Goal: Feedback & Contribution: Submit feedback/report problem

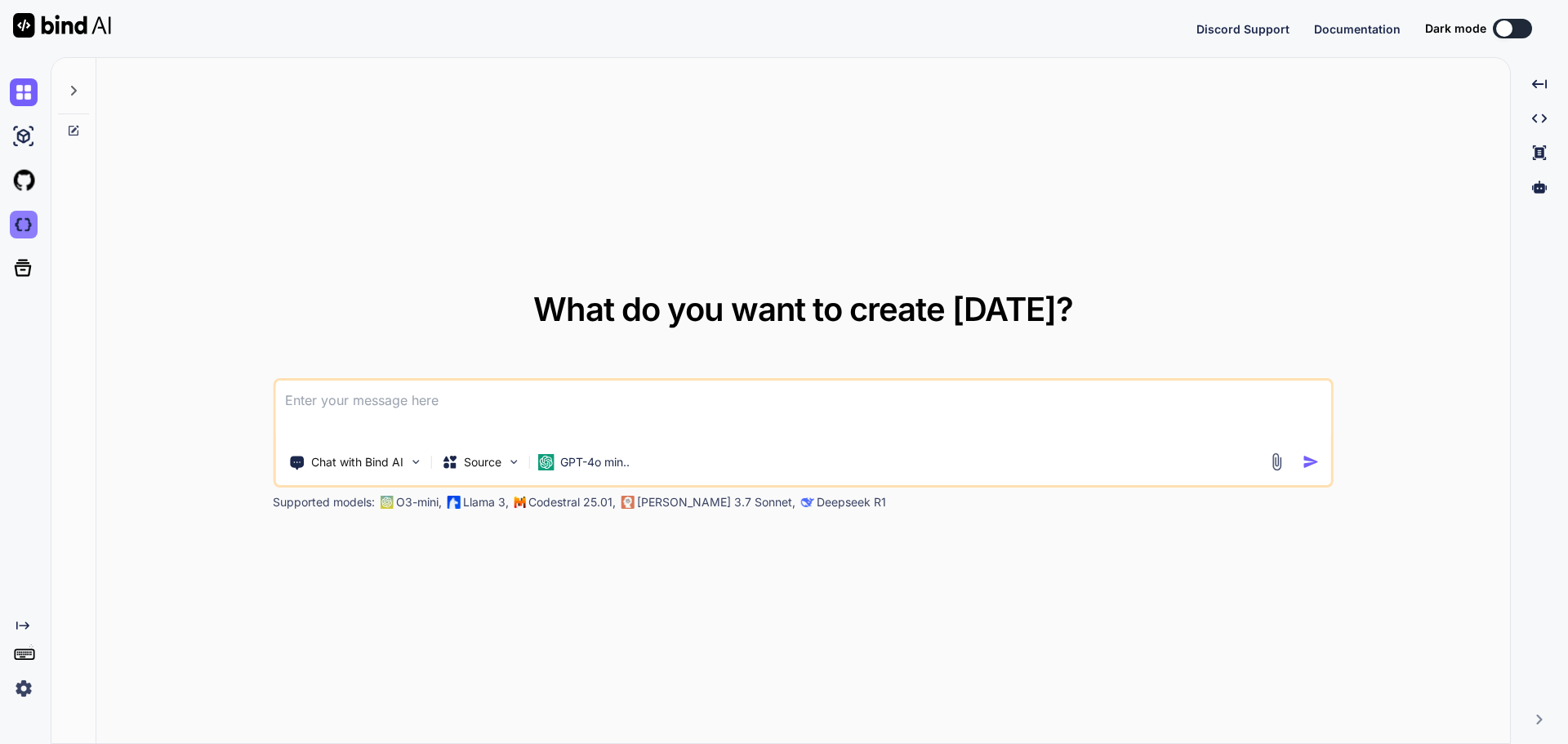
type textarea "x"
click at [22, 227] on img at bounding box center [23, 224] width 28 height 27
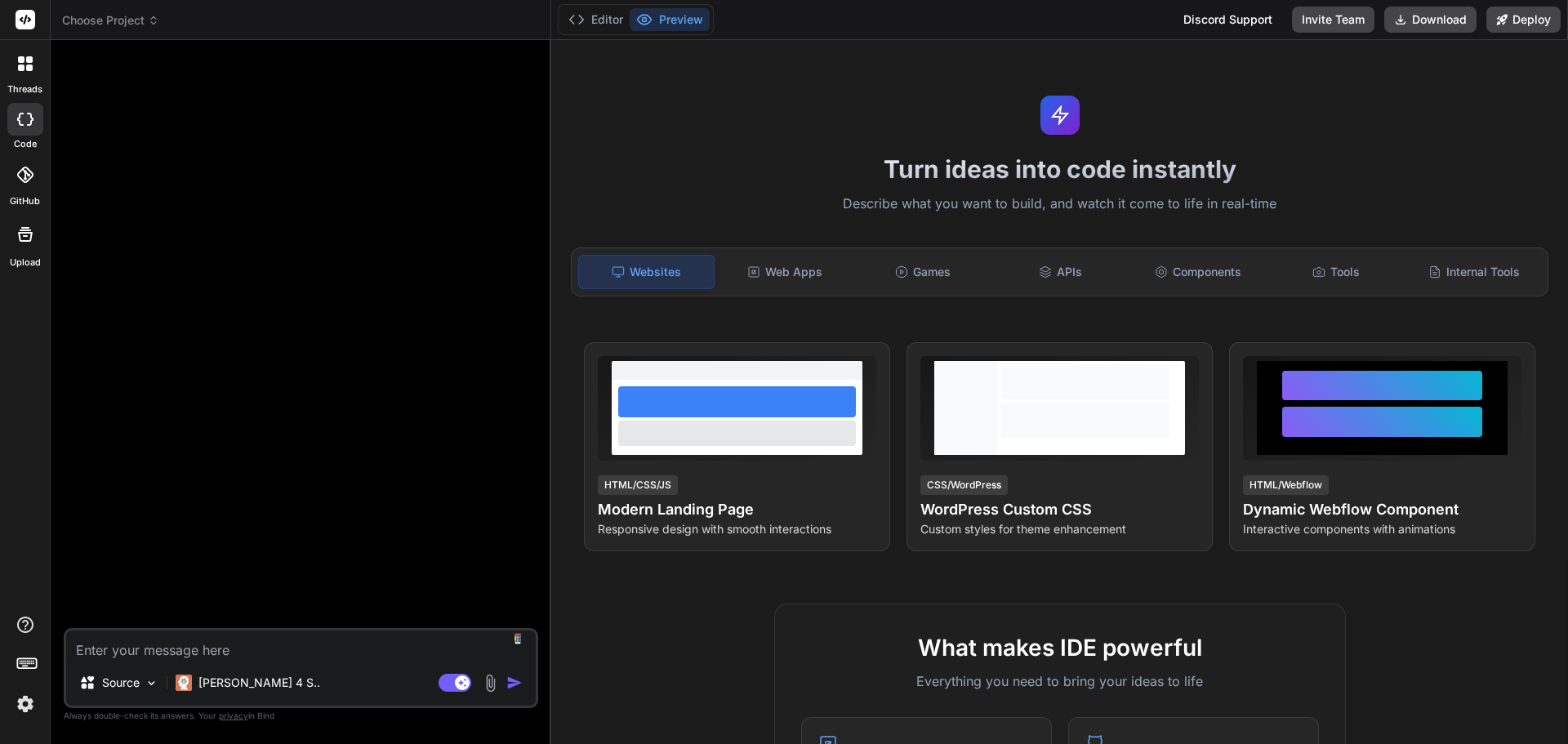
click at [197, 657] on textarea at bounding box center [300, 644] width 469 height 29
type textarea "x"
type textarea "BU"
type textarea "x"
type textarea "[PERSON_NAME]"
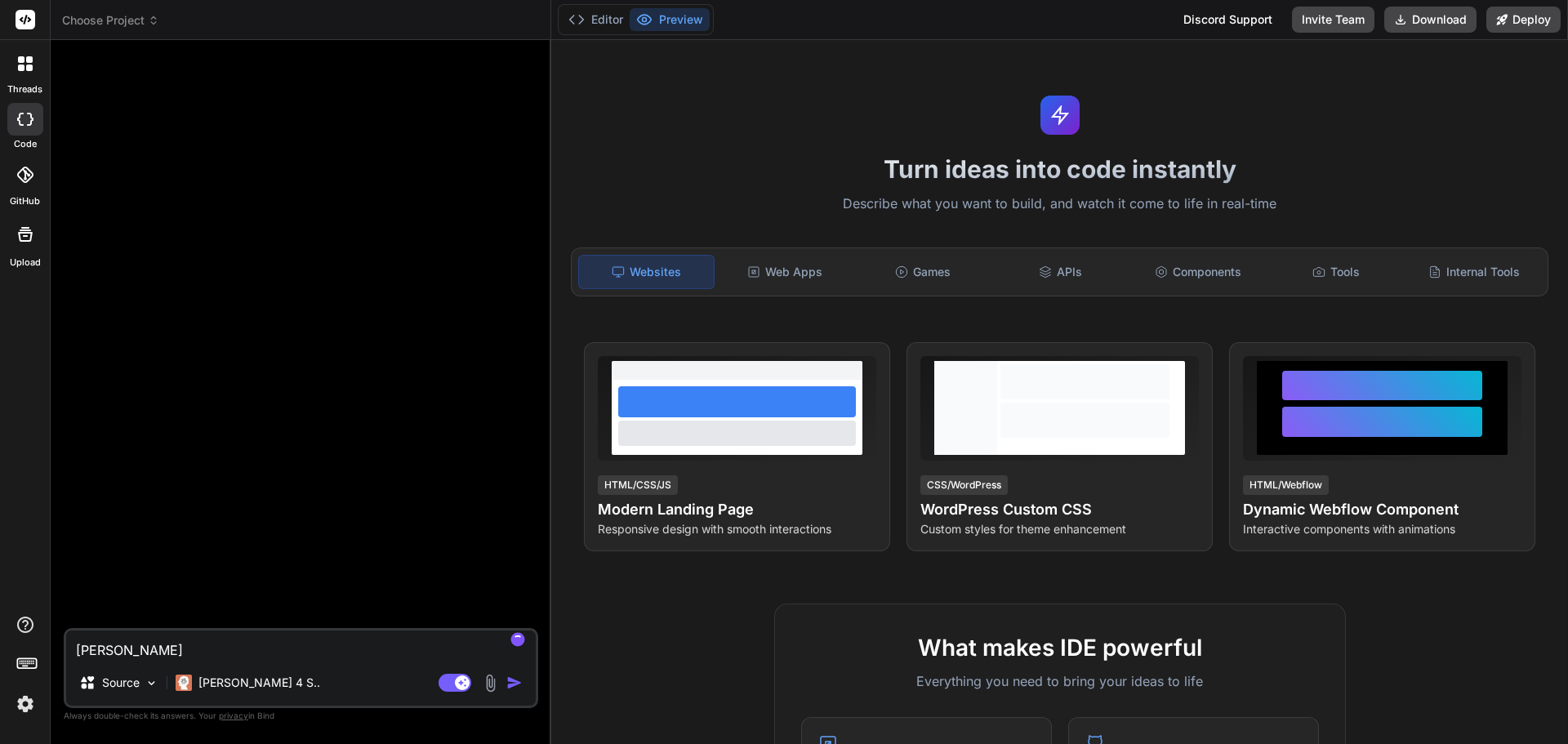
type textarea "x"
type textarea "BUid"
type textarea "x"
type textarea "[PERSON_NAME]"
type textarea "x"
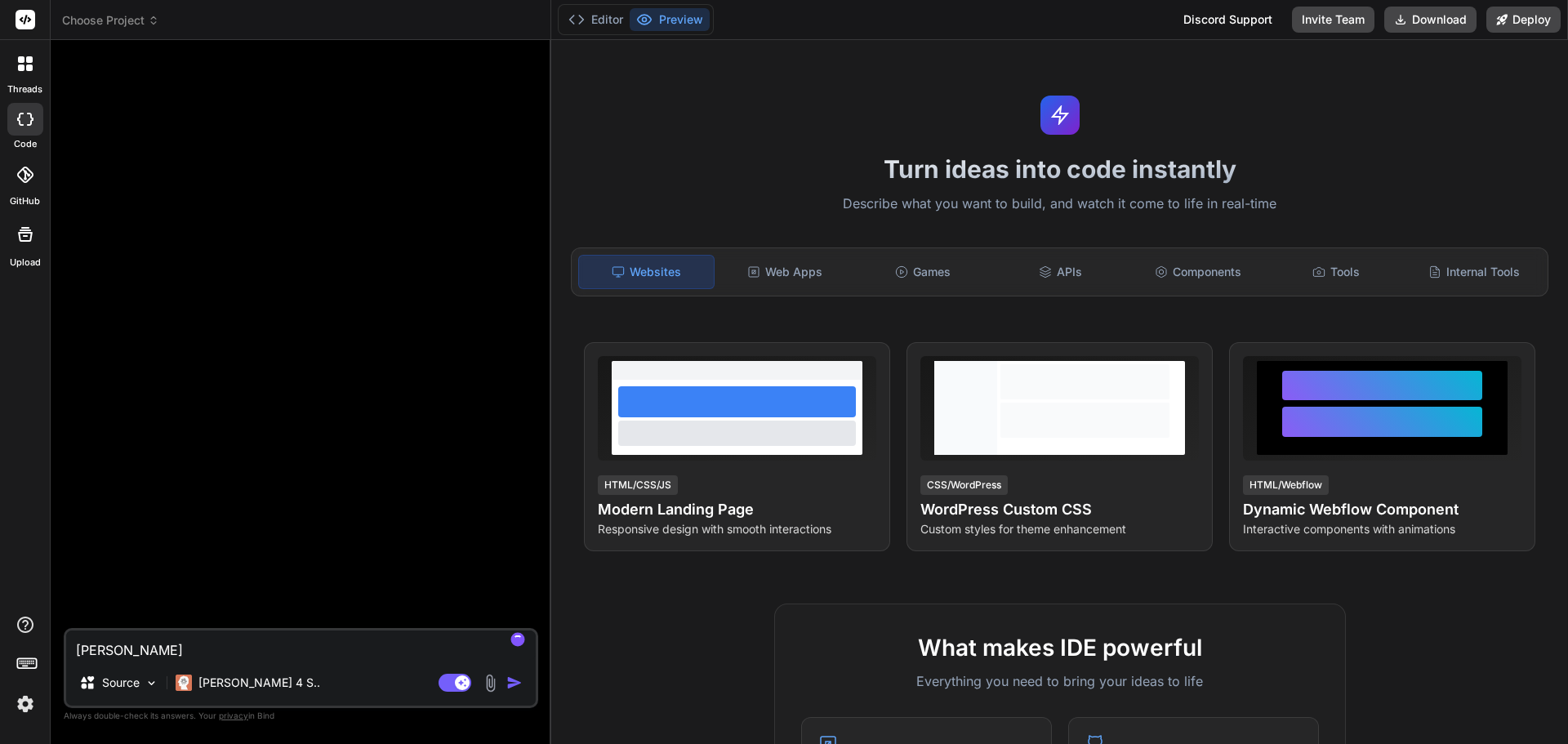
type textarea "BU"
type textarea "x"
type textarea "B"
type textarea "x"
type textarea "Bu"
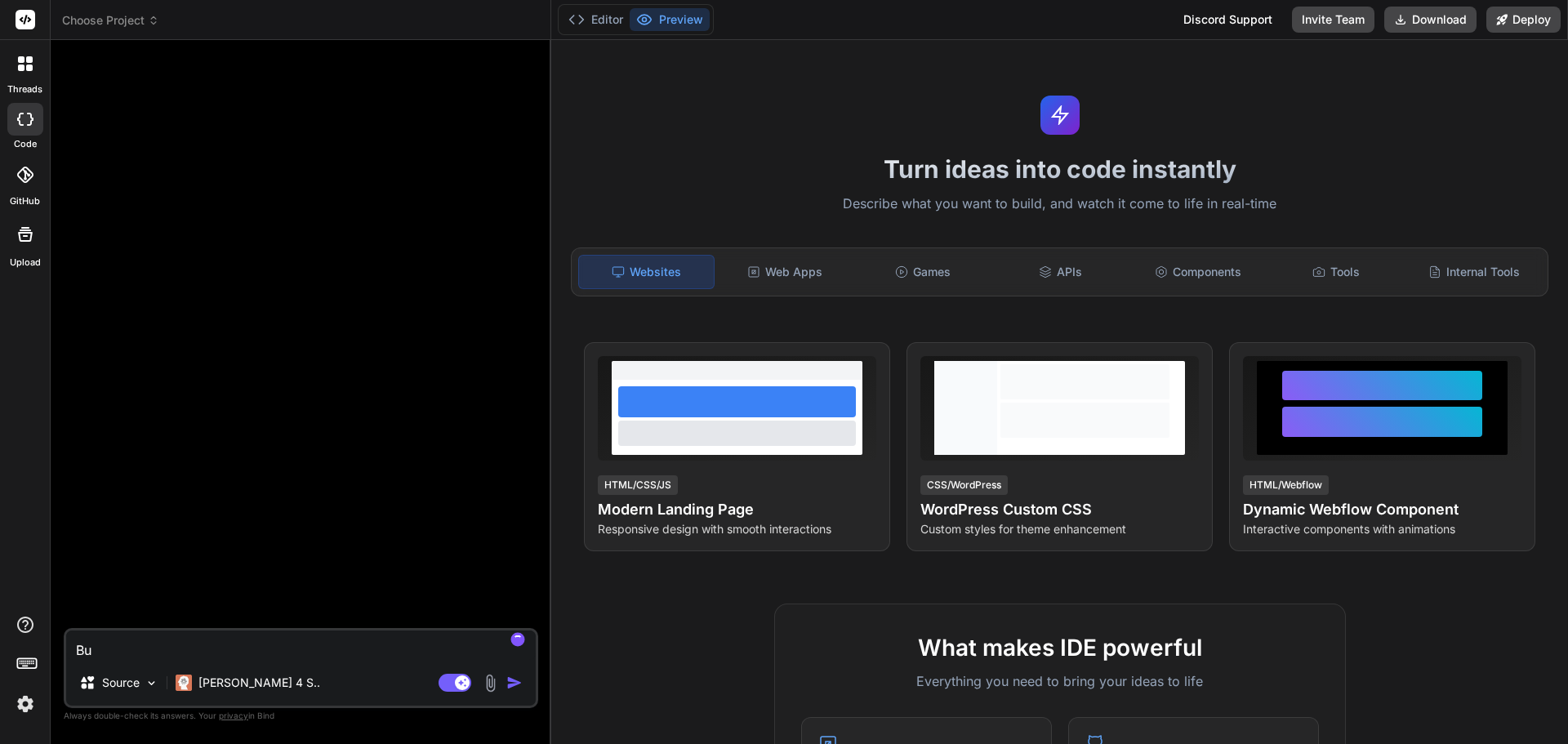
type textarea "x"
type textarea "[PERSON_NAME]"
type textarea "x"
type textarea "Build"
type textarea "x"
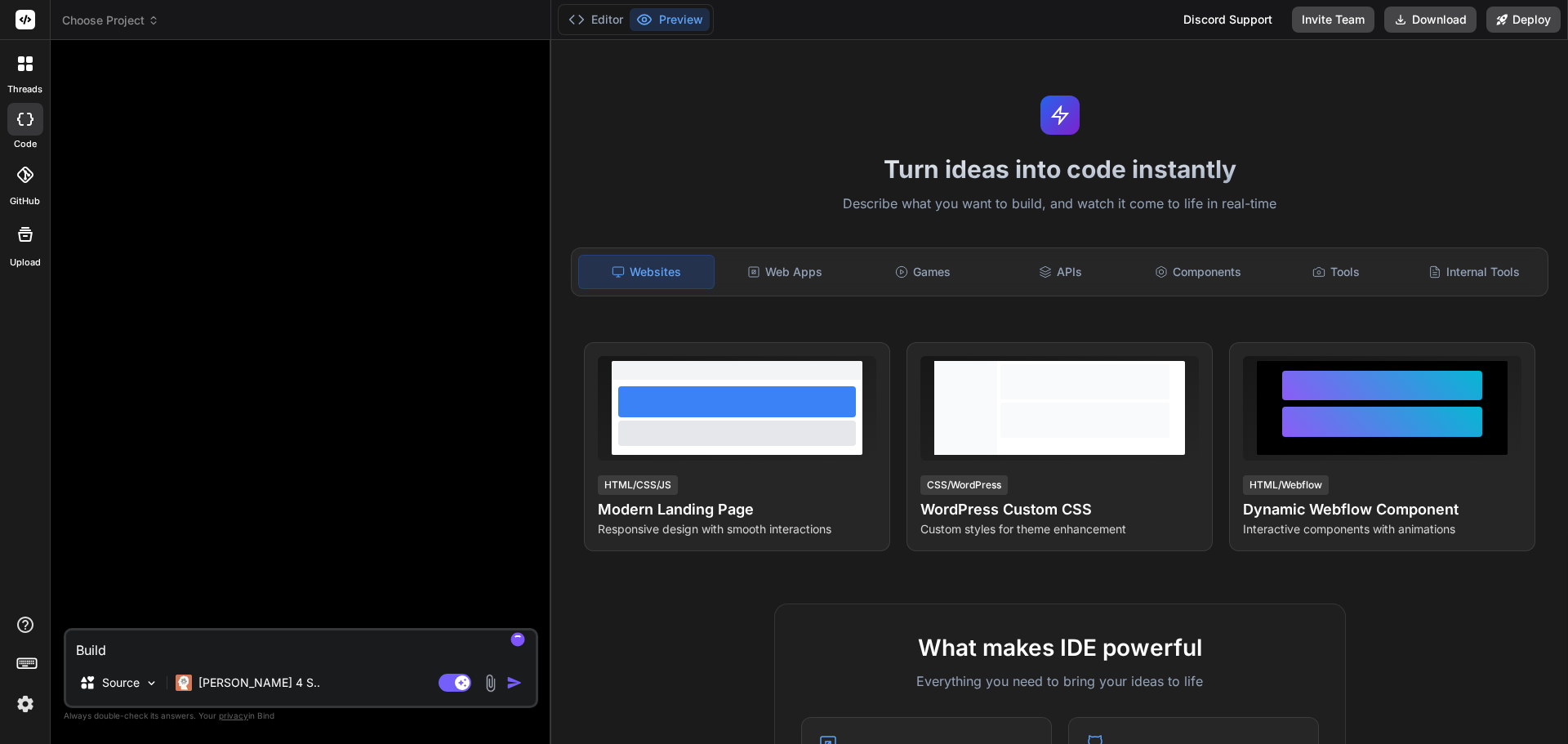
type textarea "Build"
type textarea "x"
type textarea "Build F"
type textarea "x"
type textarea "Build Fa"
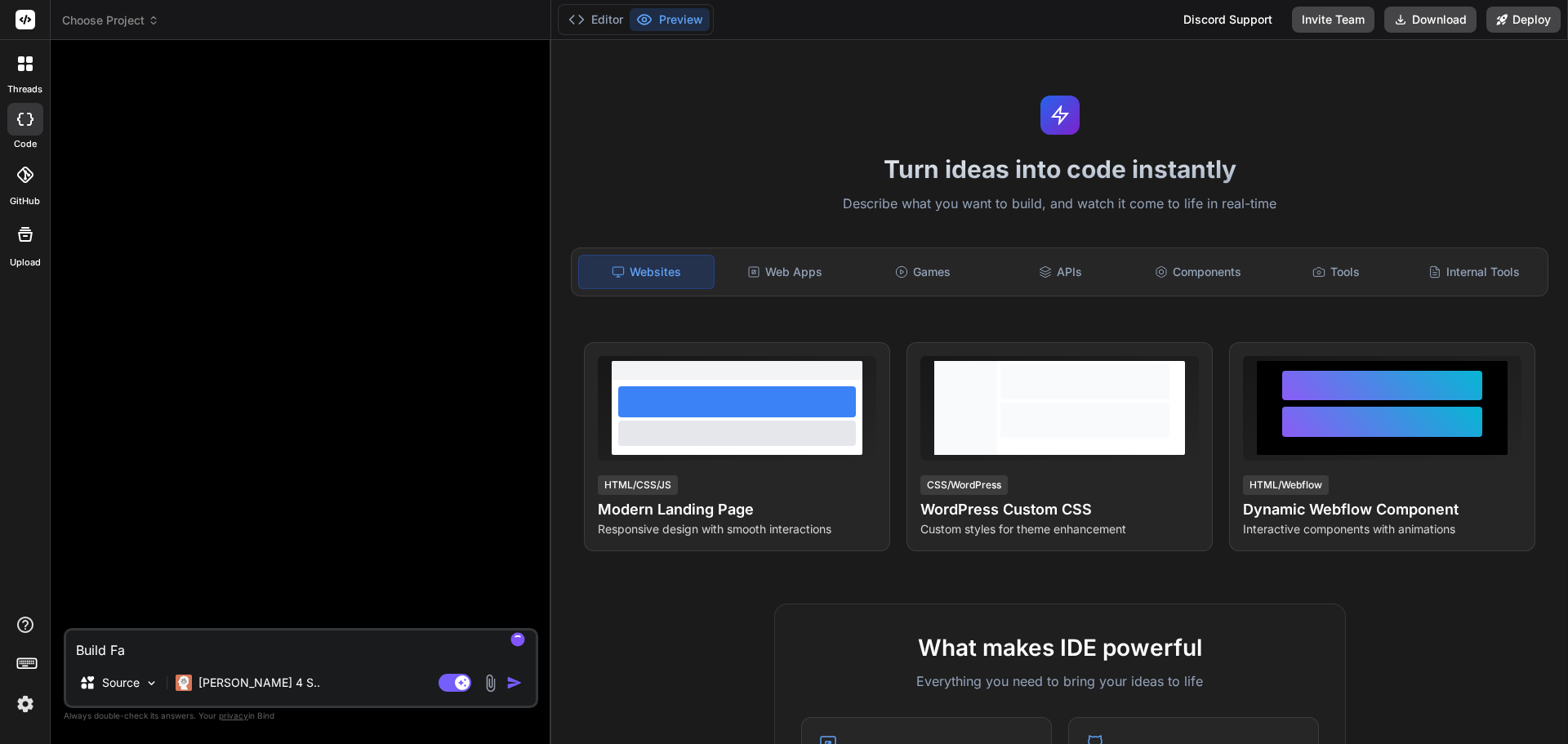
type textarea "x"
type textarea "Build Fam"
type textarea "x"
type textarea "Build FamQ"
type textarea "x"
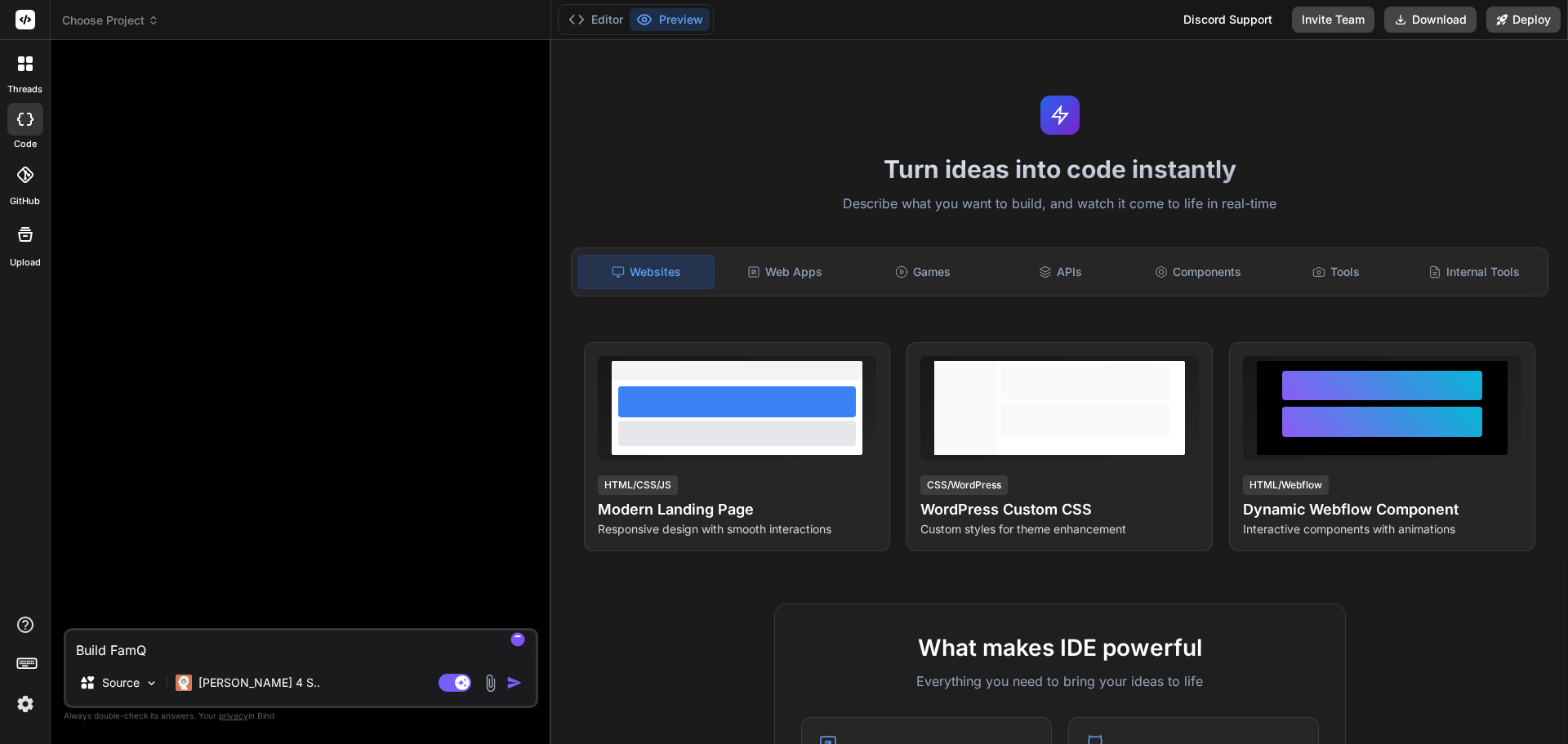
type textarea "Build FamQU"
type textarea "x"
type textarea "Build FamQUe"
type textarea "x"
type textarea "Build FamQUes"
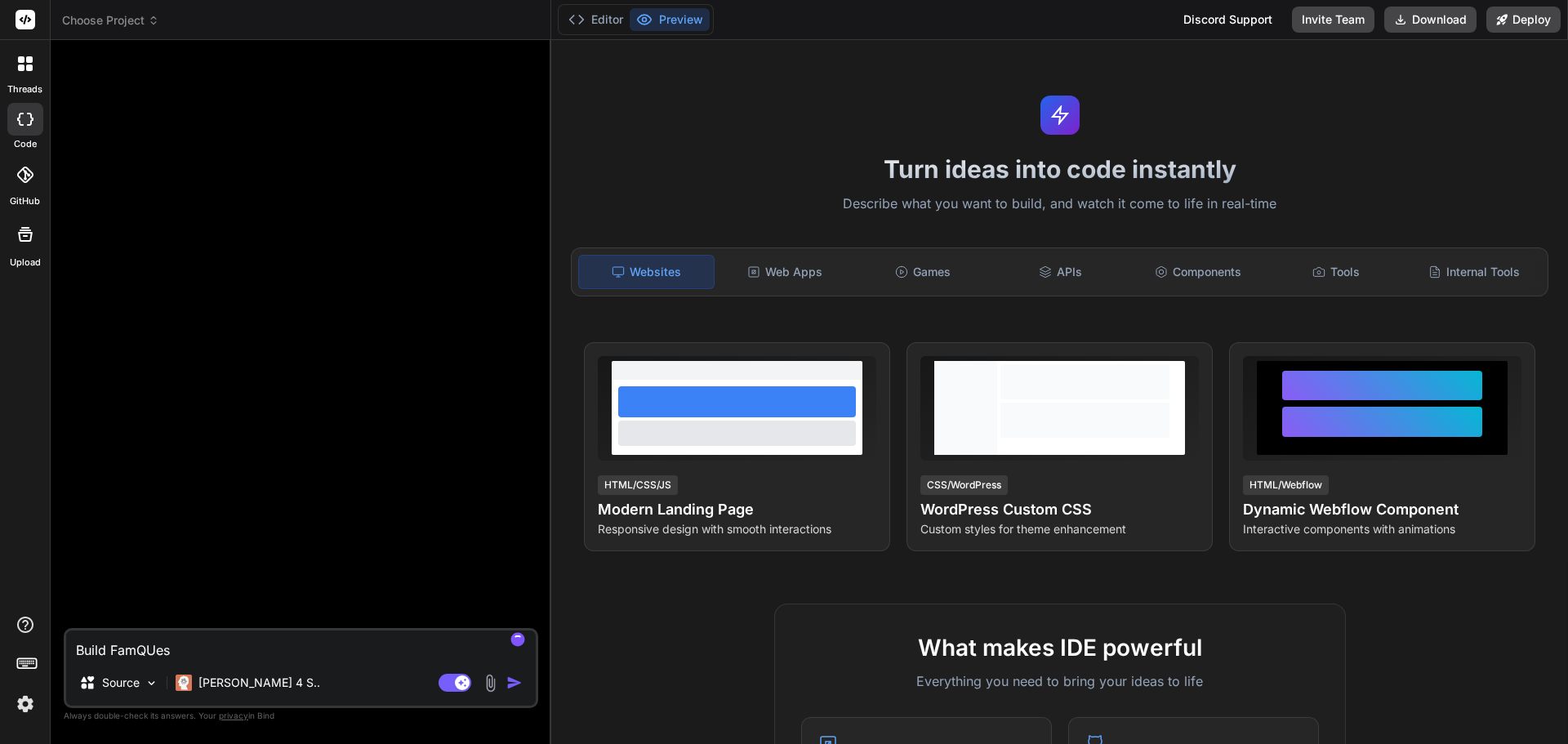
type textarea "x"
type textarea "Build FamQUe"
type textarea "x"
type textarea "Build FamQU"
type textarea "x"
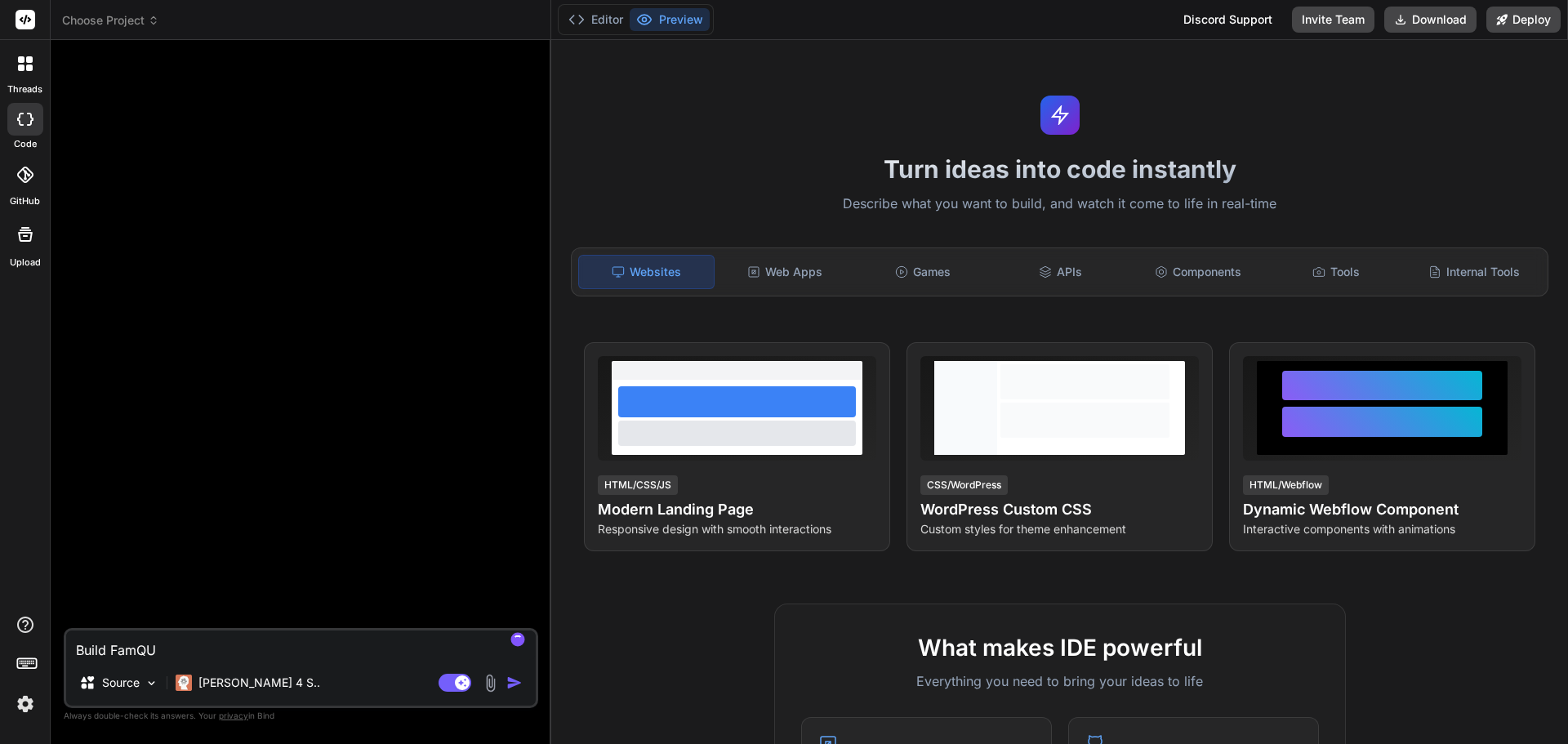
type textarea "Build FamQ"
type textarea "x"
type textarea "Build FamQu"
type textarea "x"
type textarea "Build FamQue"
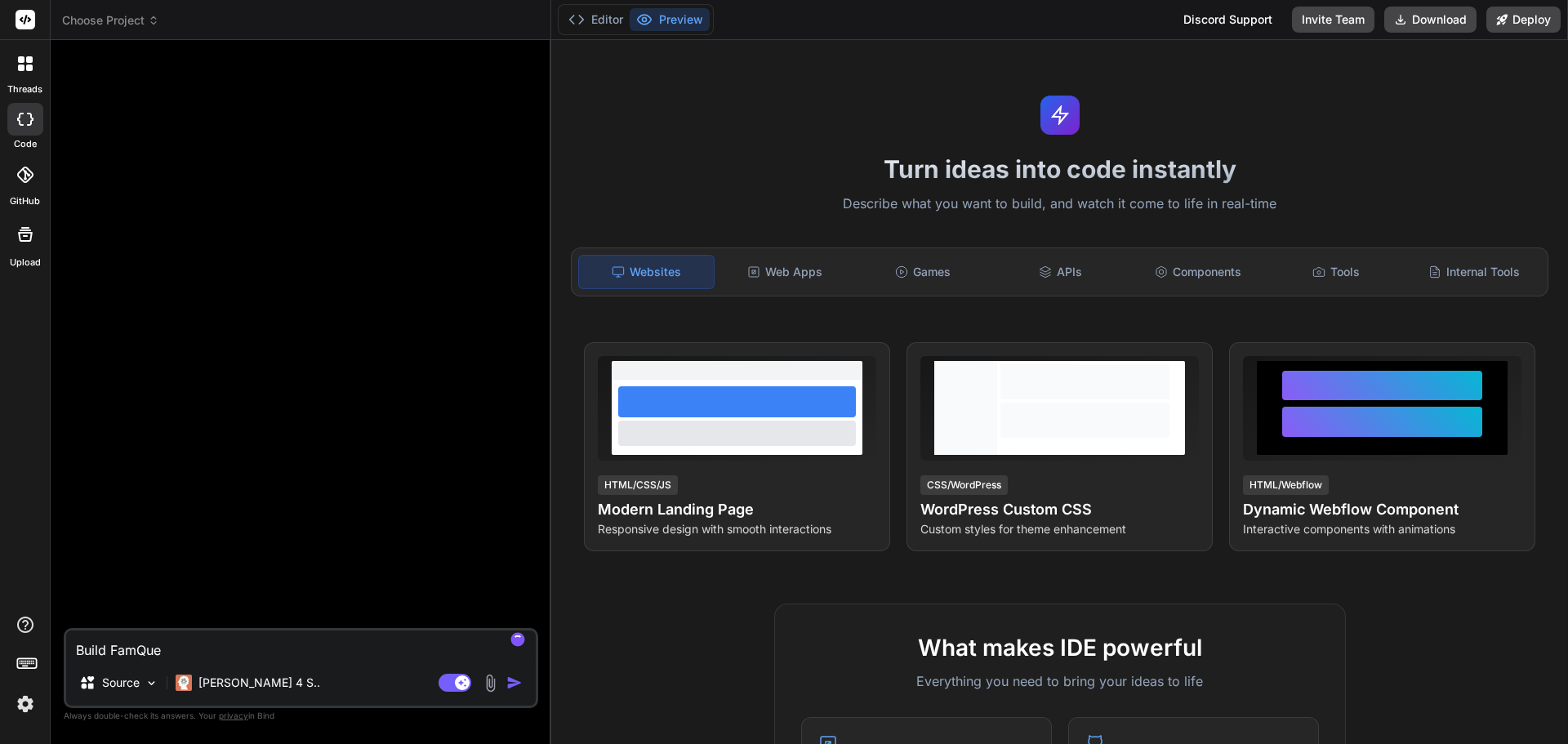
type textarea "x"
type textarea "Build FamQues"
type textarea "x"
type textarea "Build FamQuest"
type textarea "x"
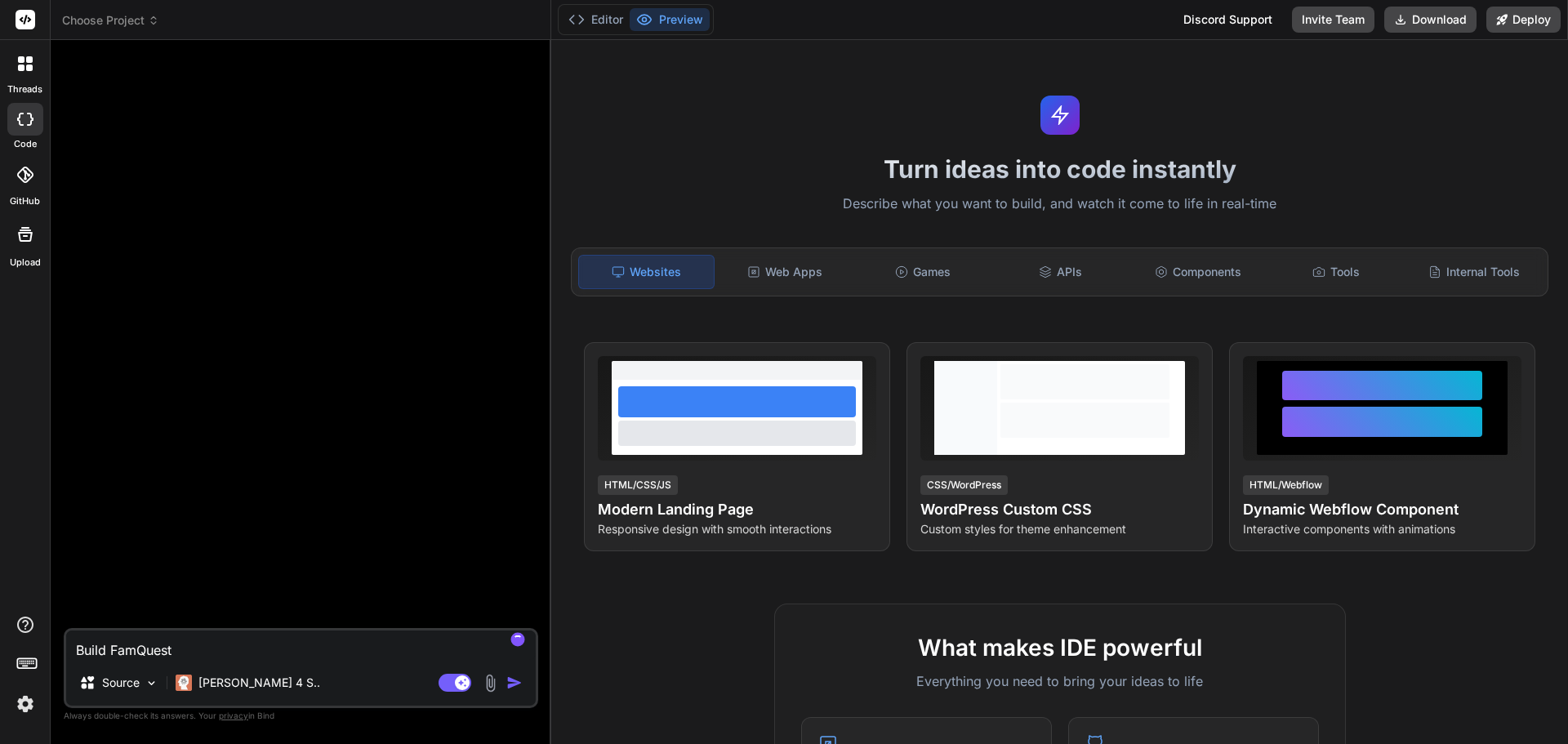
type textarea "Build FamQuest"
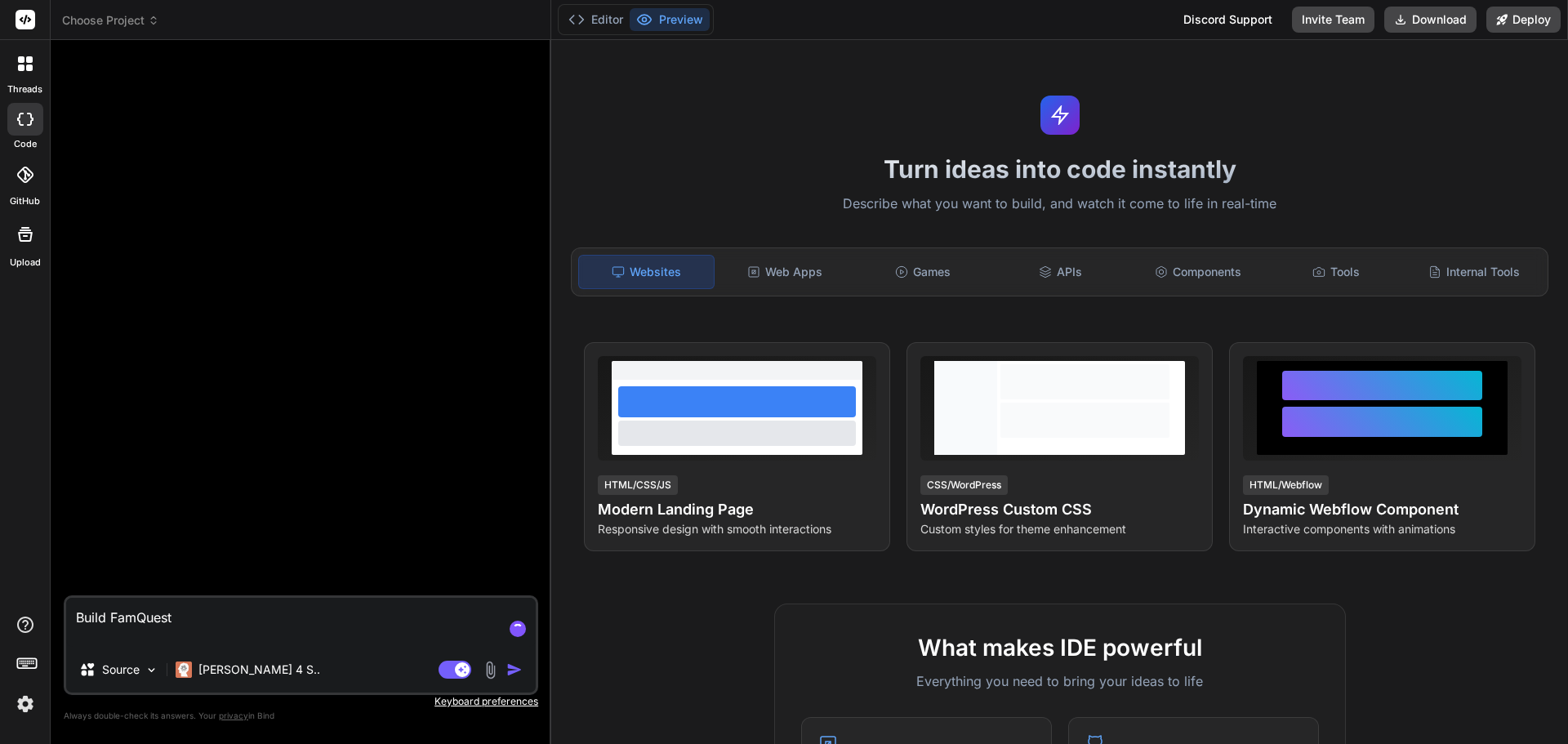
paste textarea "This app turns parenting into a fun, structured, and gamified experience. Paren…"
type textarea "x"
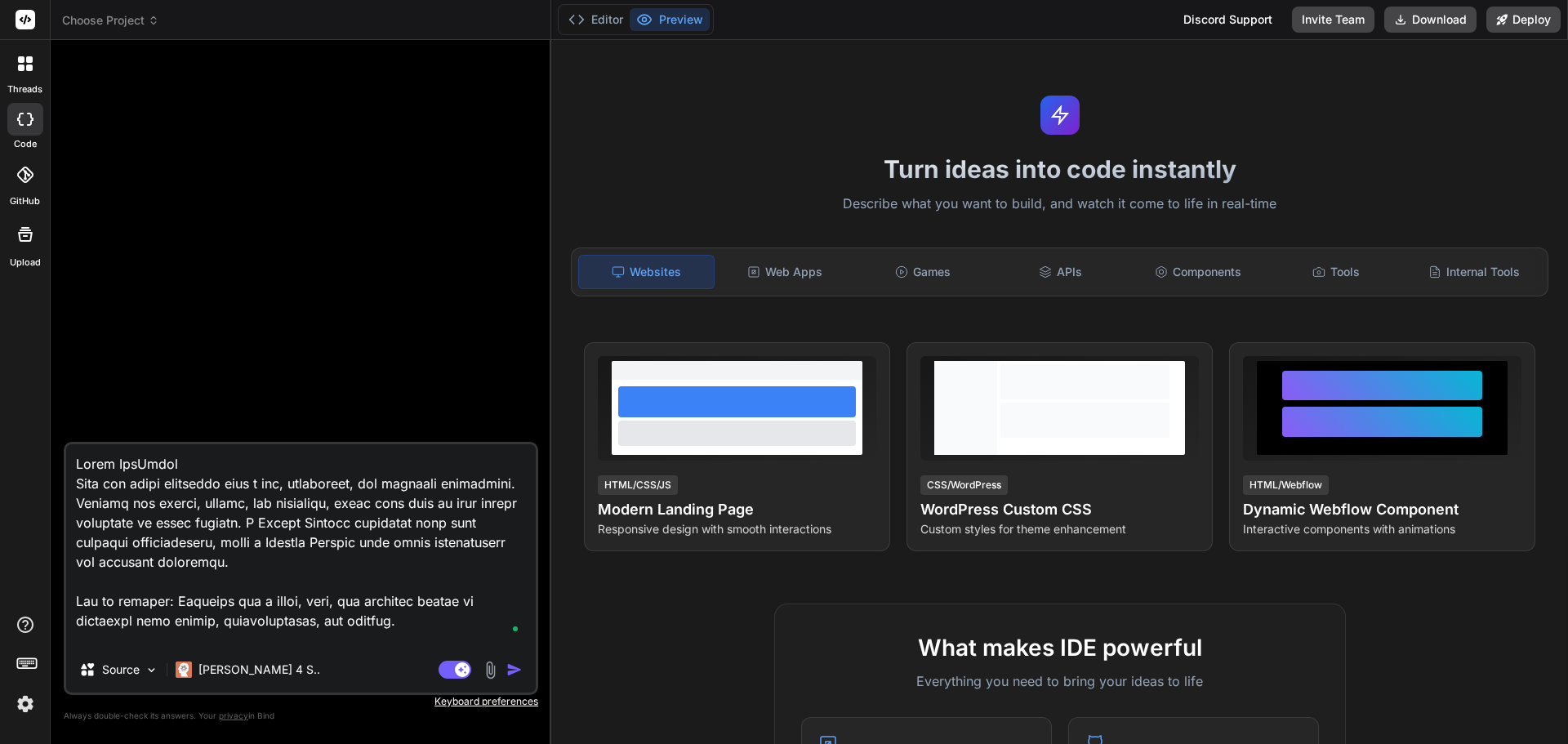
scroll to position [137, 0]
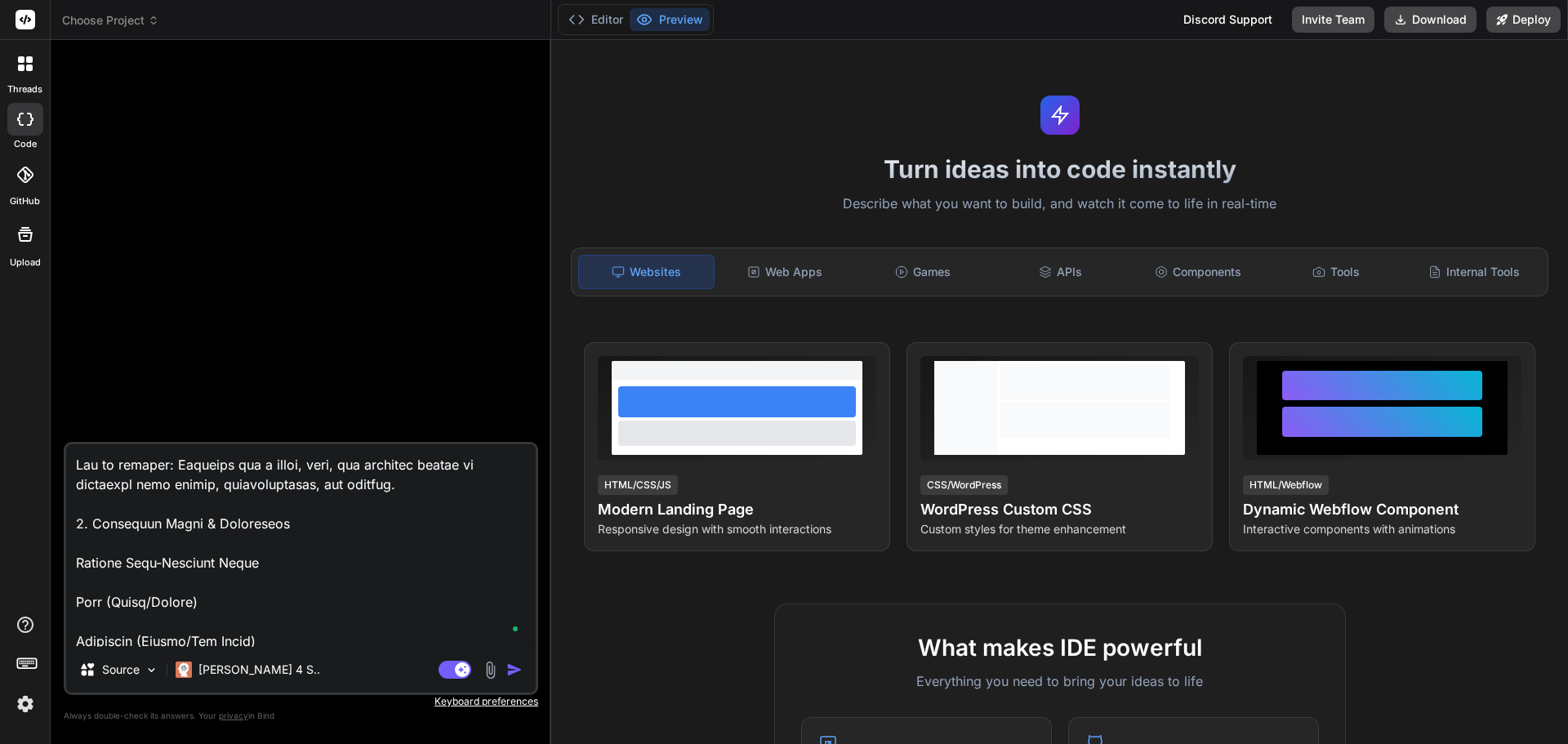
click at [314, 541] on textarea at bounding box center [300, 545] width 469 height 202
type textarea "Build FamQuest This app turns parenting into a fun, structured, and gamified ex…"
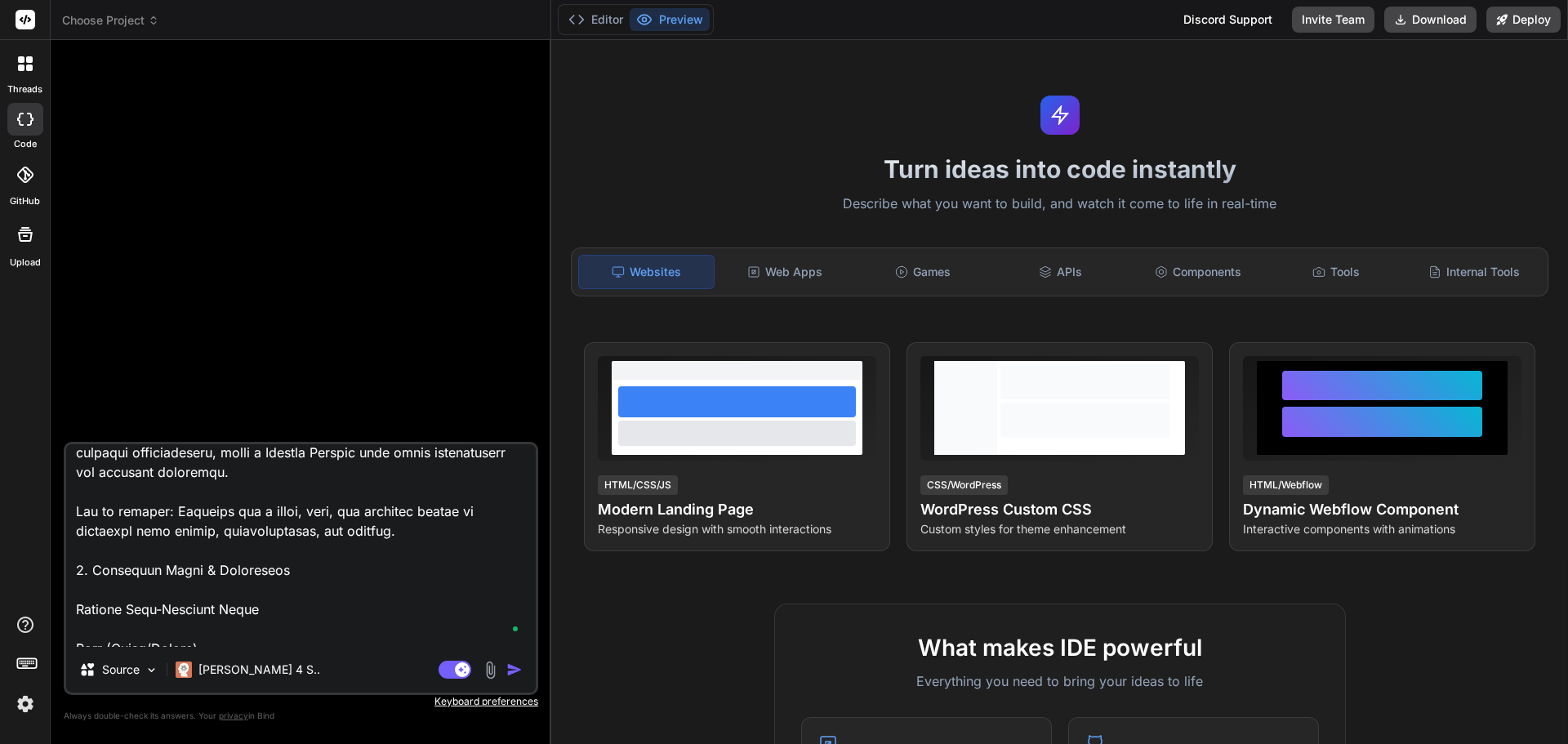
scroll to position [12, 0]
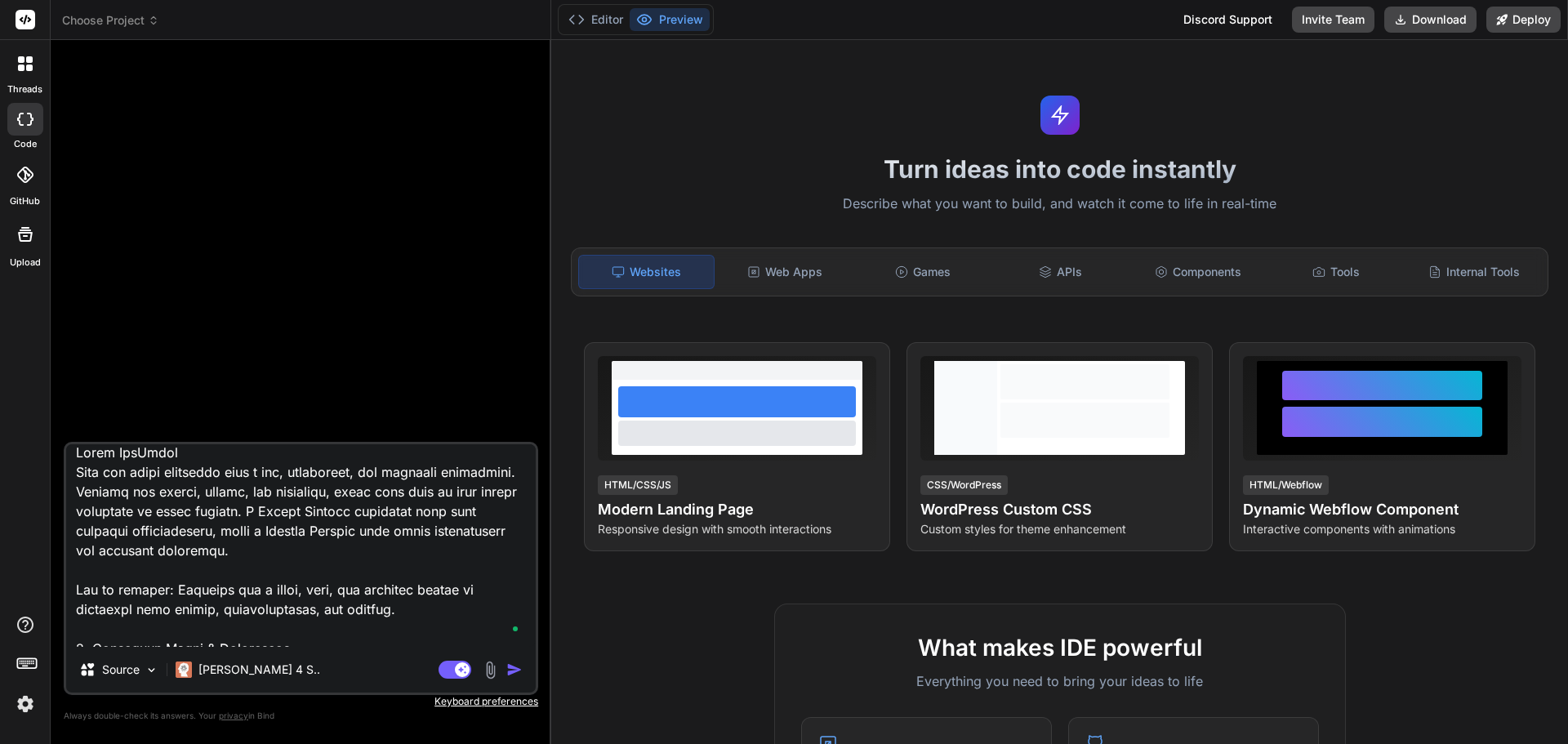
type textarea "x"
type textarea "Build "FamQuest This app turns parenting into a fun, structured, and gamified e…"
type textarea "x"
type textarea "Build "FamQuest" This app turns parenting into a fun, structured, and gamified …"
type textarea "x"
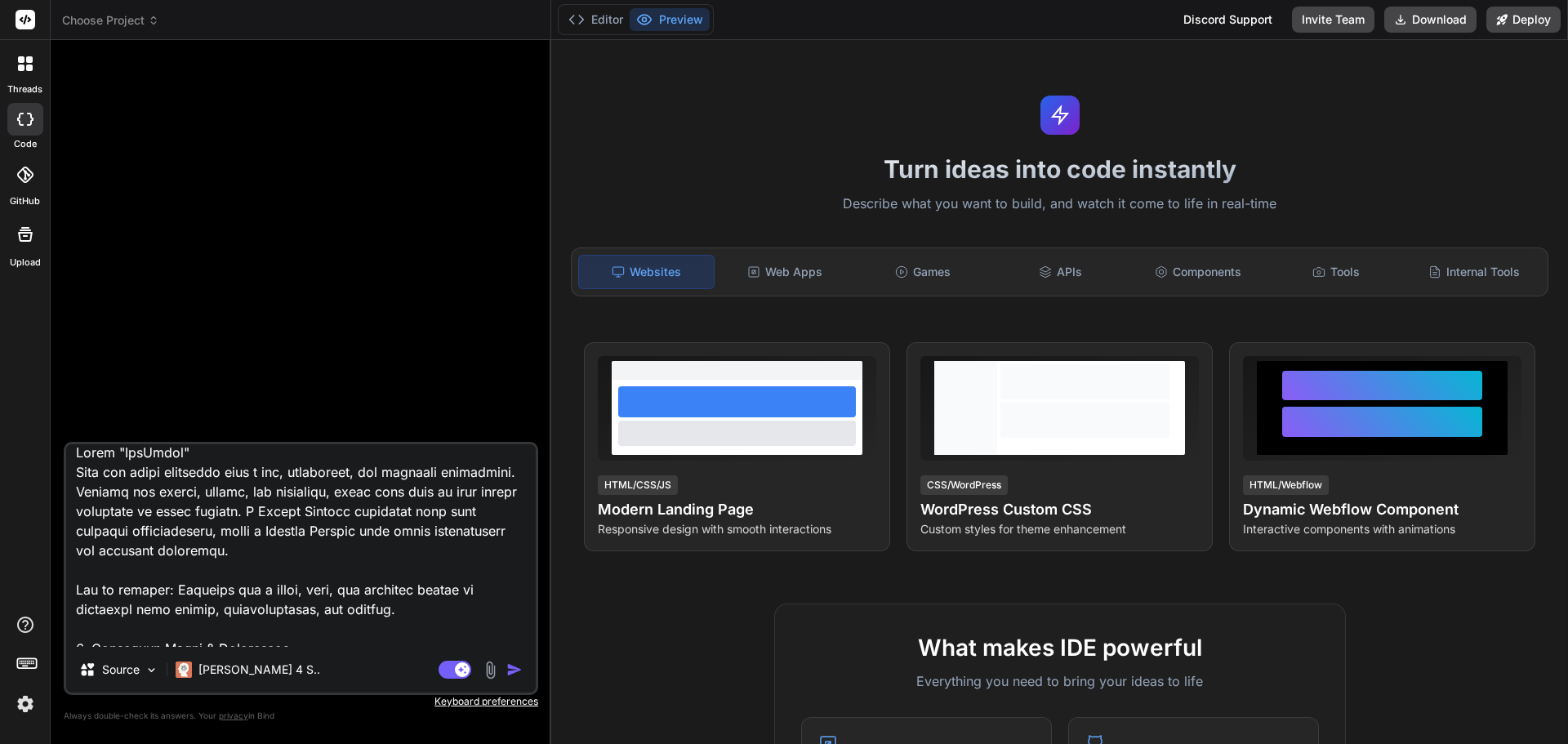
type textarea "Build "FamQuest". This app turns parenting into a fun, structured, and gamified…"
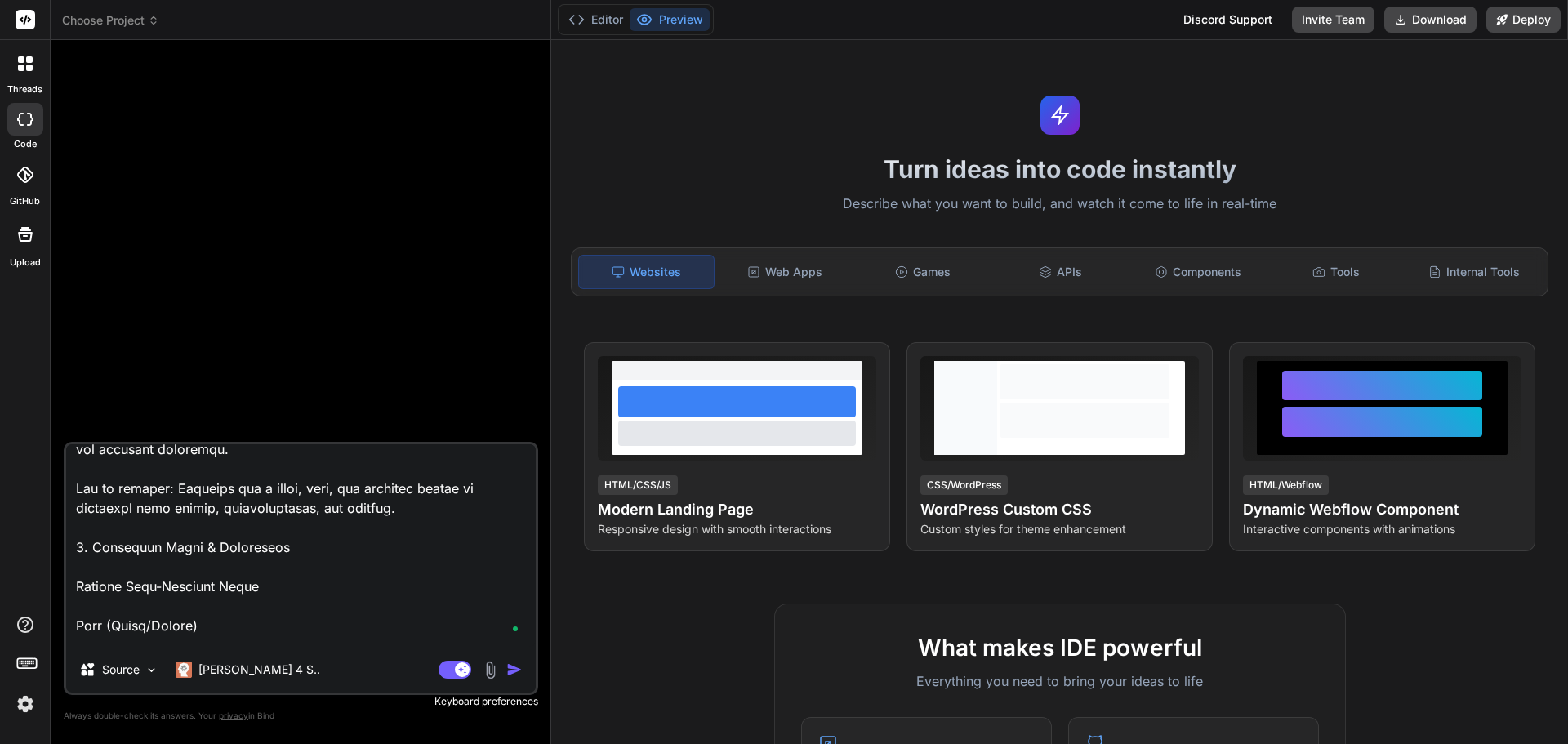
scroll to position [147, 0]
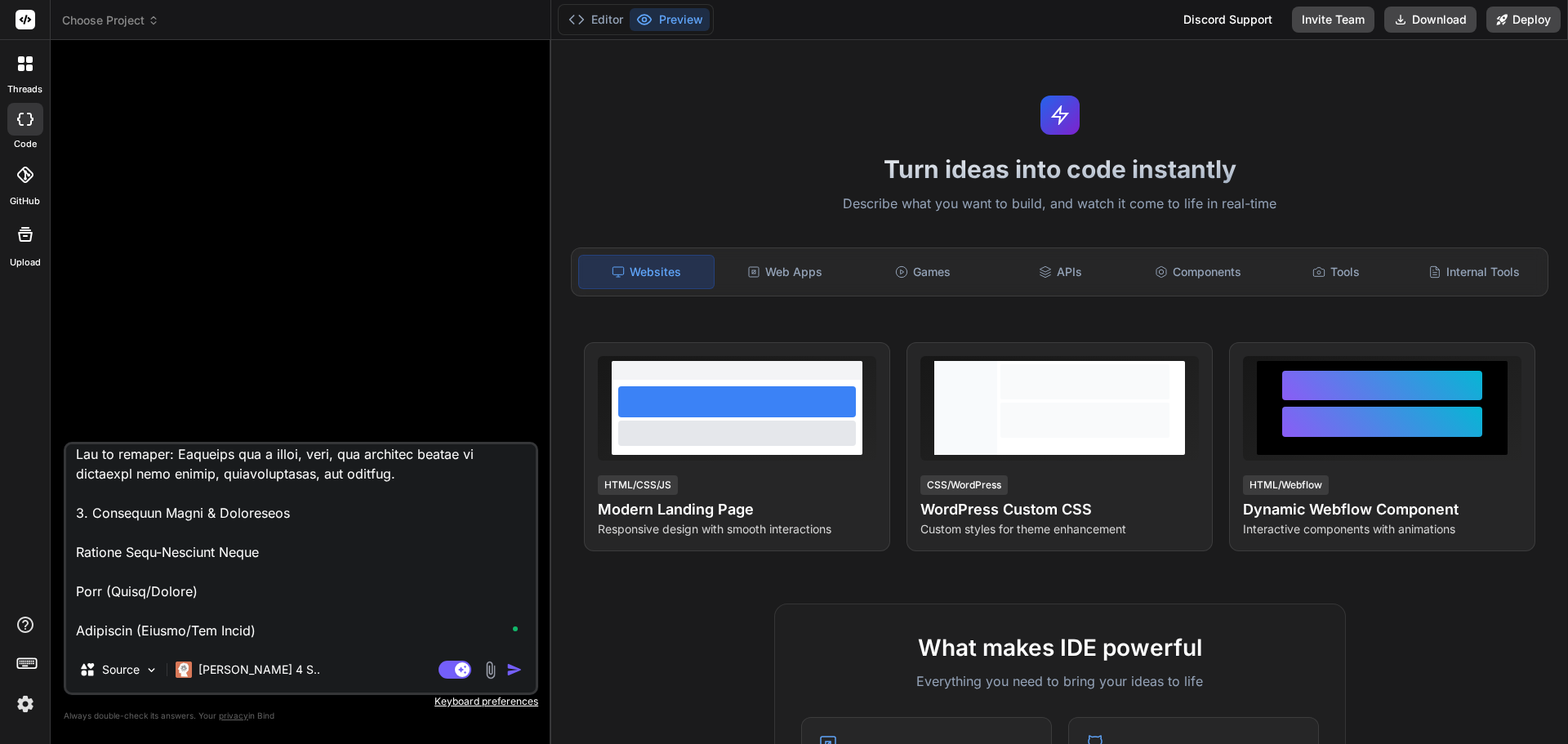
click at [94, 536] on textarea at bounding box center [300, 545] width 469 height 202
drag, startPoint x: 92, startPoint y: 512, endPoint x: 76, endPoint y: 512, distance: 16.0
click at [76, 512] on textarea at bounding box center [300, 545] width 469 height 202
type textarea "x"
type textarea "Build "FamQuest". This app turns parenting into a fun, structured, and gamified…"
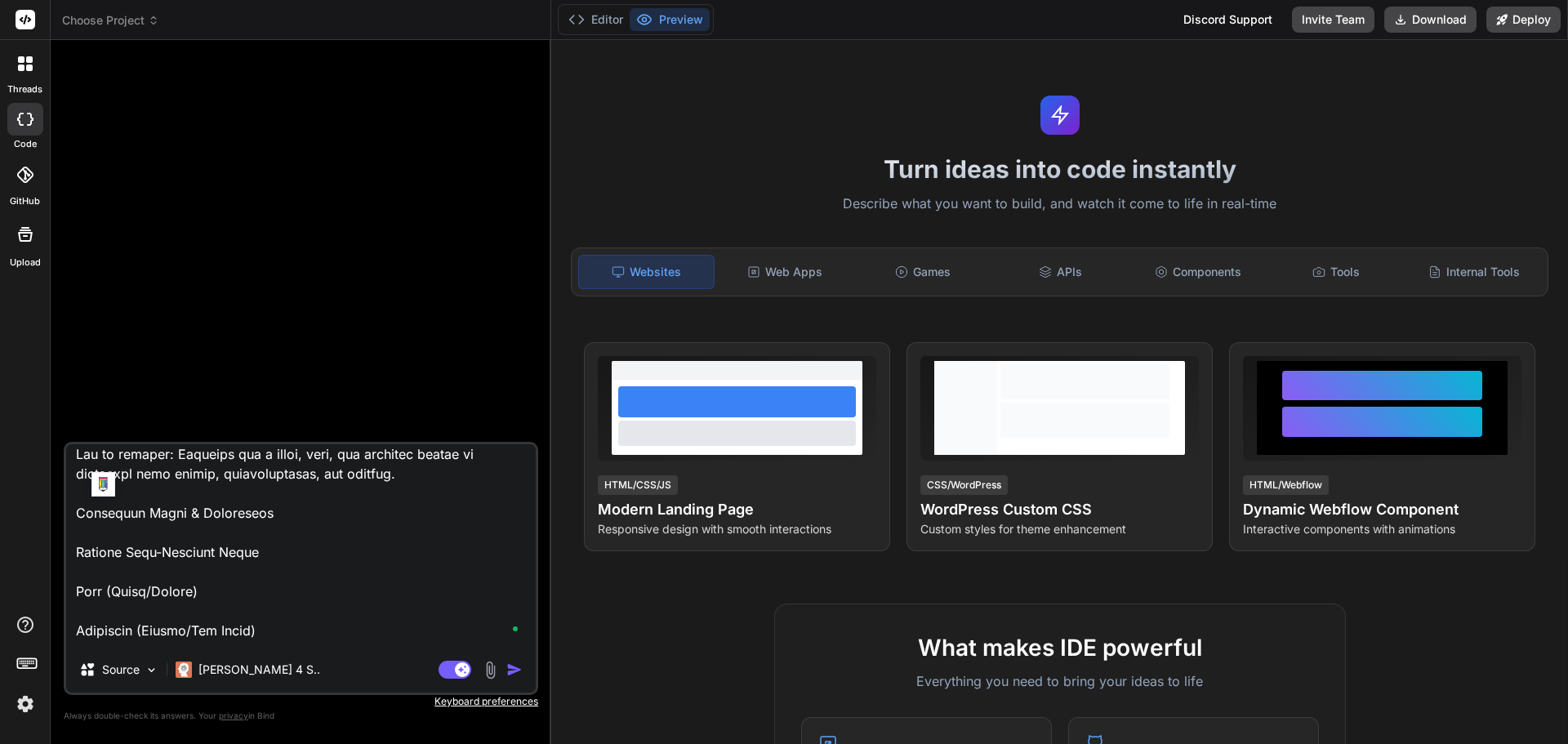
type textarea "x"
type textarea "Build "FamQuest". This app turns parenting into a fun, structured, and gamified…"
type textarea "x"
type textarea "Build "FamQuest". This app turns parenting into a fun, structured, and gamified…"
type textarea "x"
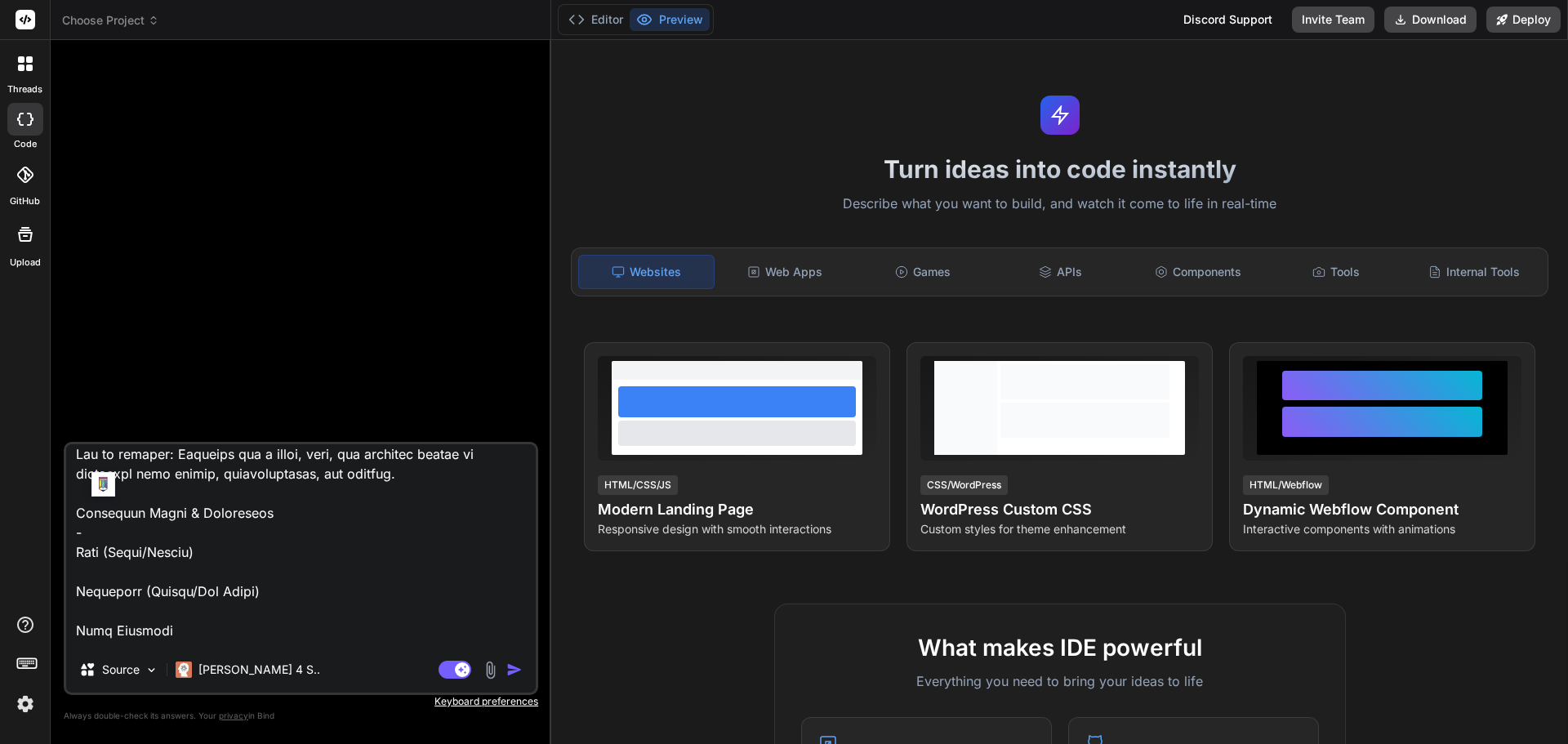
type textarea "Build "FamQuest". This app turns parenting into a fun, structured, and gamified…"
type textarea "x"
type textarea "Build "FamQuest". This app turns parenting into a fun, structured, and gamified…"
type textarea "x"
type textarea "Build "FamQuest". This app turns parenting into a fun, structured, and gamified…"
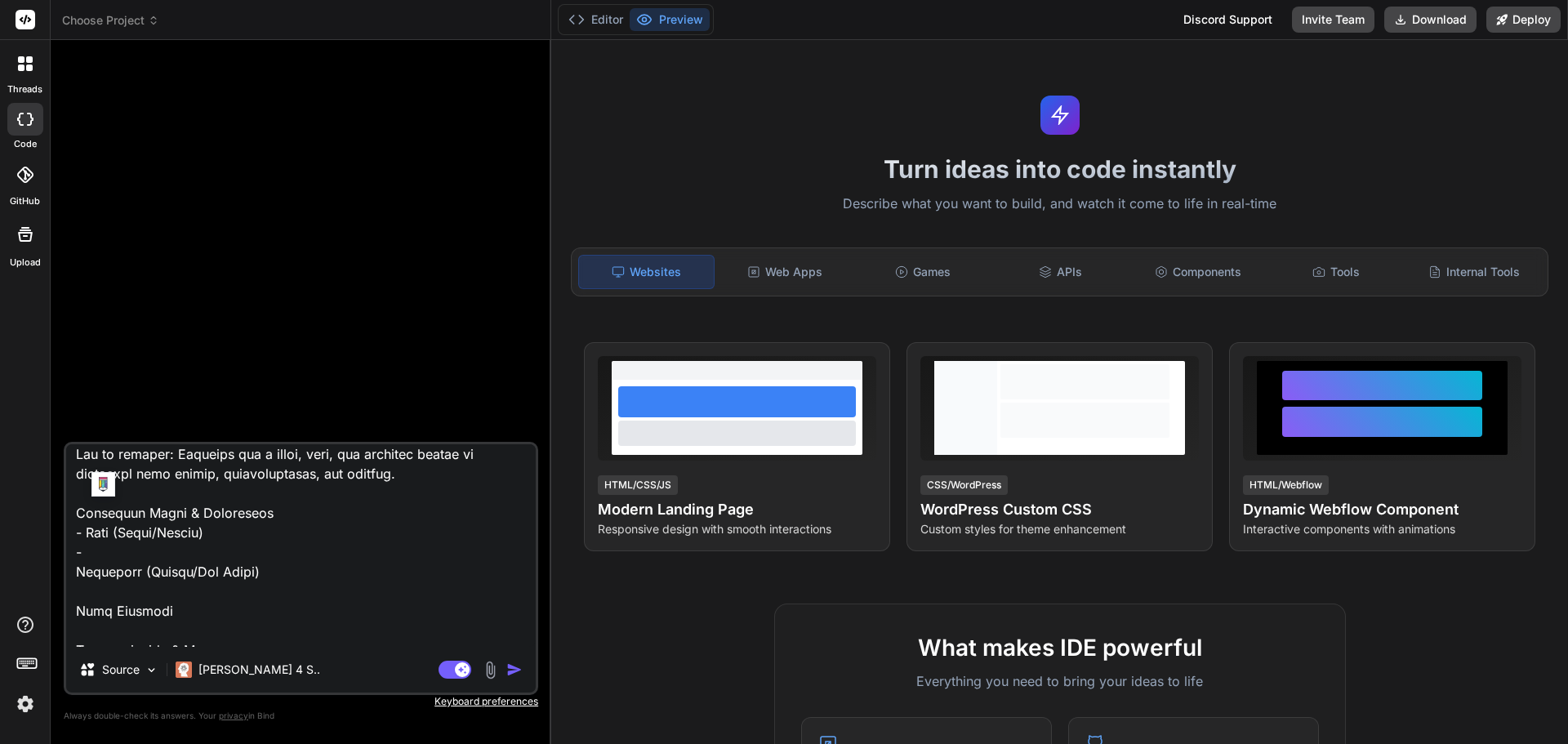
type textarea "x"
type textarea "Build "FamQuest". This app turns parenting into a fun, structured, and gamified…"
type textarea "x"
type textarea "Build "FamQuest". This app turns parenting into a fun, structured, and gamified…"
type textarea "x"
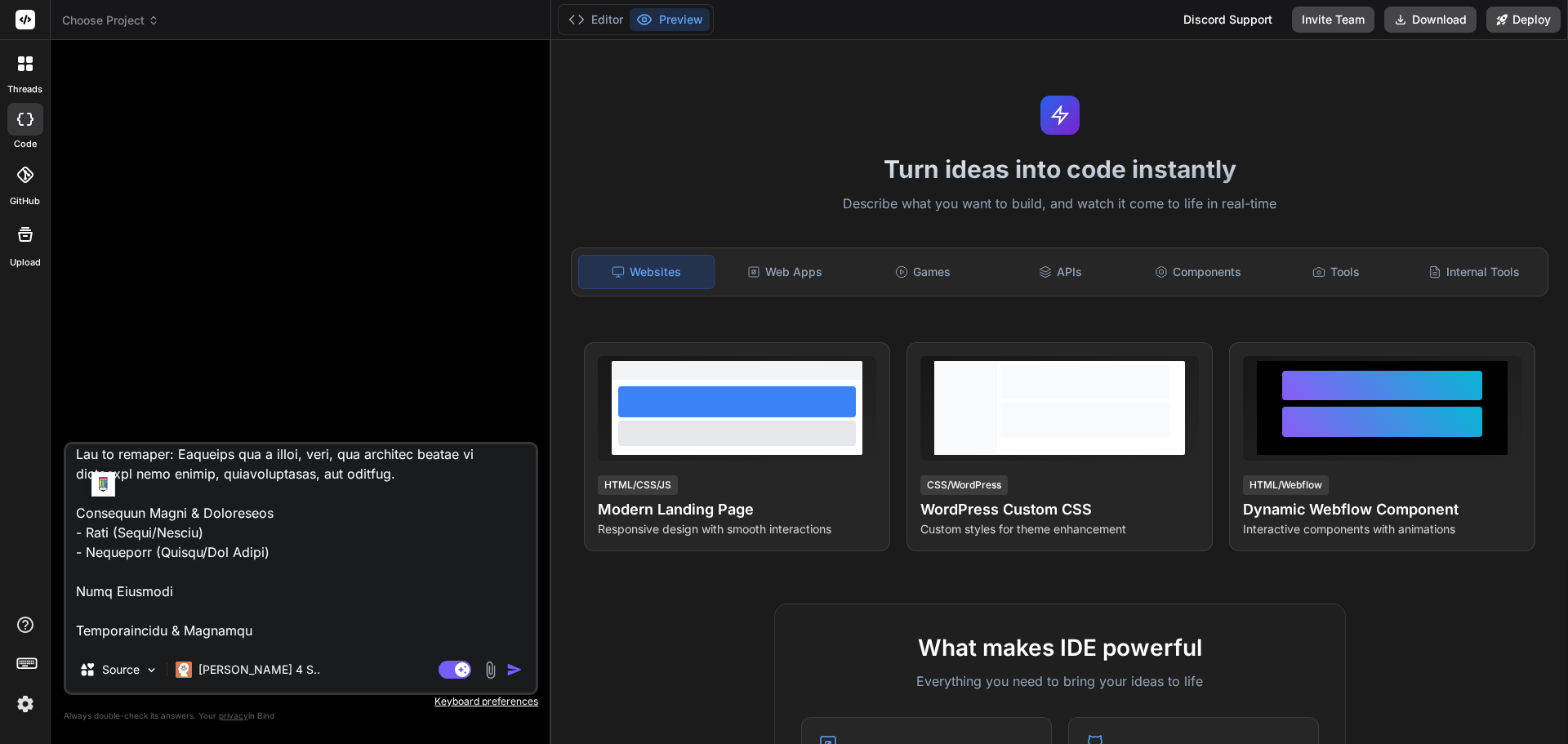
type textarea "Build "FamQuest". This app turns parenting into a fun, structured, and gamified…"
type textarea "x"
type textarea "Build "FamQuest". This app turns parenting into a fun, structured, and gamified…"
type textarea "x"
type textarea "Build "FamQuest". This app turns parenting into a fun, structured, and gamified…"
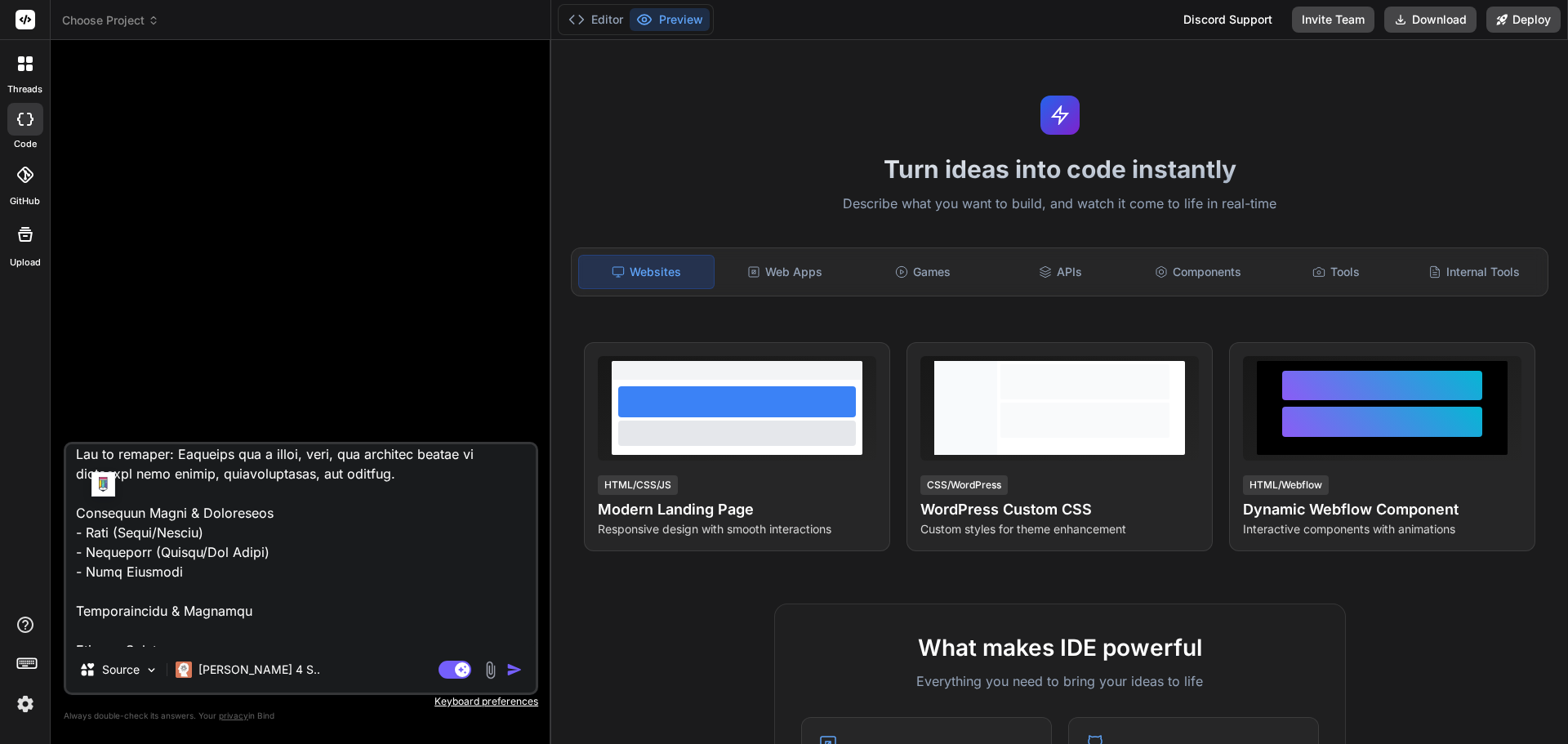
type textarea "x"
type textarea "Build "FamQuest". This app turns parenting into a fun, structured, and gamified…"
type textarea "x"
type textarea "Build "FamQuest". This app turns parenting into a fun, structured, and gamified…"
type textarea "x"
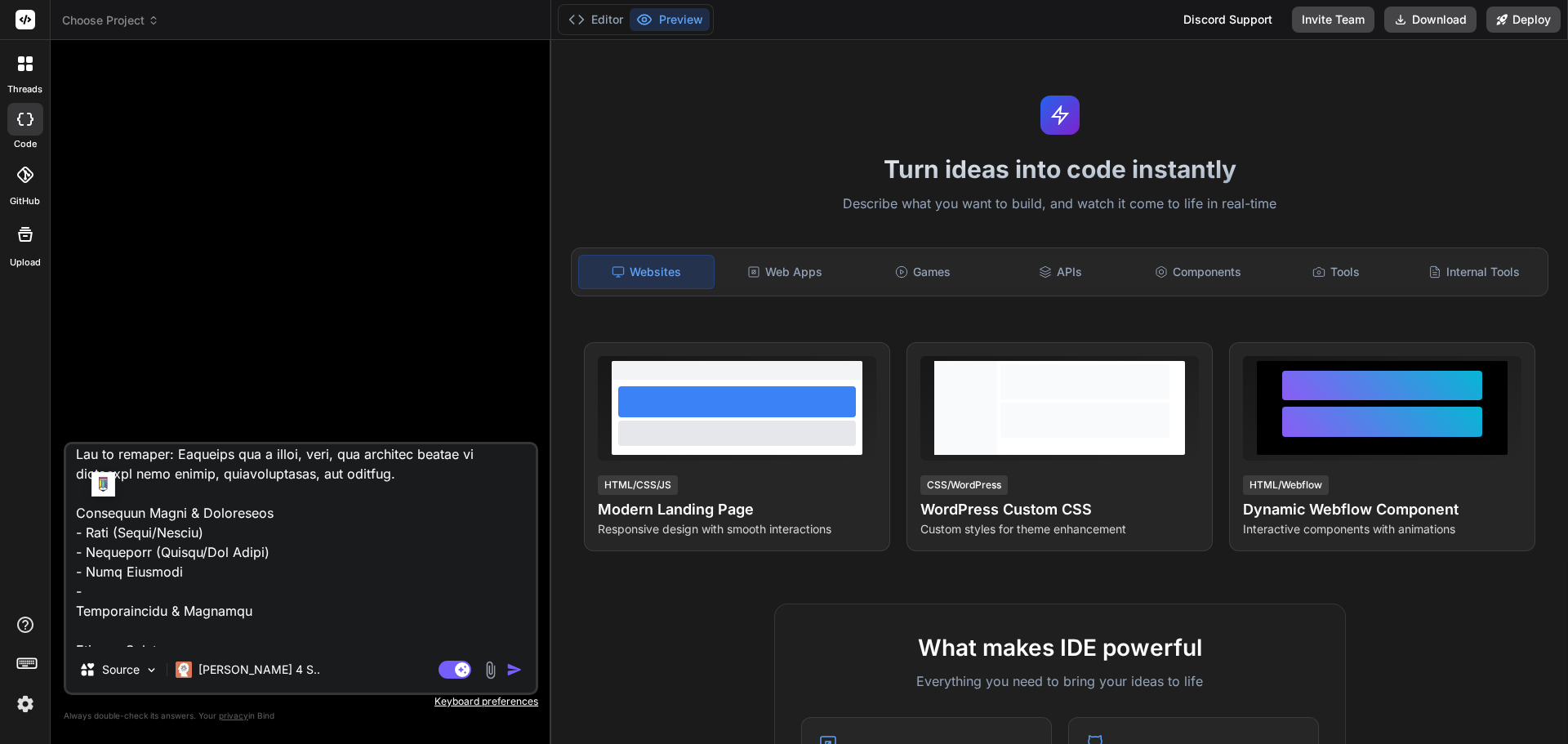
type textarea "Build "FamQuest". This app turns parenting into a fun, structured, and gamified…"
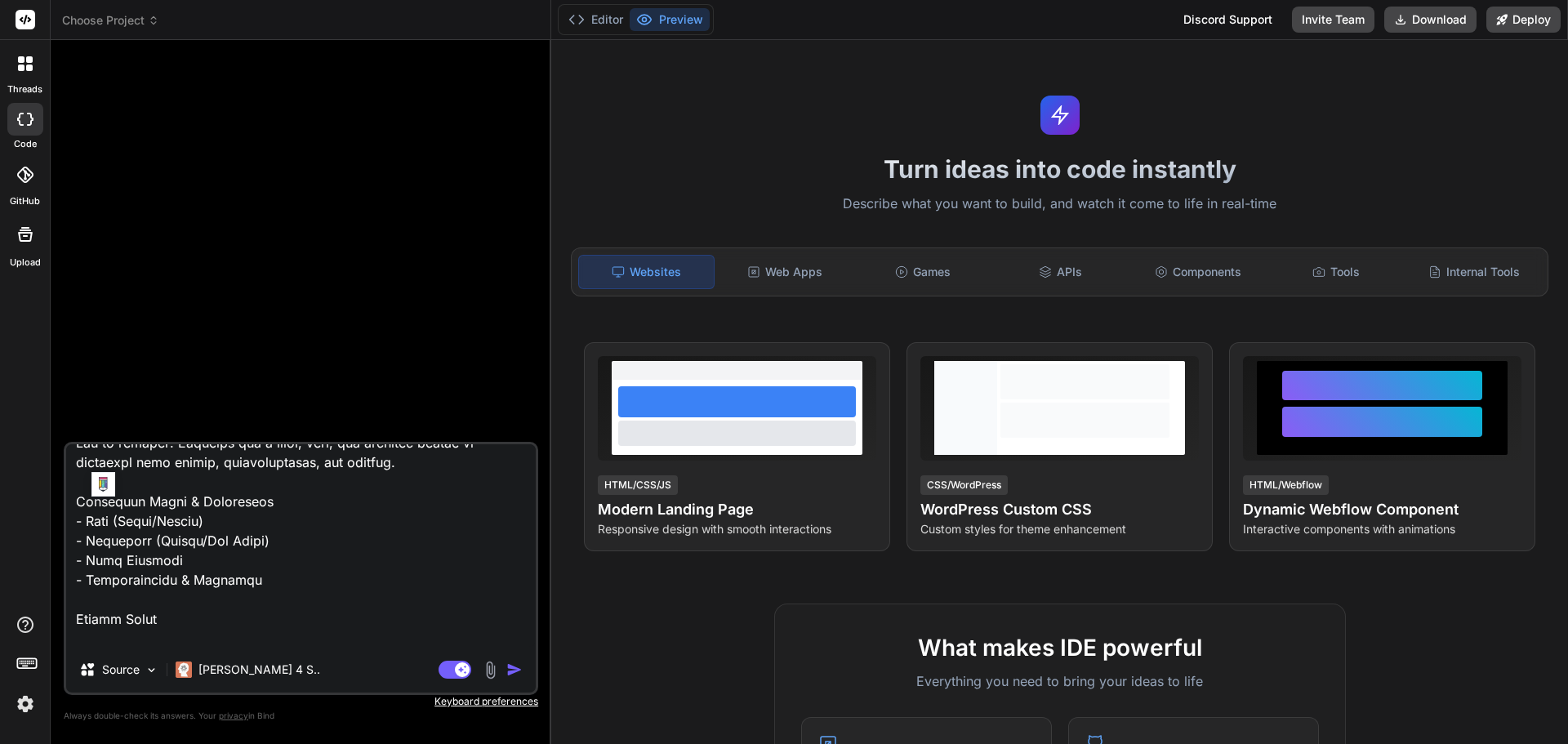
scroll to position [178, 0]
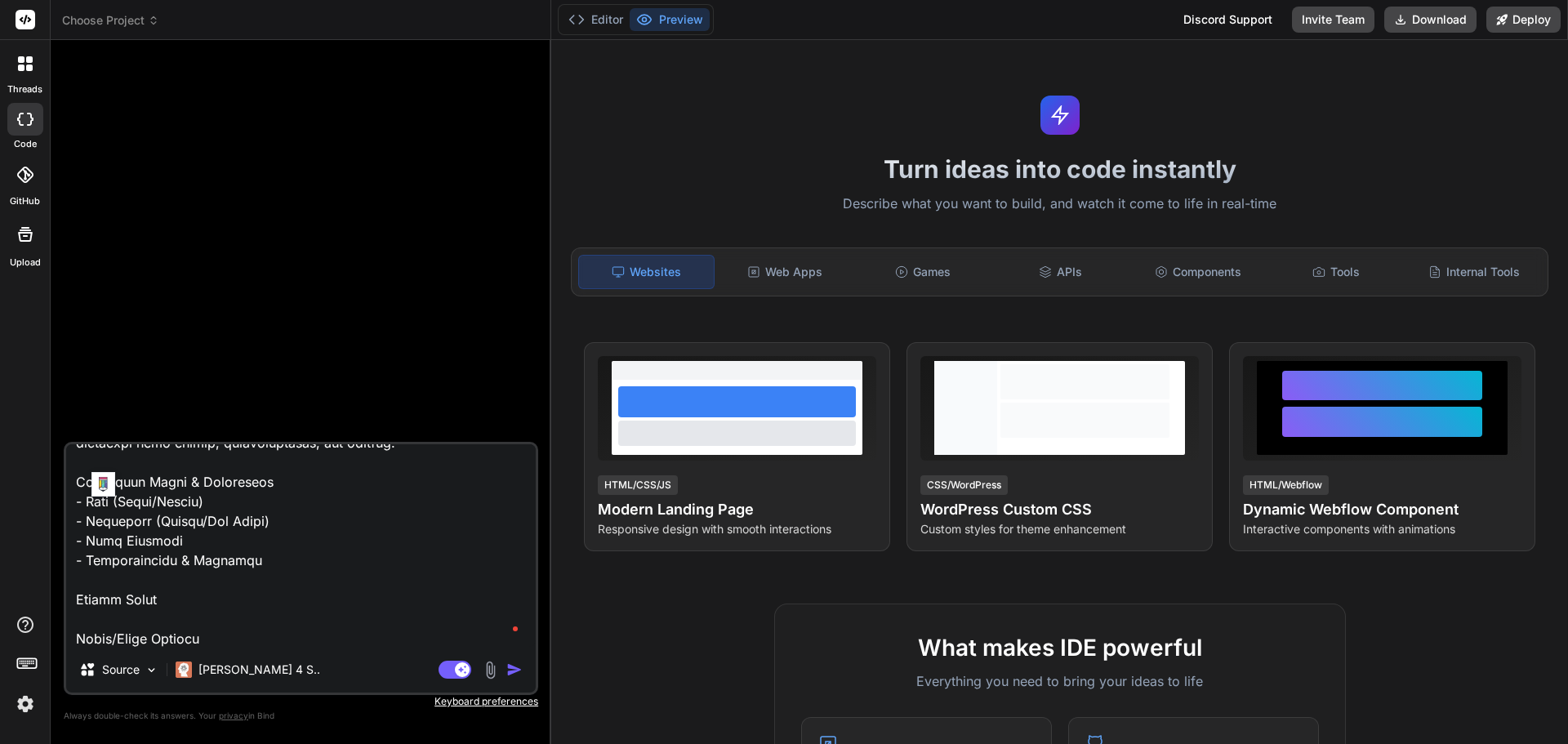
type textarea "x"
type textarea "Build "FamQuest". This app turns parenting into a fun, structured, and gamified…"
type textarea "x"
type textarea "Build "FamQuest". This app turns parenting into a fun, structured, and gamified…"
type textarea "x"
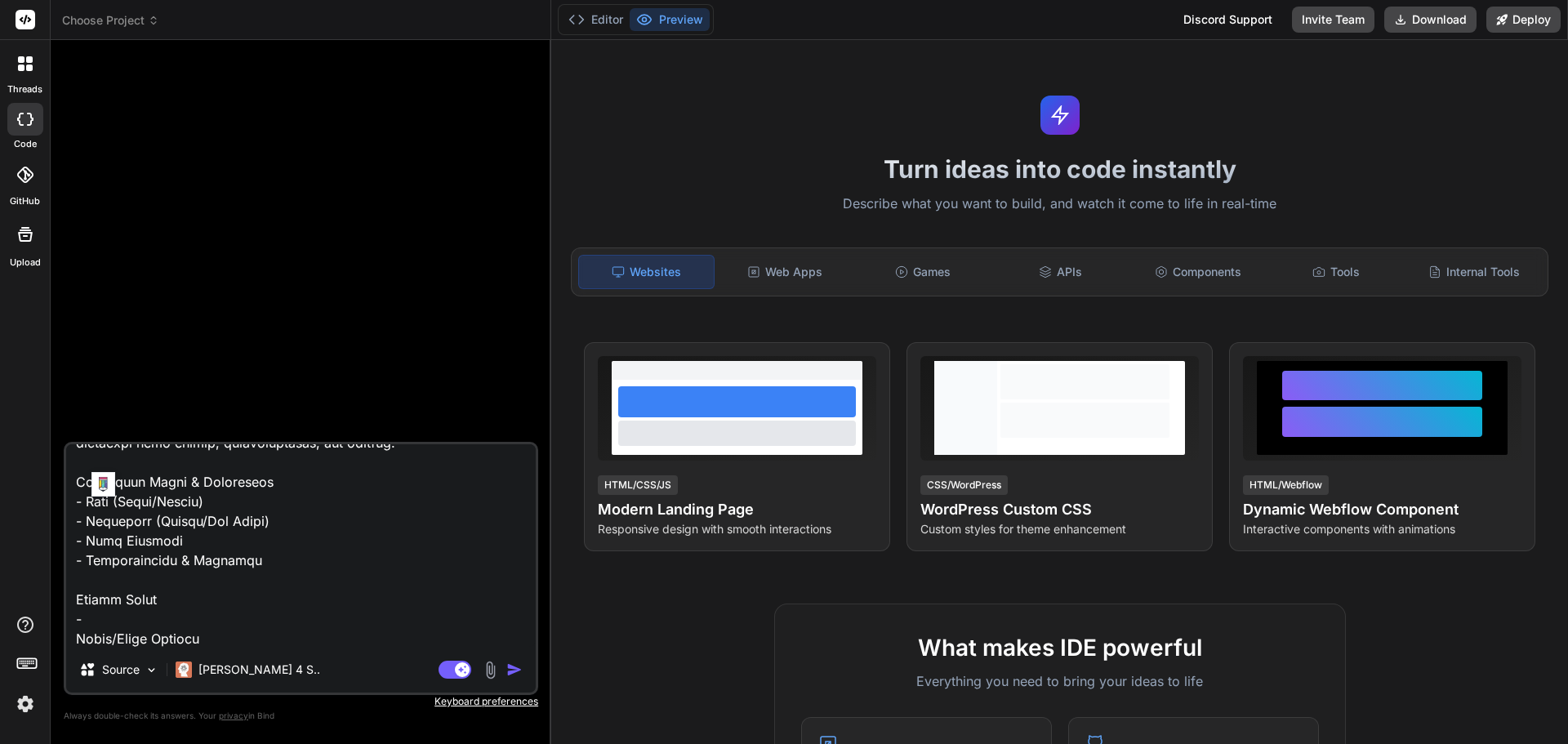
type textarea "Build "FamQuest". This app turns parenting into a fun, structured, and gamified…"
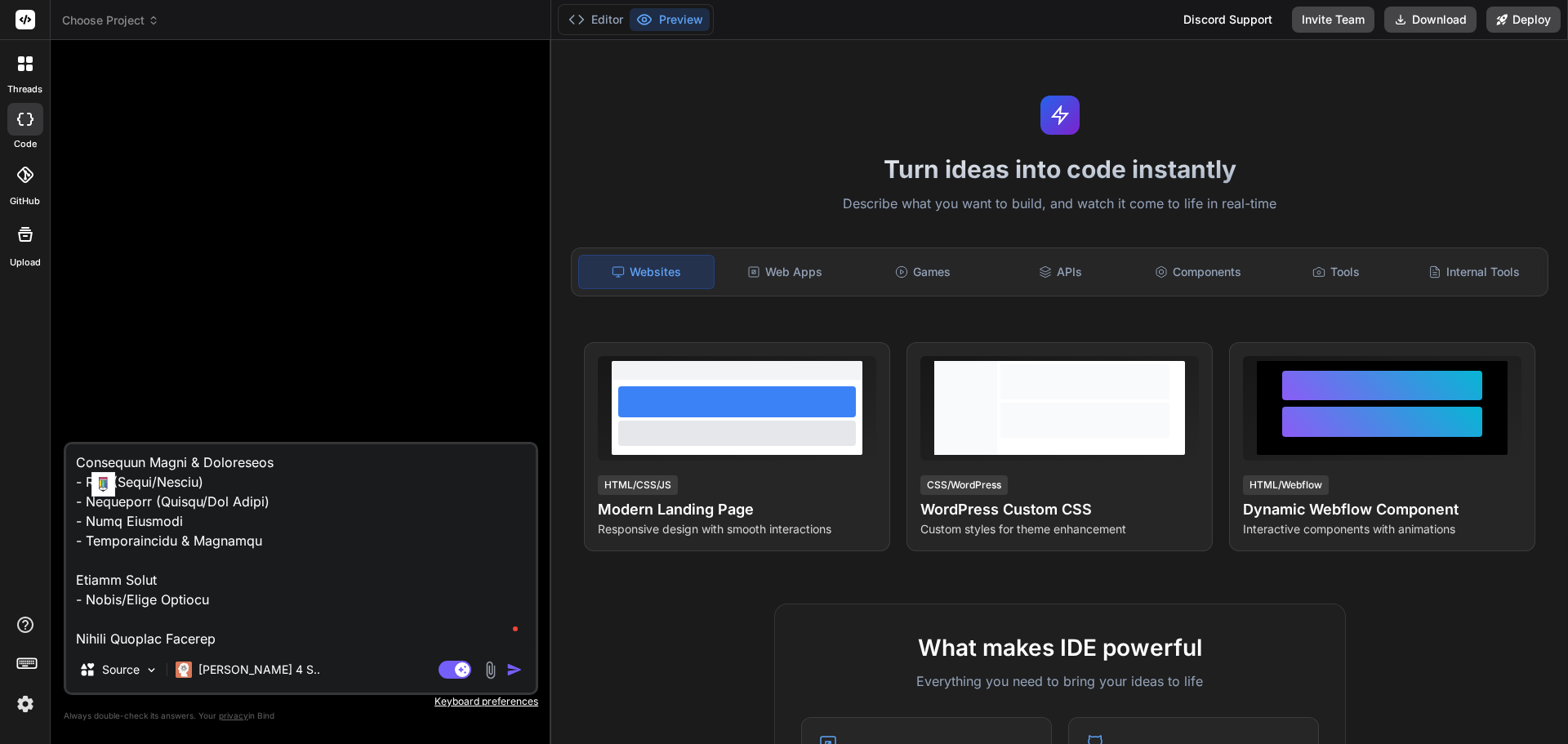
type textarea "x"
type textarea "Build "FamQuest". This app turns parenting into a fun, structured, and gamified…"
type textarea "x"
type textarea "Build "FamQuest". This app turns parenting into a fun, structured, and gamified…"
type textarea "x"
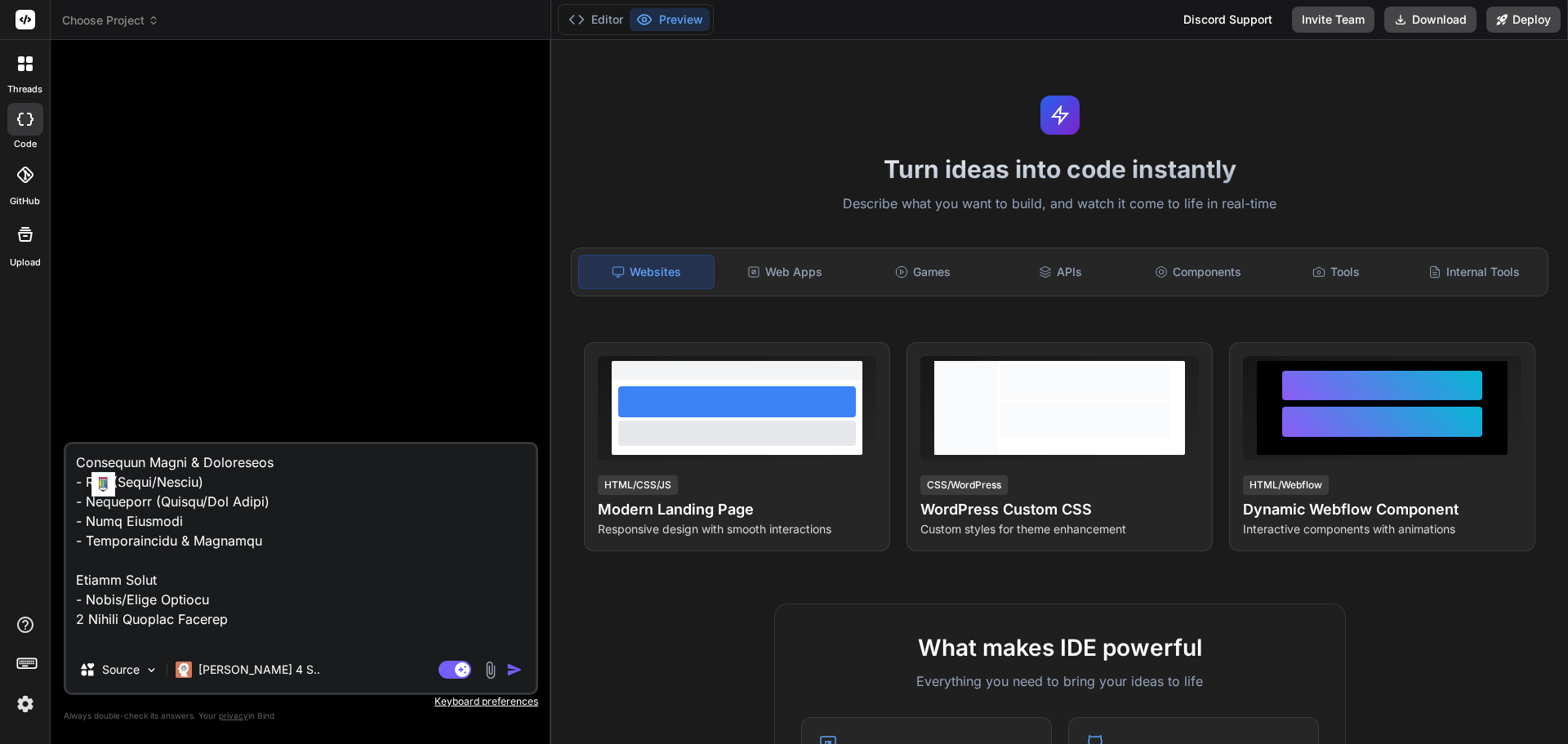
type textarea "Build "FamQuest". This app turns parenting into a fun, structured, and gamified…"
type textarea "x"
type textarea "Build "FamQuest". This app turns parenting into a fun, structured, and gamified…"
type textarea "x"
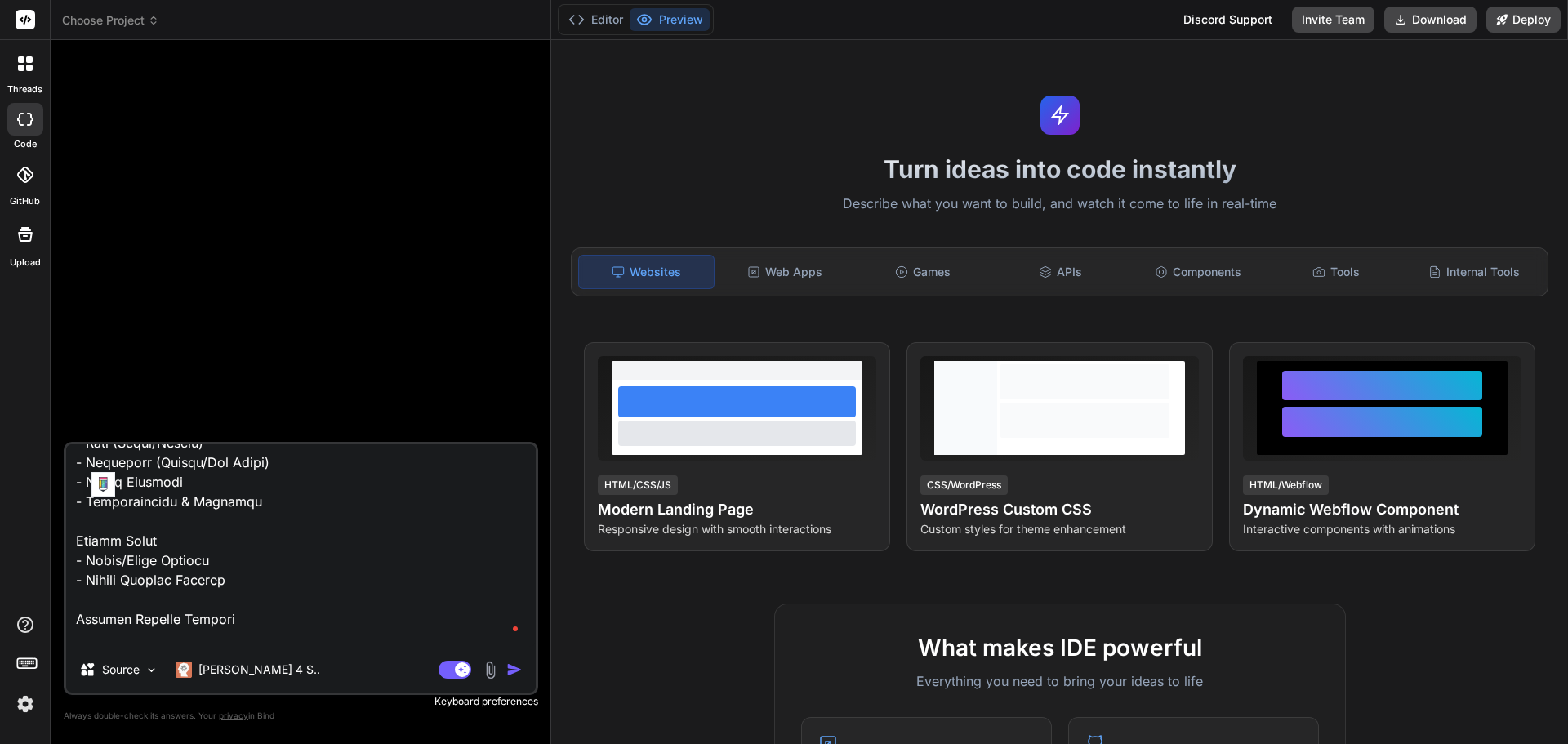
type textarea "Build "FamQuest". This app turns parenting into a fun, structured, and gamified…"
type textarea "x"
type textarea "Build "FamQuest". This app turns parenting into a fun, structured, and gamified…"
type textarea "x"
type textarea "Build "FamQuest". This app turns parenting into a fun, structured, and gamified…"
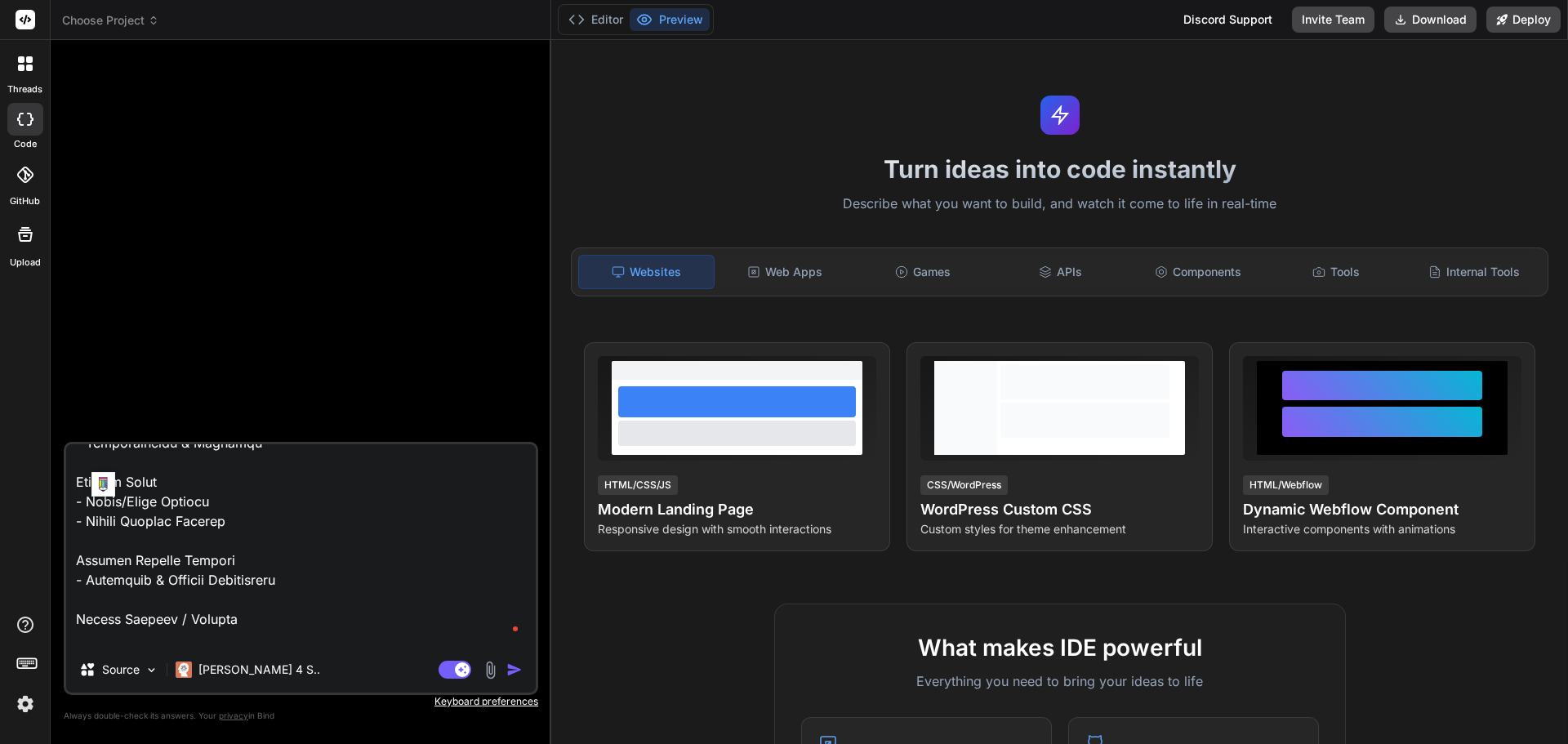
scroll to position [315, 0]
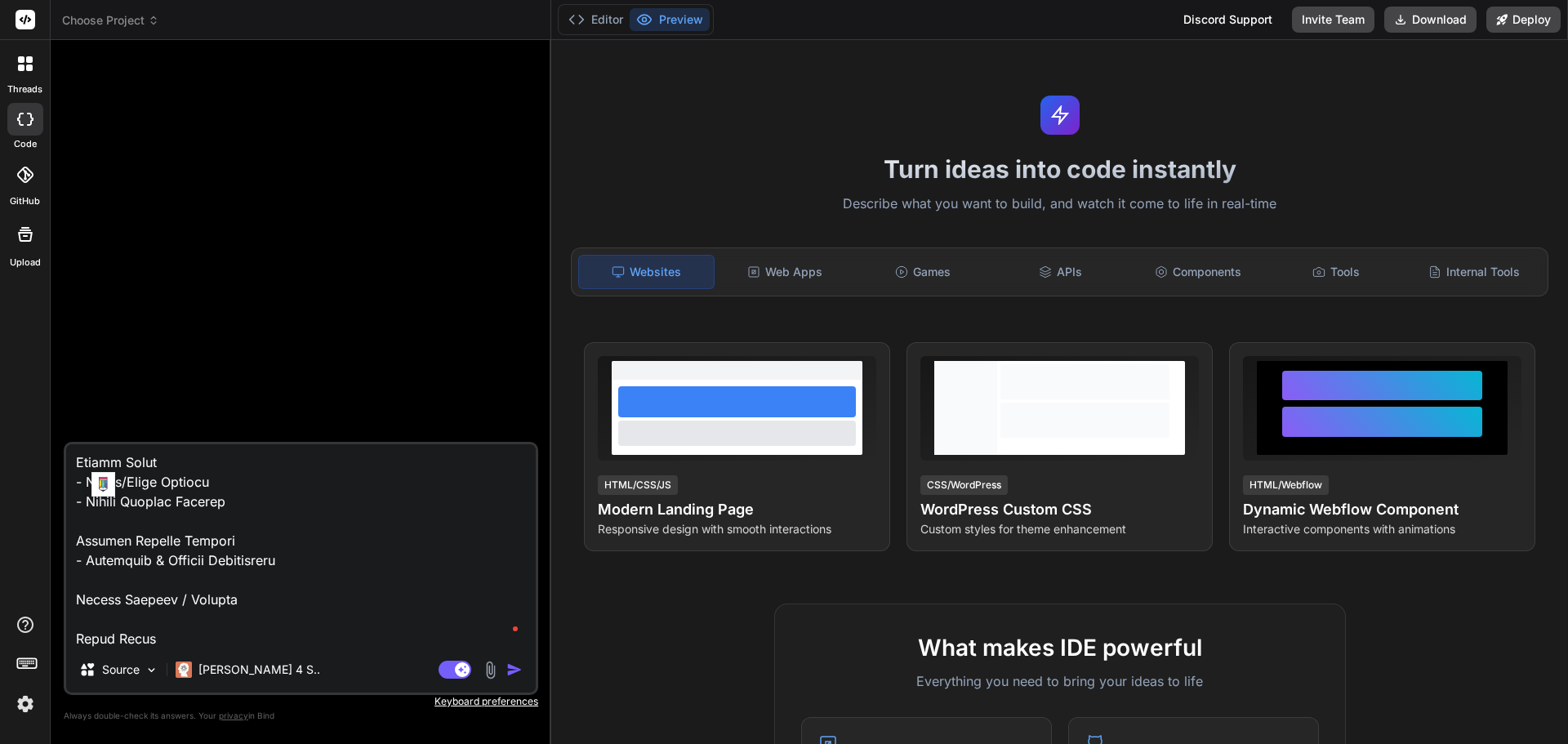
type textarea "x"
type textarea "Build "FamQuest". This app turns parenting into a fun, structured, and gamified…"
type textarea "x"
type textarea "Build "FamQuest". This app turns parenting into a fun, structured, and gamified…"
type textarea "x"
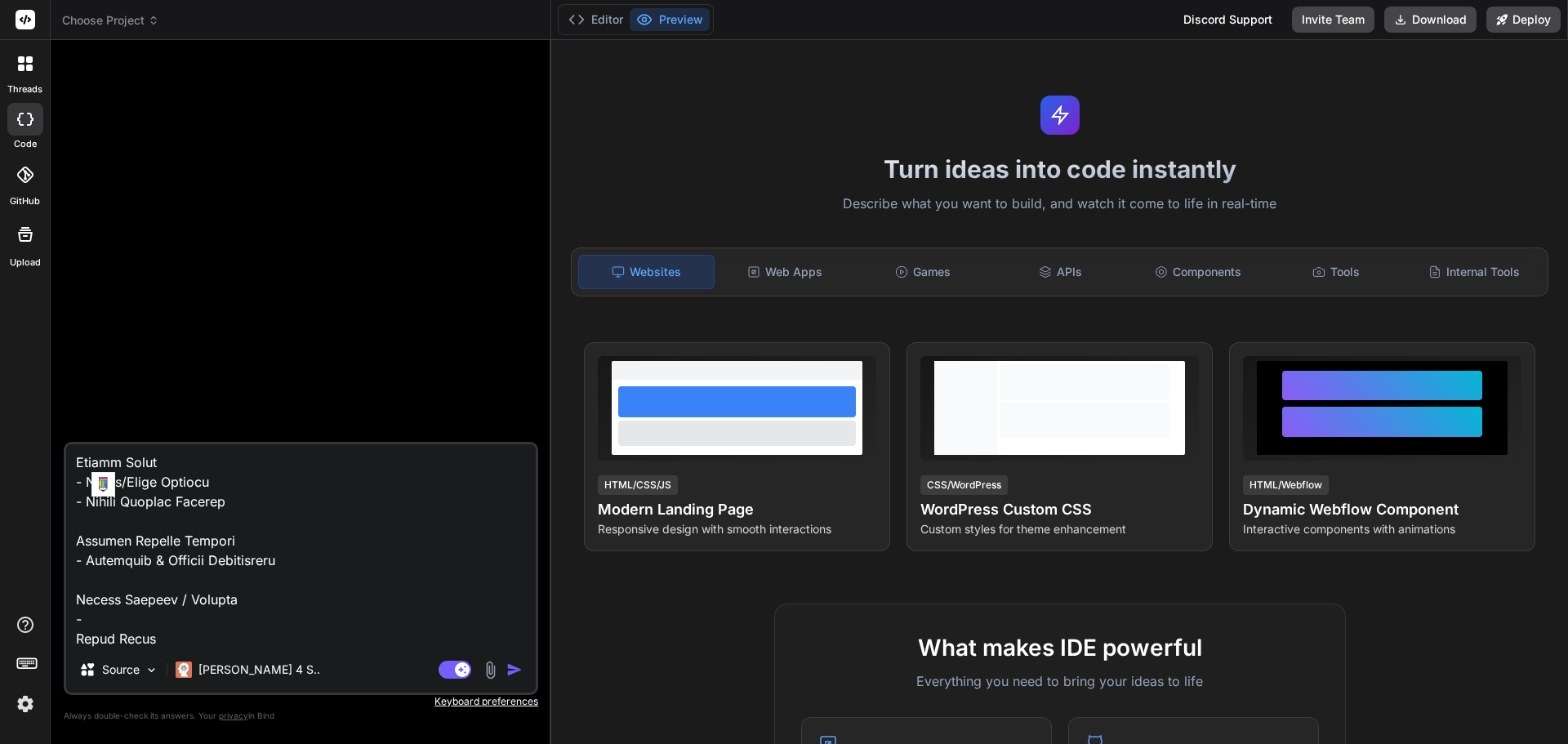
type textarea "Build "FamQuest". This app turns parenting into a fun, structured, and gamified…"
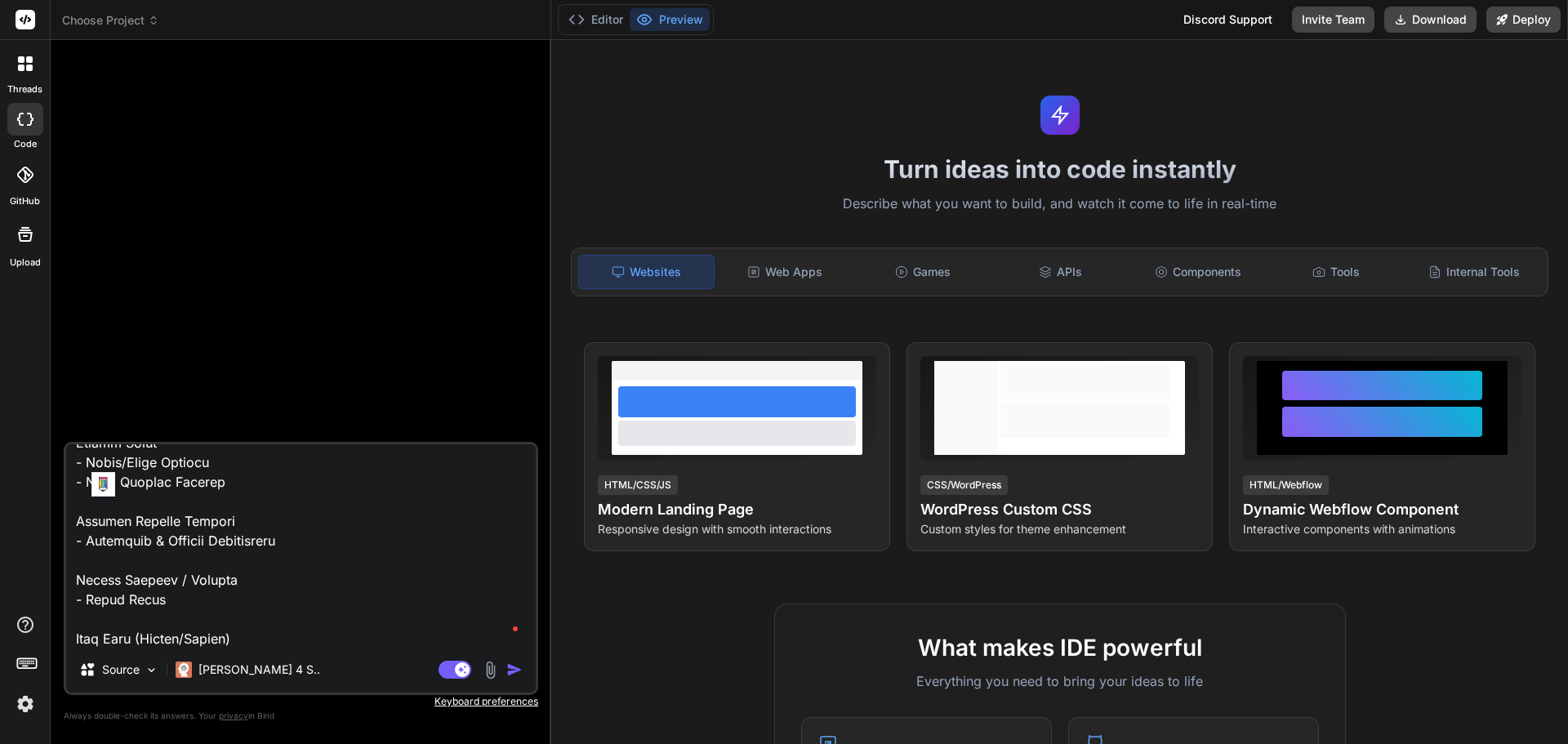
type textarea "x"
type textarea "Build "FamQuest". This app turns parenting into a fun, structured, and gamified…"
type textarea "x"
type textarea "Build "FamQuest". This app turns parenting into a fun, structured, and gamified…"
type textarea "x"
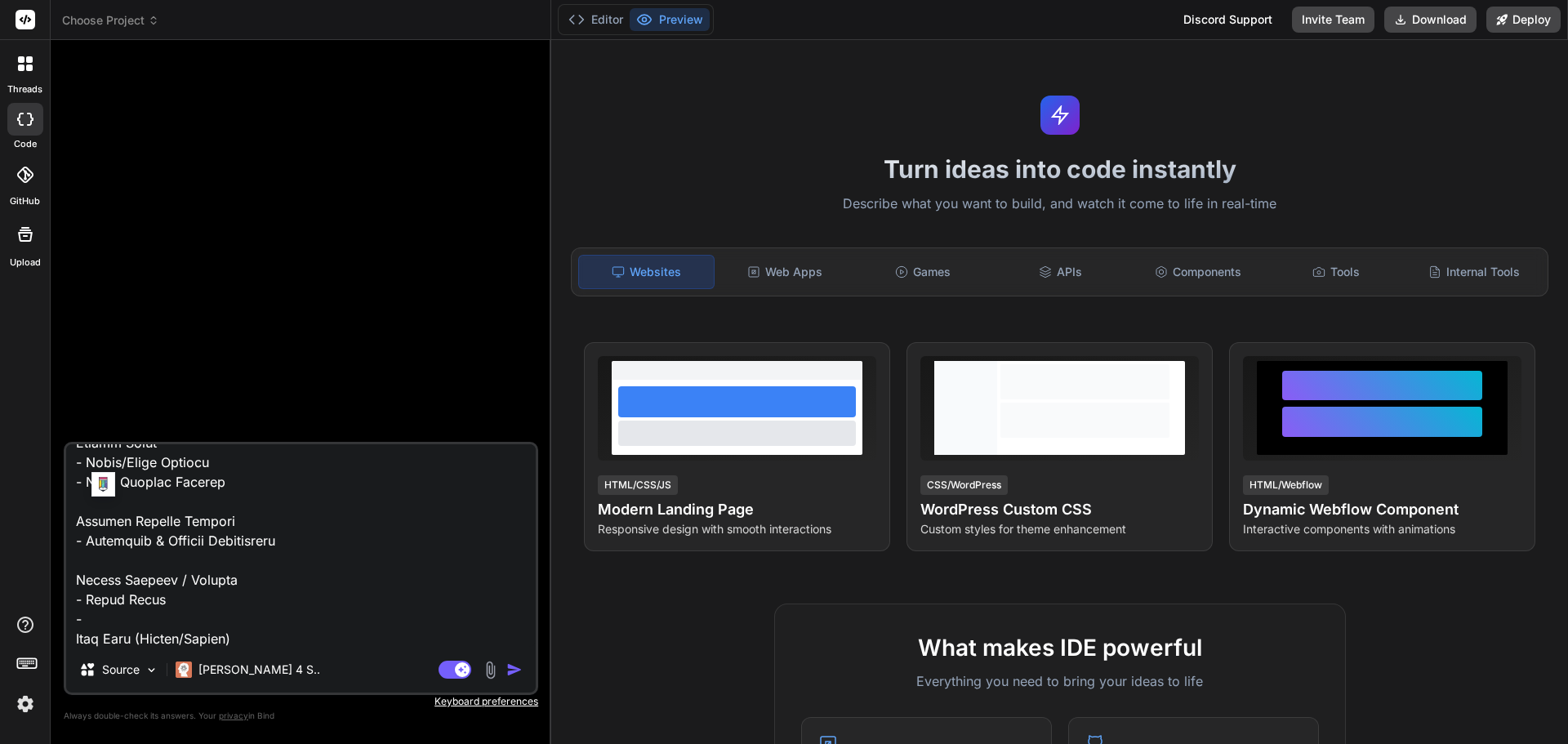
type textarea "Build "FamQuest". This app turns parenting into a fun, structured, and gamified…"
type textarea "x"
type textarea "Build "FamQuest". This app turns parenting into a fun, structured, and gamified…"
type textarea "x"
type textarea "Build "FamQuest". This app turns parenting into a fun, structured, and gamified…"
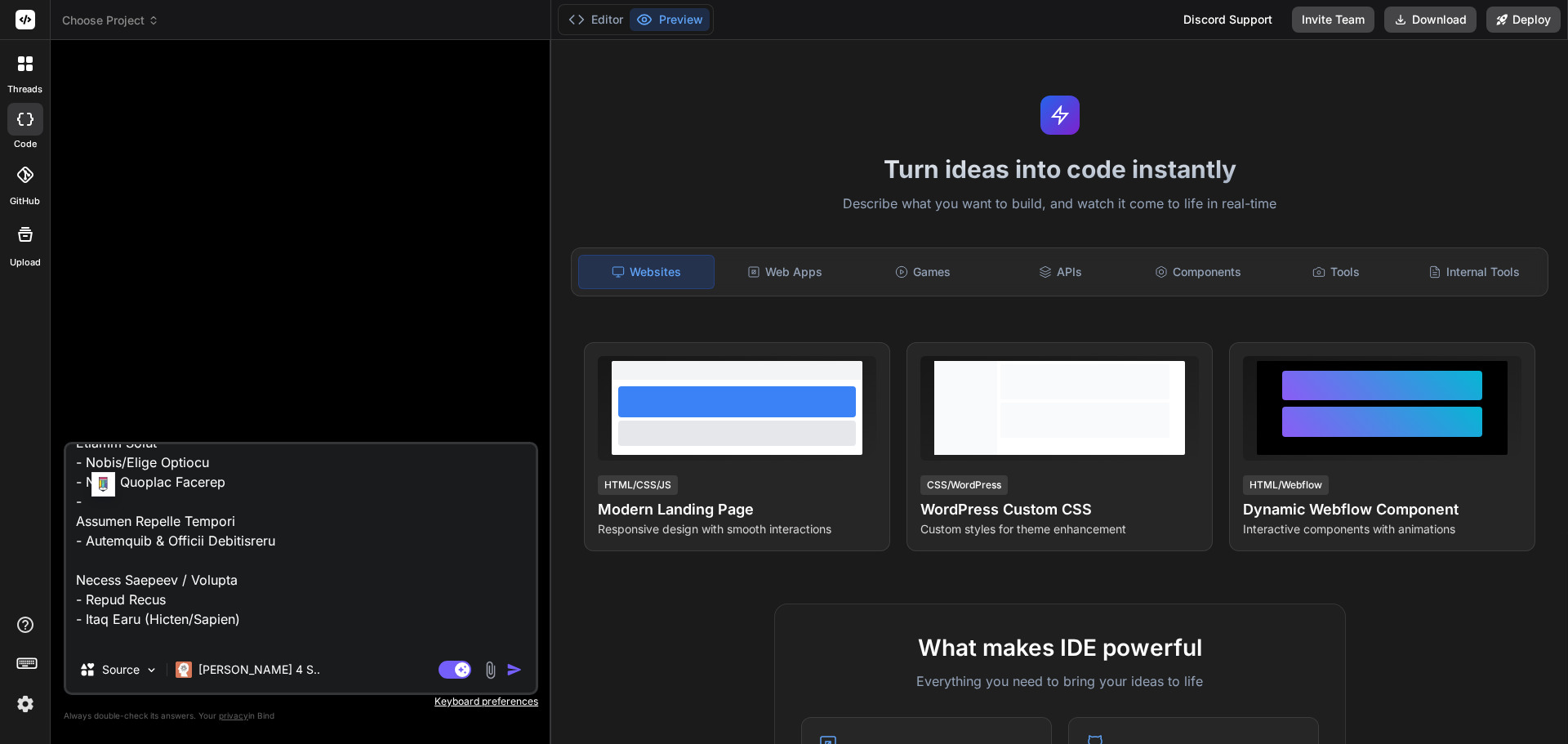
type textarea "x"
type textarea "Build "FamQuest". This app turns parenting into a fun, structured, and gamified…"
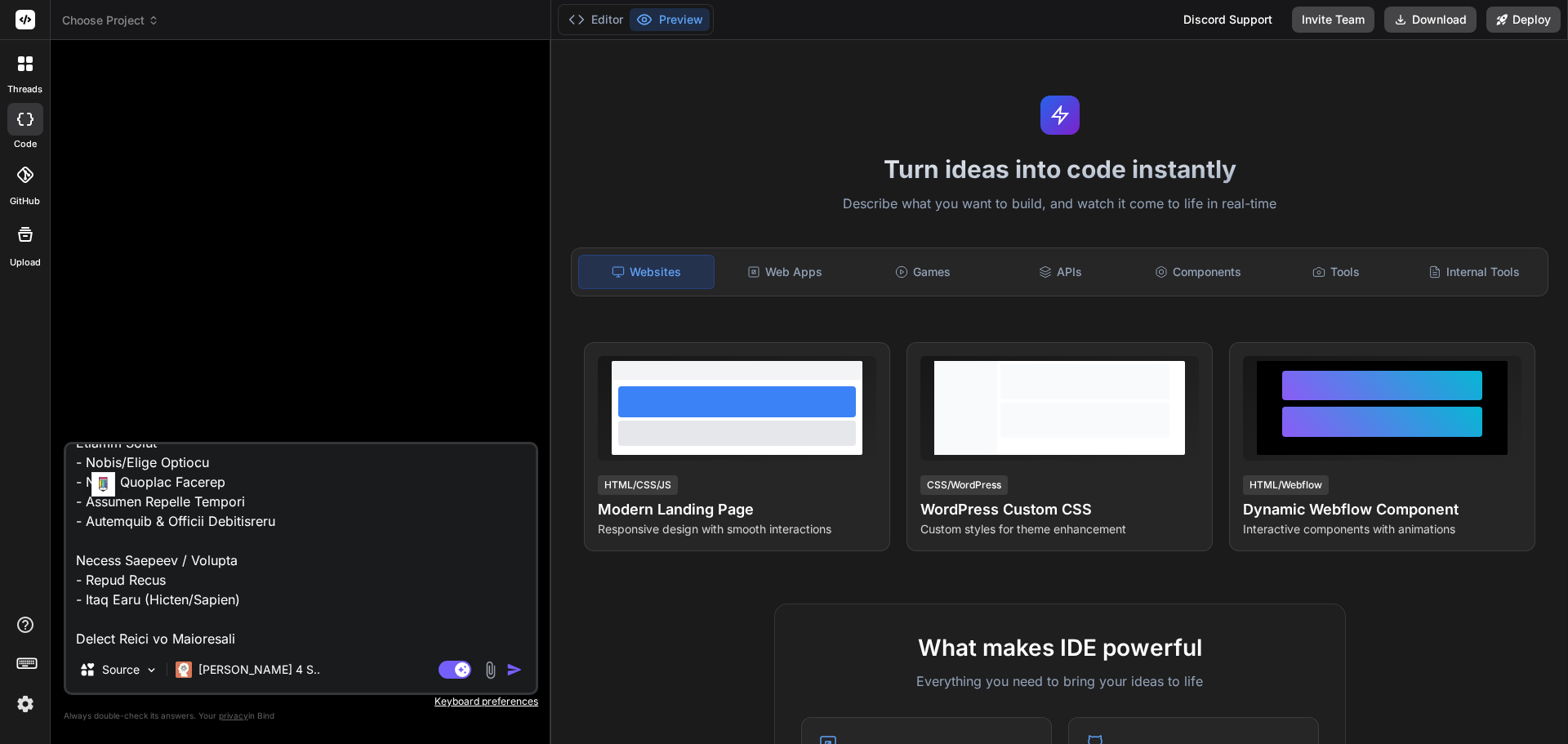
type textarea "x"
type textarea "Build "FamQuest". This app turns parenting into a fun, structured, and gamified…"
type textarea "x"
type textarea "Build "FamQuest". This app turns parenting into a fun, structured, and gamified…"
type textarea "x"
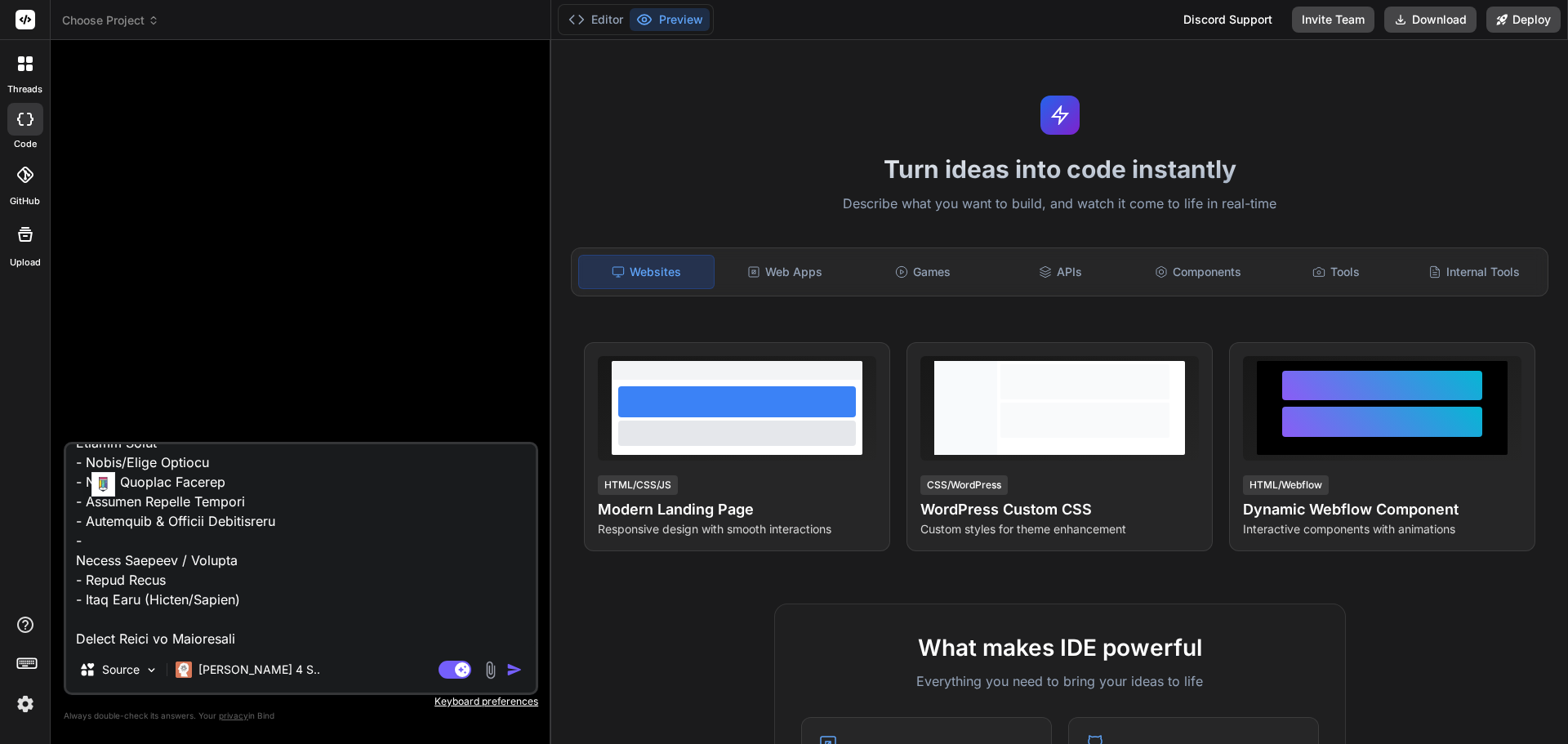
type textarea "Build "FamQuest". This app turns parenting into a fun, structured, and gamified…"
type textarea "x"
type textarea "Build "FamQuest". This app turns parenting into a fun, structured, and gamified…"
type textarea "x"
type textarea "Build "FamQuest". This app turns parenting into a fun, structured, and gamified…"
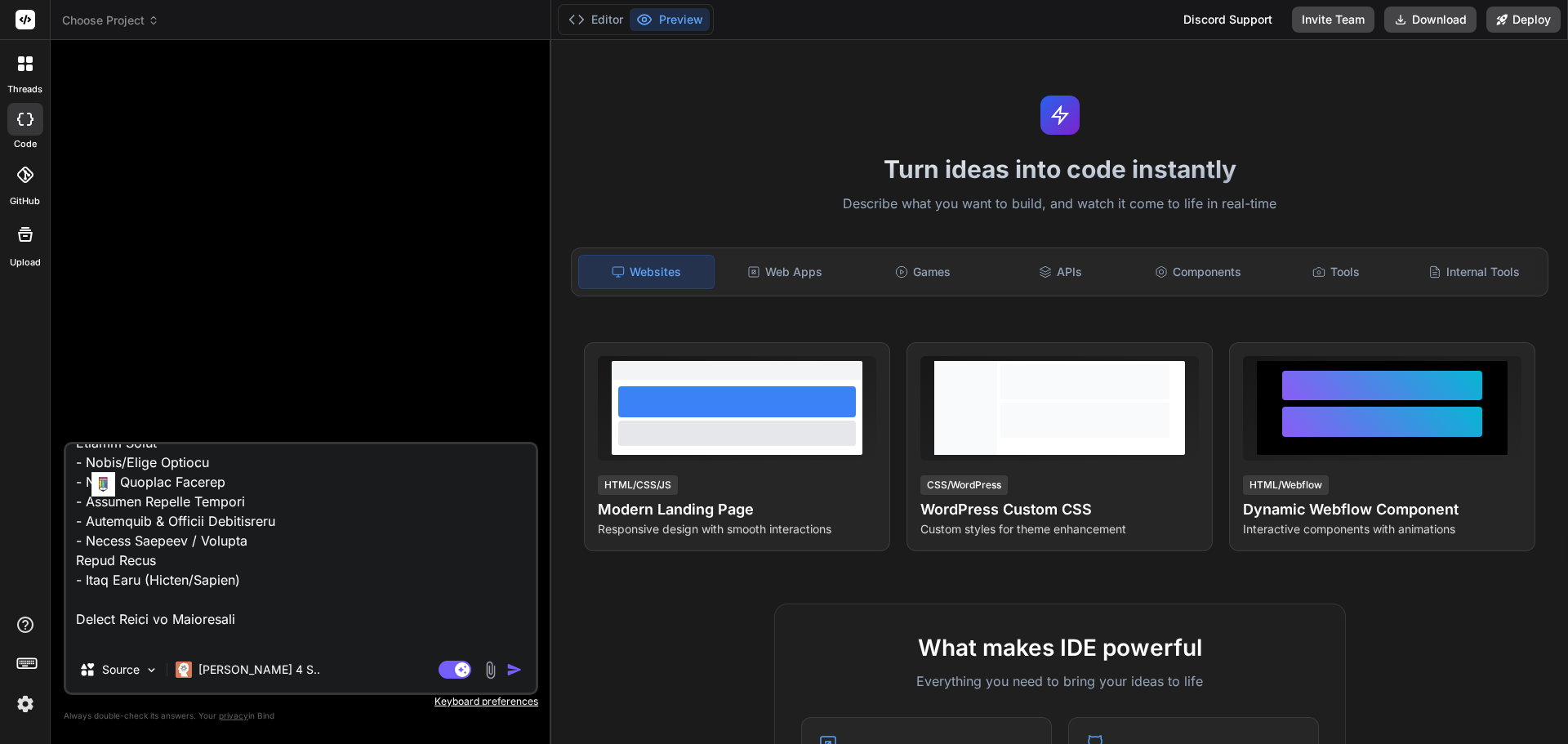
type textarea "x"
type textarea "Build "FamQuest". This app turns parenting into a fun, structured, and gamified…"
type textarea "x"
type textarea "Build "FamQuest". This app turns parenting into a fun, structured, and gamified…"
type textarea "x"
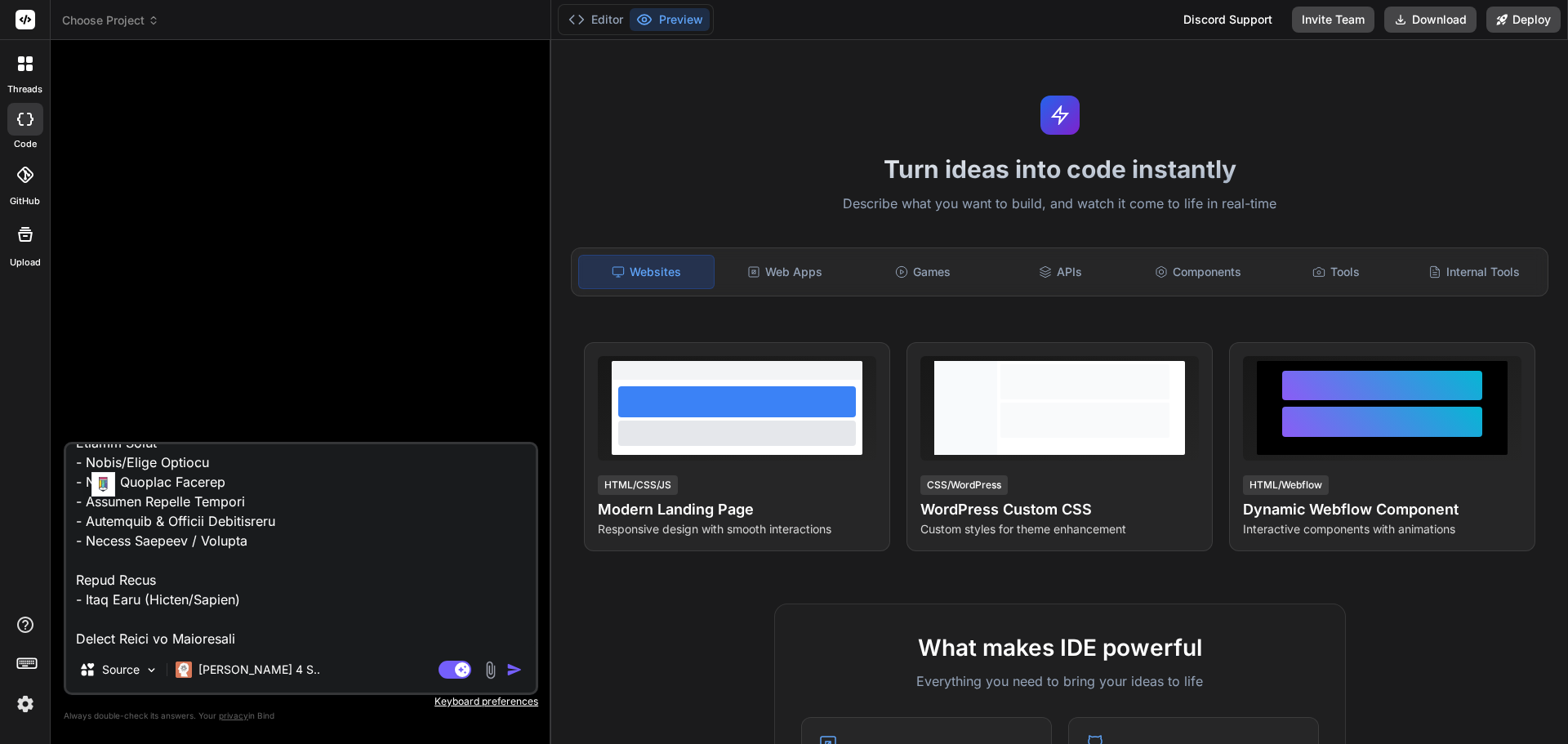
type textarea "Build "FamQuest". This app turns parenting into a fun, structured, and gamified…"
type textarea "x"
type textarea "Build "FamQuest". This app turns parenting into a fun, structured, and gamified…"
type textarea "x"
type textarea "Build "FamQuest". This app turns parenting into a fun, structured, and gamified…"
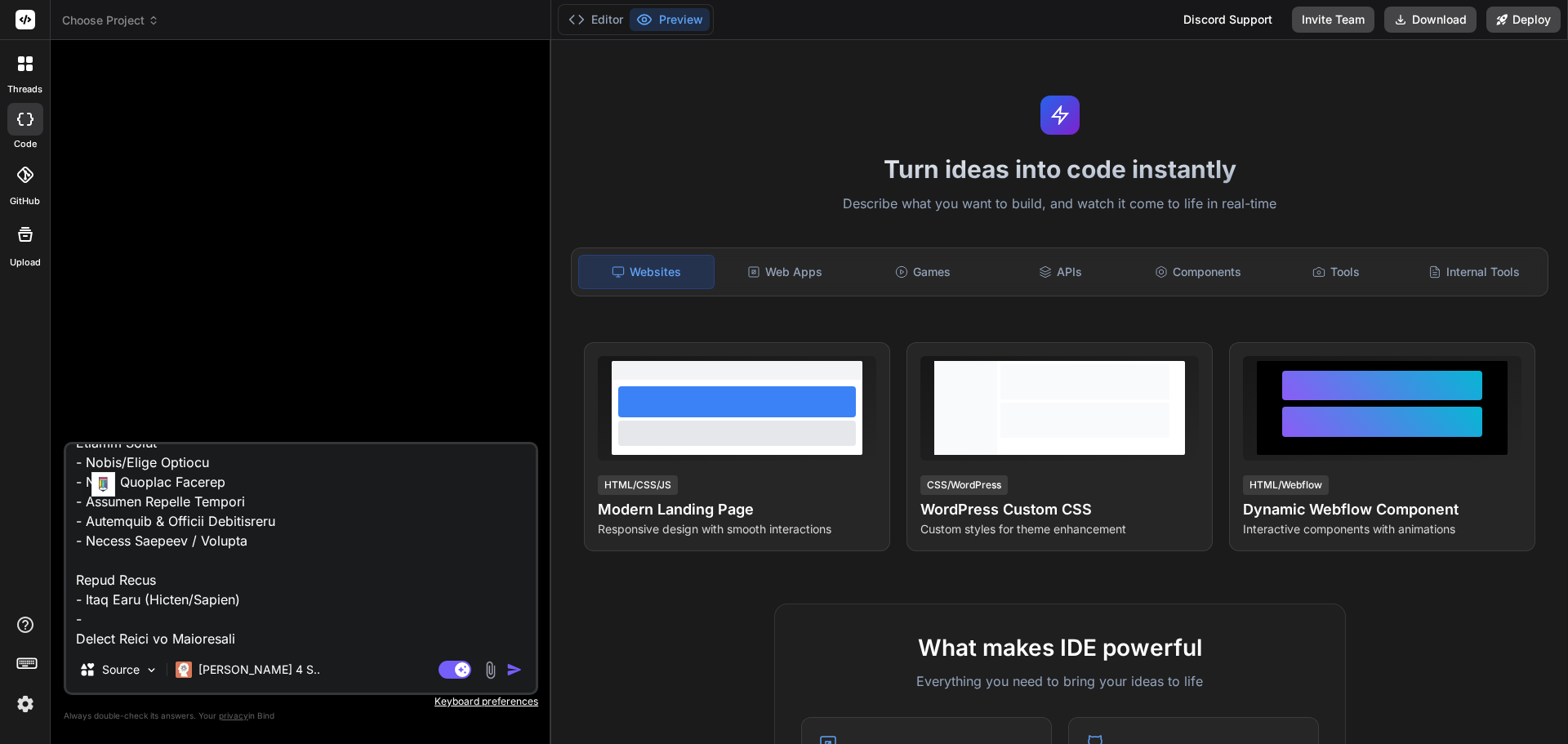
type textarea "x"
type textarea "Build "FamQuest". This app turns parenting into a fun, structured, and gamified…"
type textarea "x"
type textarea "Build "FamQuest". This app turns parenting into a fun, structured, and gamified…"
type textarea "x"
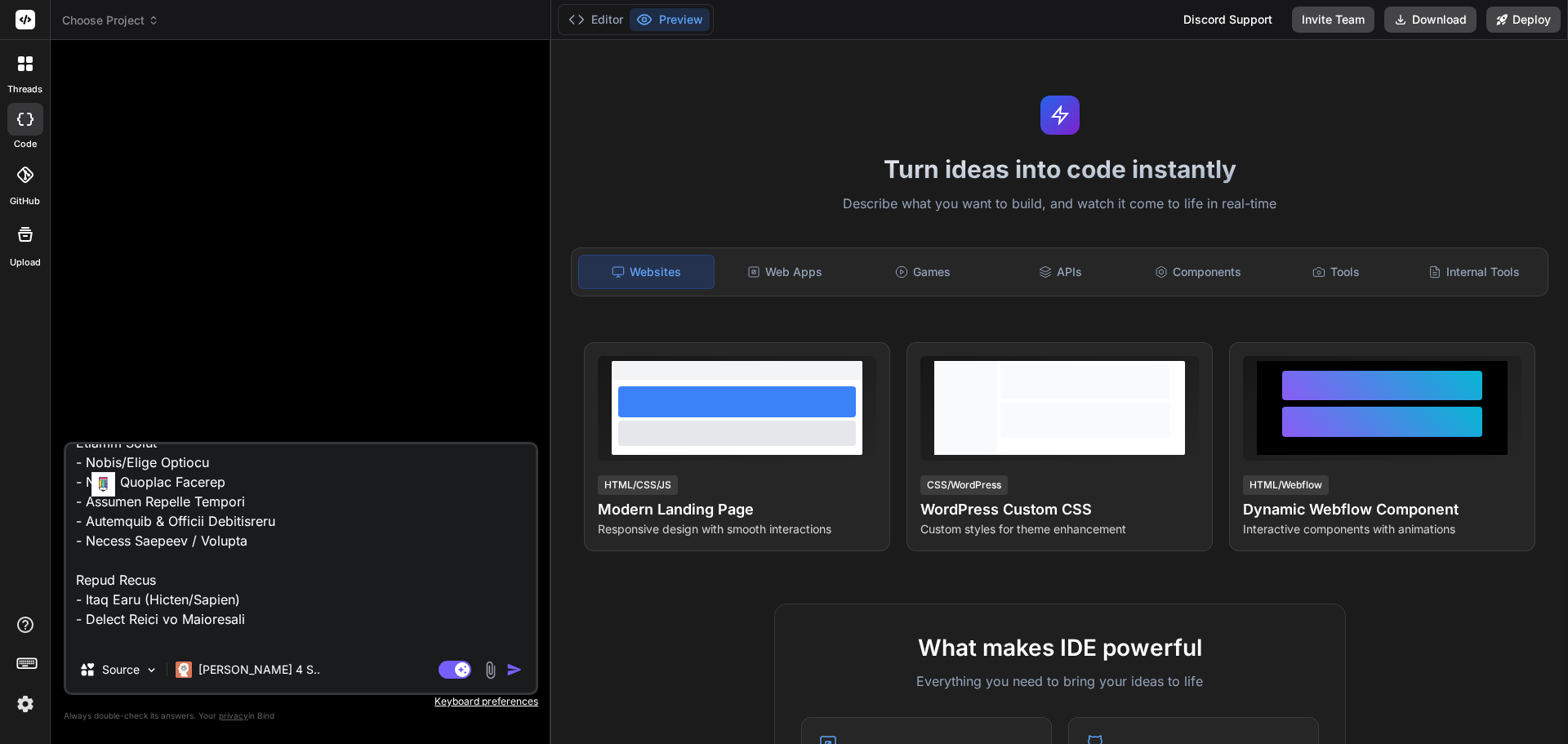
type textarea "Build "FamQuest". This app turns parenting into a fun, structured, and gamified…"
type textarea "x"
type textarea "Build "FamQuest". This app turns parenting into a fun, structured, and gamified…"
type textarea "x"
type textarea "Build "FamQuest". This app turns parenting into a fun, structured, and gamified…"
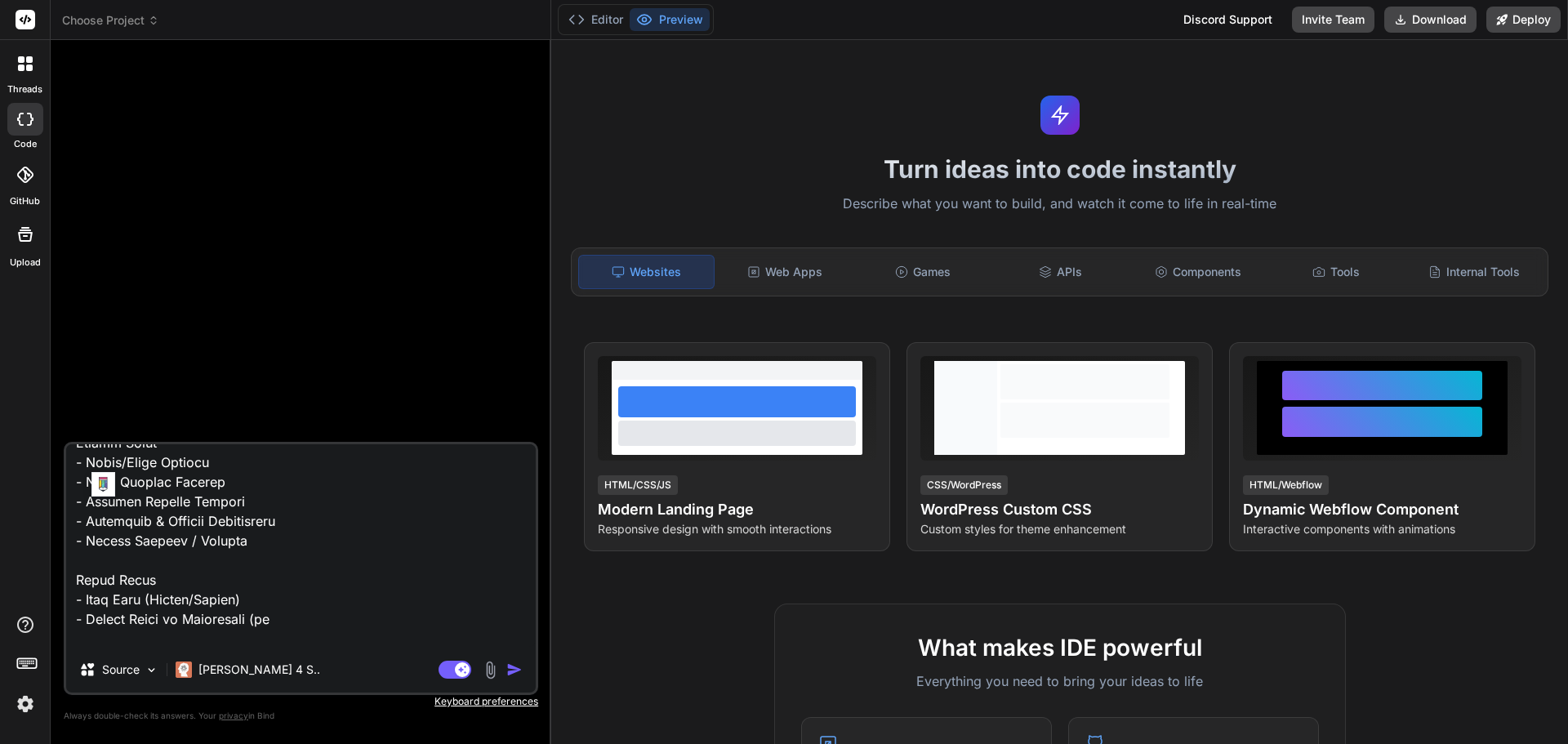
type textarea "x"
type textarea "Build "FamQuest". This app turns parenting into a fun, structured, and gamified…"
type textarea "x"
type textarea "Build "FamQuest". This app turns parenting into a fun, structured, and gamified…"
type textarea "x"
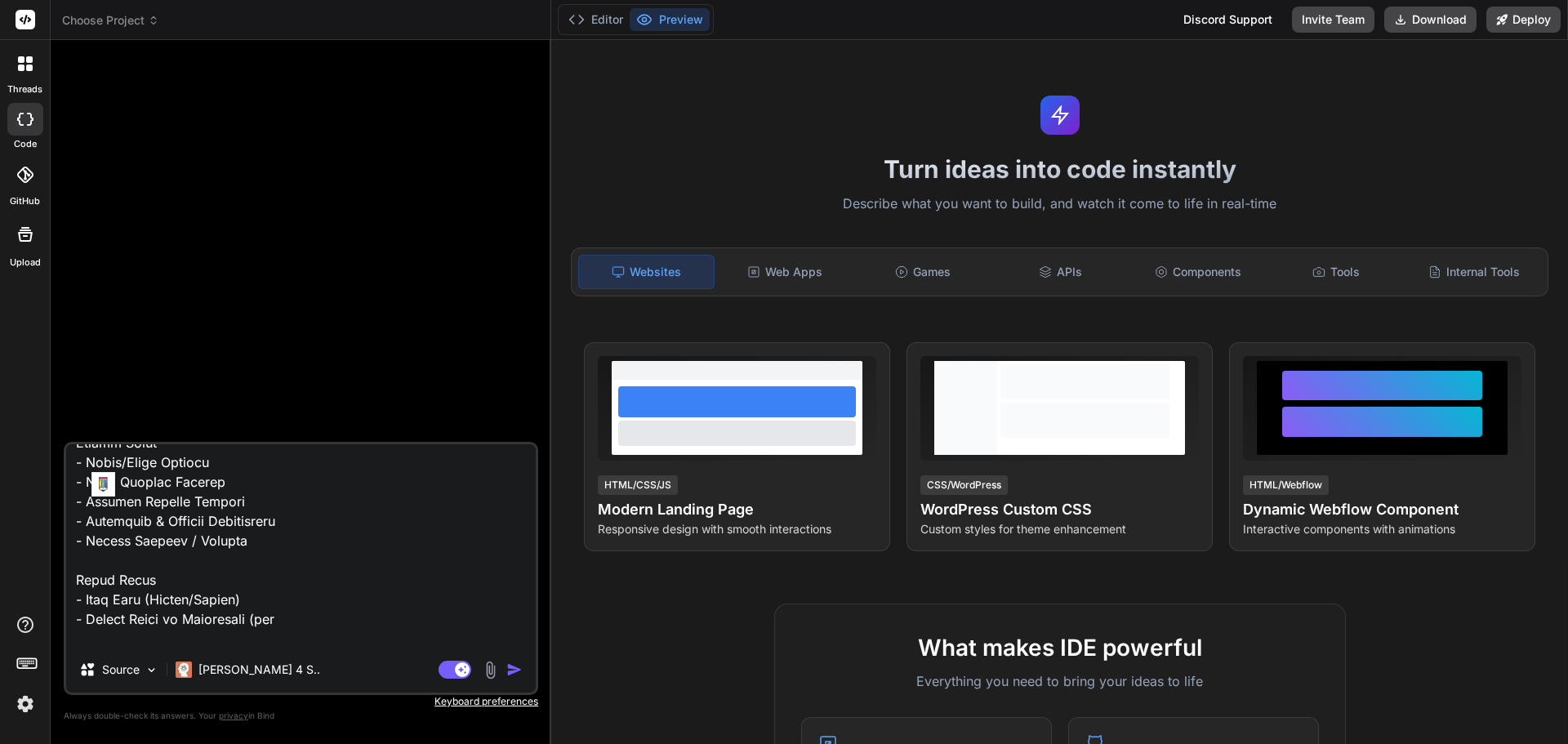
type textarea "Build "FamQuest". This app turns parenting into a fun, structured, and gamified…"
type textarea "x"
type textarea "Build "FamQuest". This app turns parenting into a fun, structured, and gamified…"
type textarea "x"
type textarea "Build "FamQuest". This app turns parenting into a fun, structured, and gamified…"
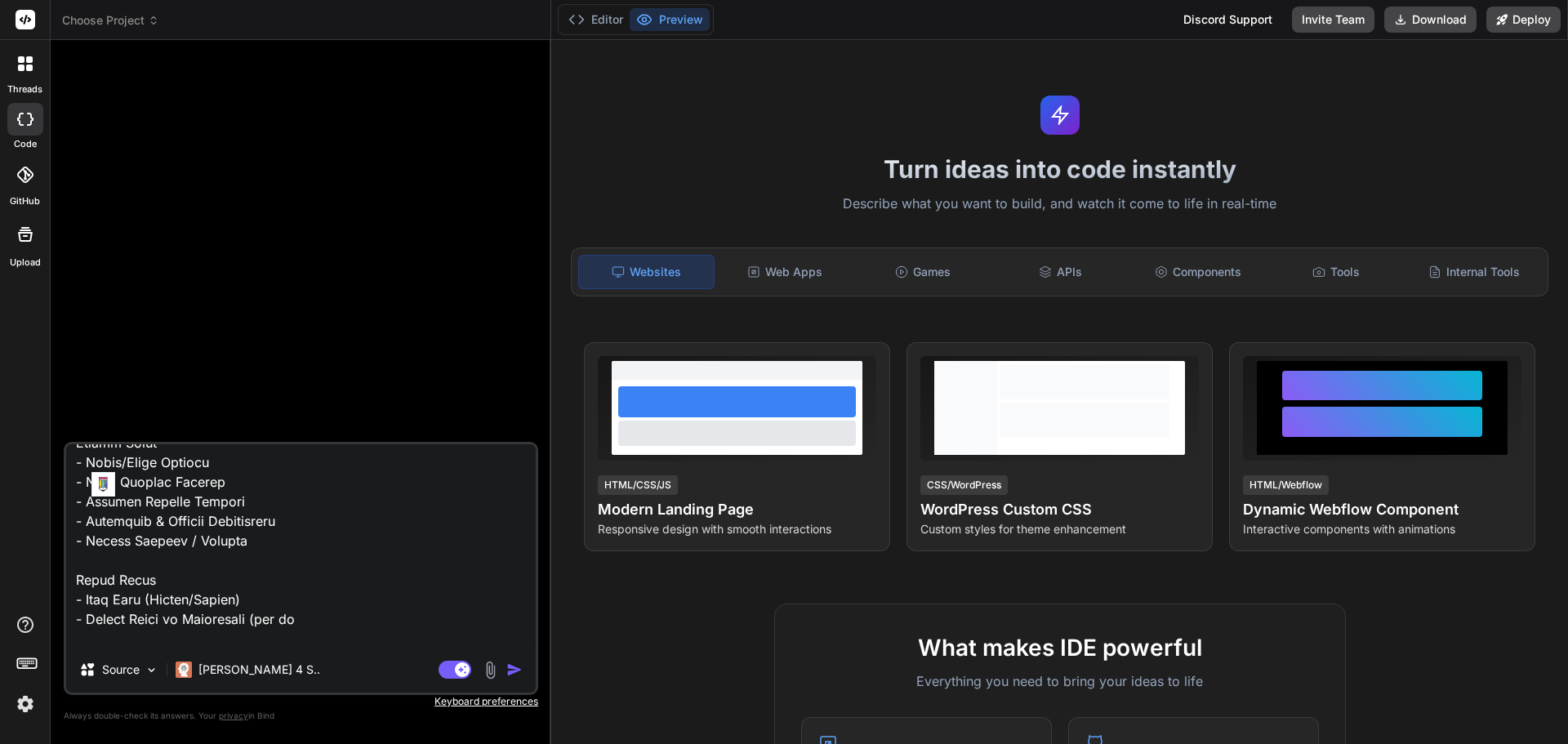
type textarea "x"
type textarea "Build "FamQuest". This app turns parenting into a fun, structured, and gamified…"
type textarea "x"
type textarea "Build "FamQuest". This app turns parenting into a fun, structured, and gamified…"
type textarea "x"
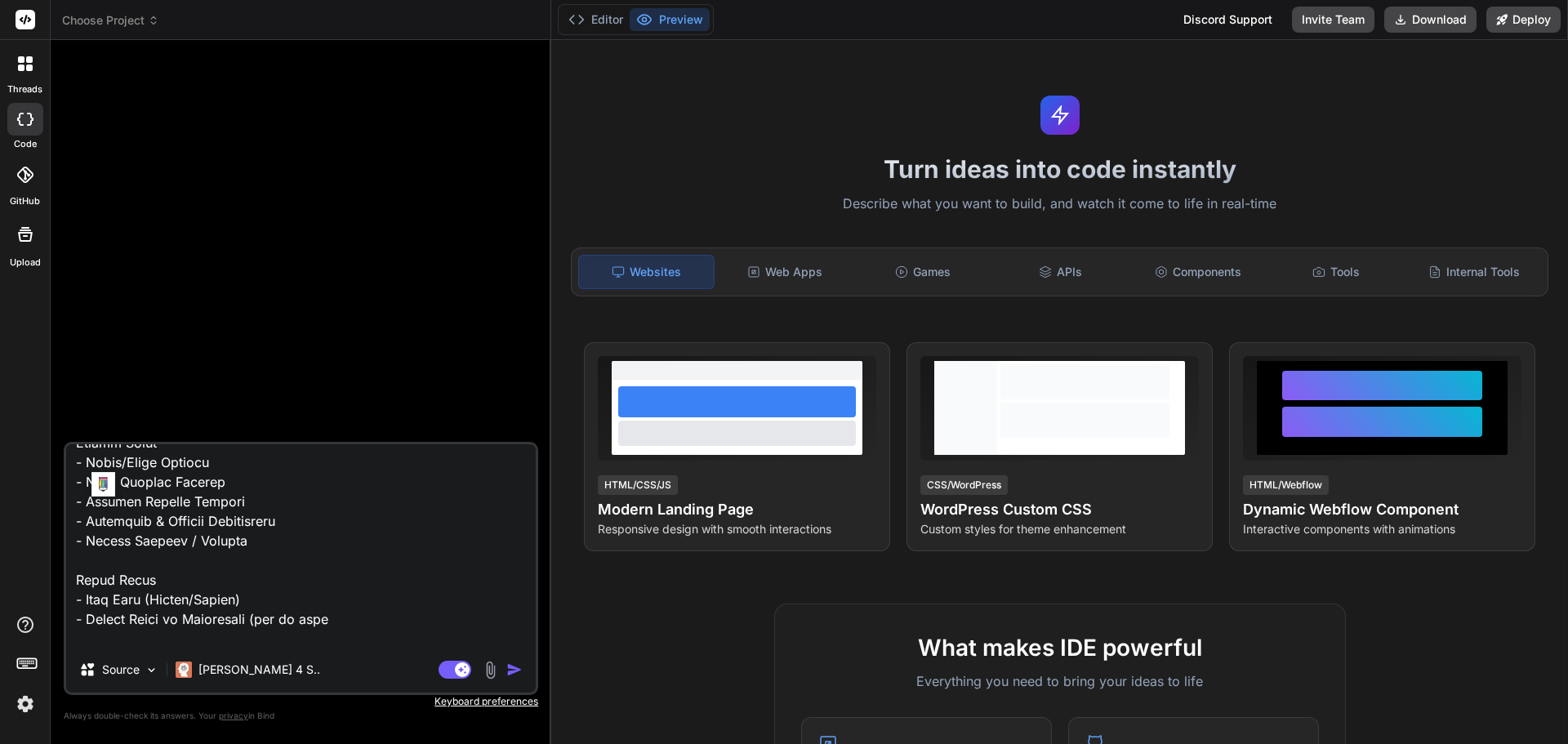
type textarea "Build "FamQuest". This app turns parenting into a fun, structured, and gamified…"
type textarea "x"
type textarea "Build "FamQuest". This app turns parenting into a fun, structured, and gamified…"
type textarea "x"
type textarea "Build "FamQuest". This app turns parenting into a fun, structured, and gamified…"
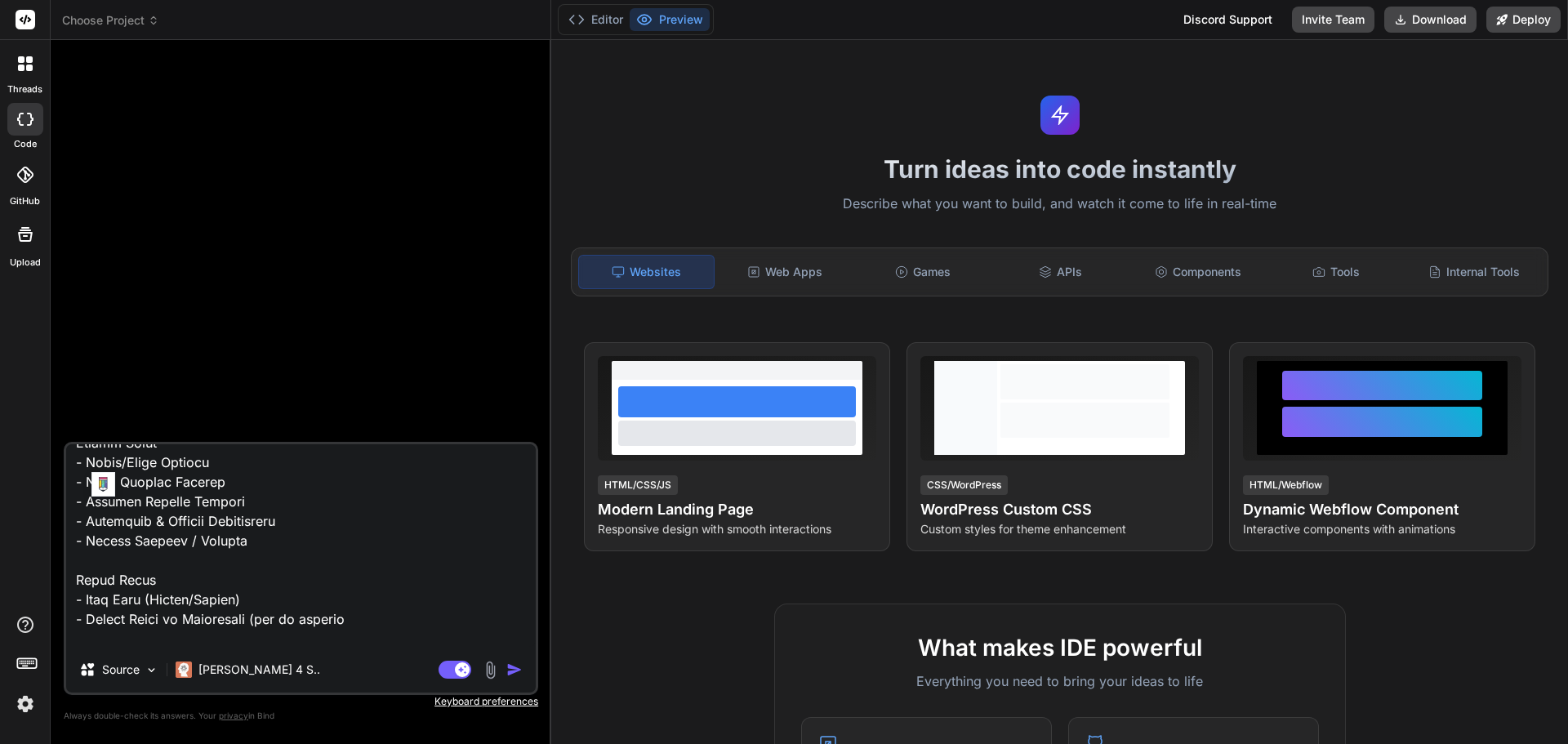
type textarea "x"
type textarea "Build "FamQuest". This app turns parenting into a fun, structured, and gamified…"
type textarea "x"
type textarea "Build "FamQuest". This app turns parenting into a fun, structured, and gamified…"
type textarea "x"
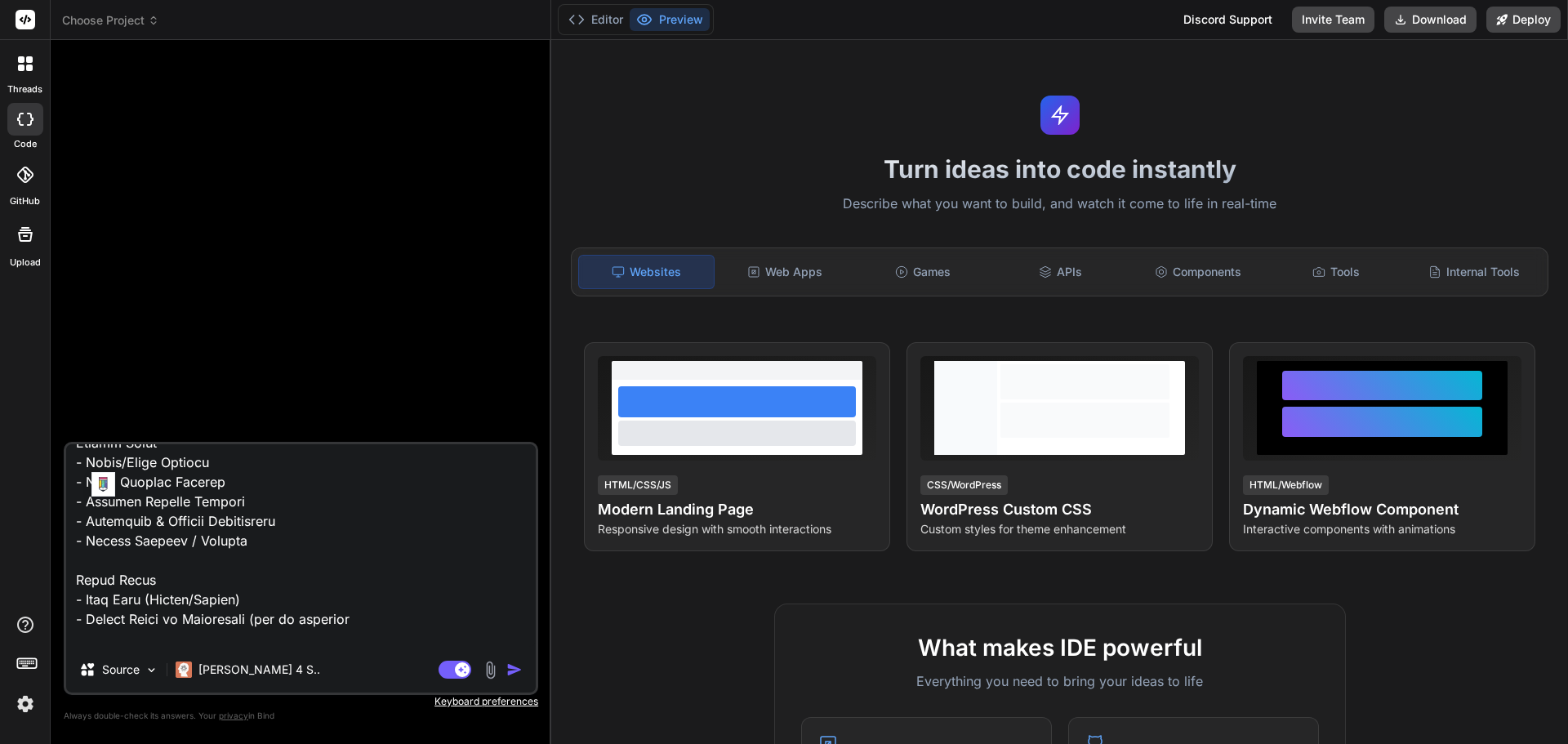
type textarea "Build "FamQuest". This app turns parenting into a fun, structured, and gamified…"
type textarea "x"
type textarea "Build "FamQuest". This app turns parenting into a fun, structured, and gamified…"
type textarea "x"
type textarea "Build "FamQuest". This app turns parenting into a fun, structured, and gamified…"
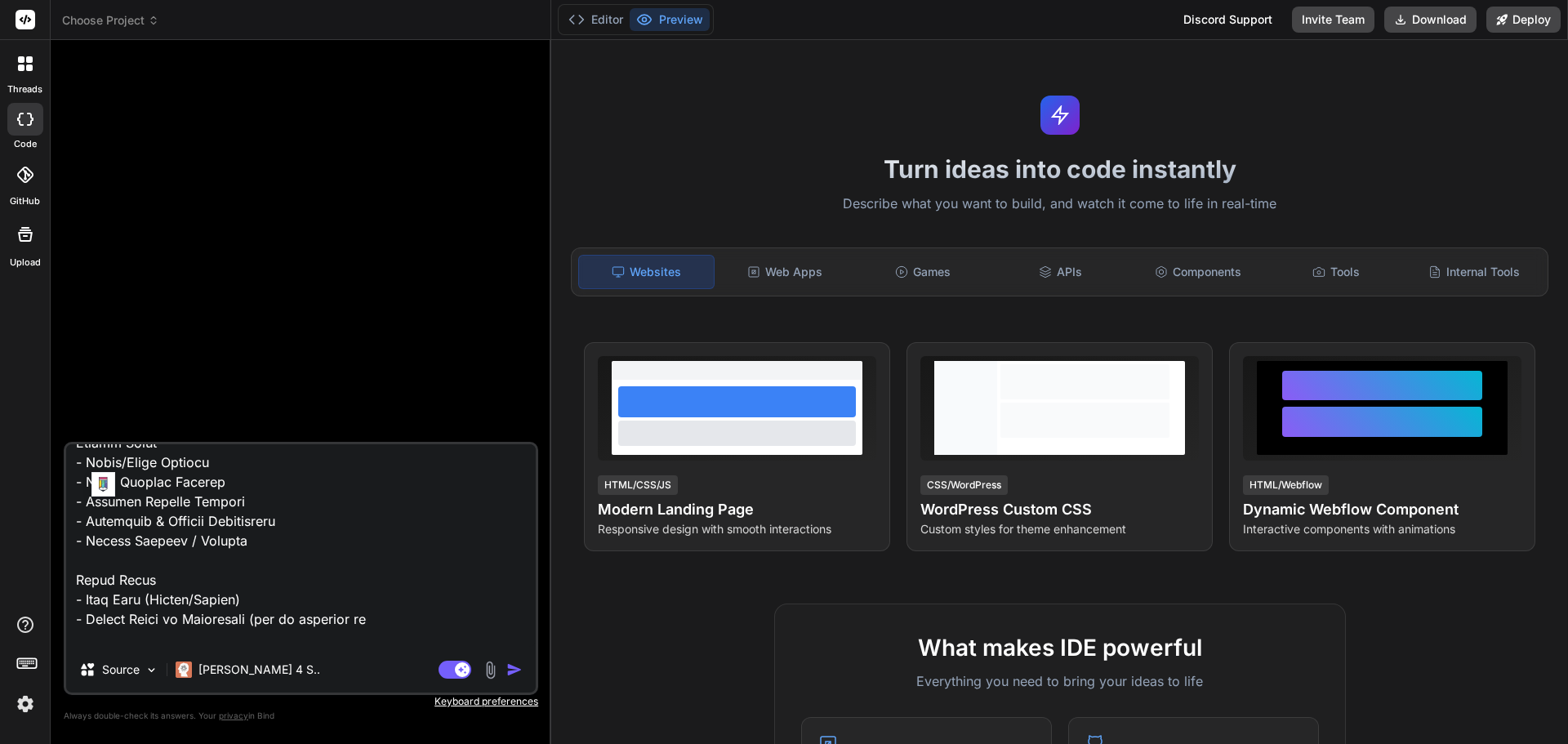
type textarea "x"
type textarea "Build "FamQuest". This app turns parenting into a fun, structured, and gamified…"
type textarea "x"
type textarea "Build "FamQuest". This app turns parenting into a fun, structured, and gamified…"
type textarea "x"
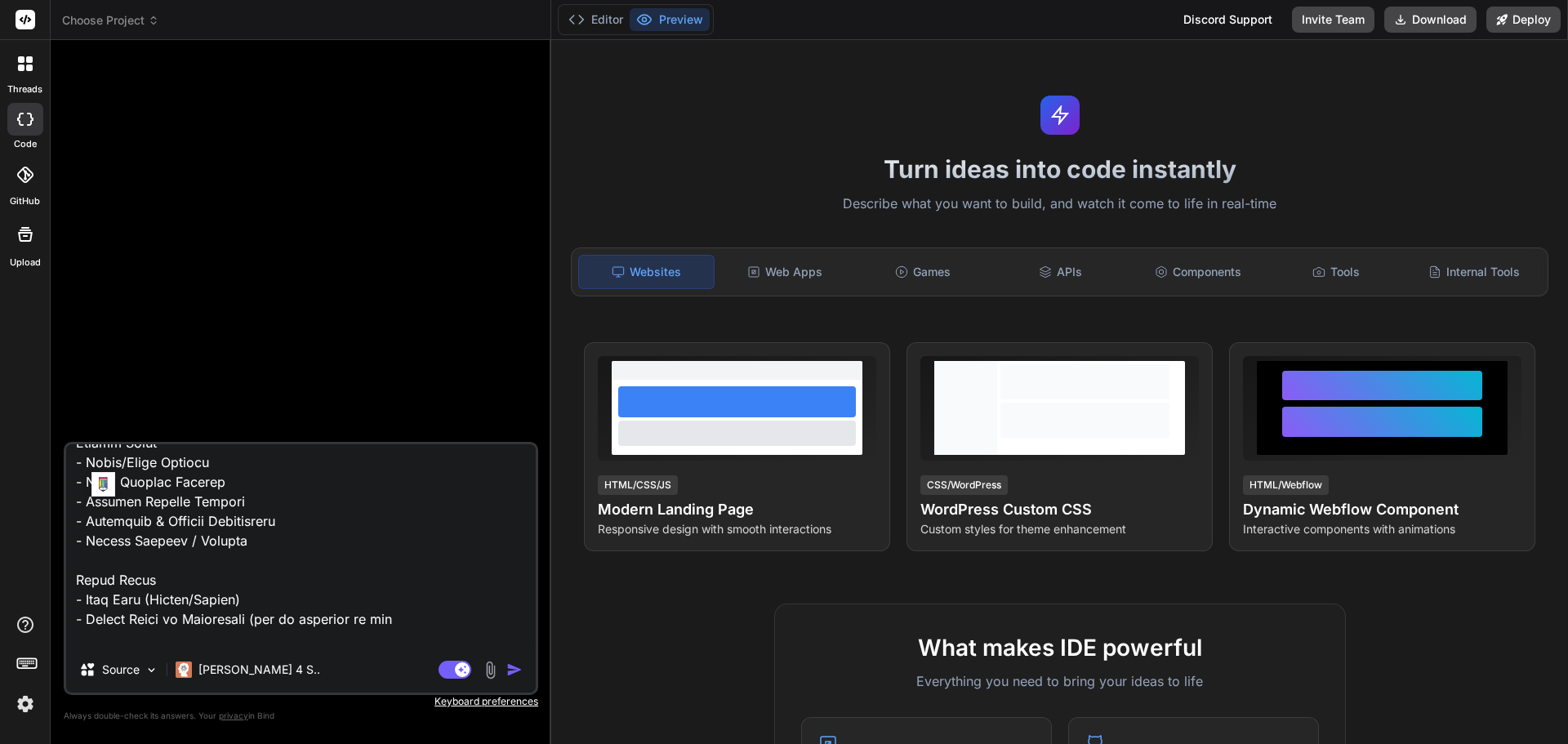
type textarea "Build "FamQuest". This app turns parenting into a fun, structured, and gamified…"
type textarea "x"
type textarea "Build "FamQuest". This app turns parenting into a fun, structured, and gamified…"
type textarea "x"
type textarea "Build "FamQuest". This app turns parenting into a fun, structured, and gamified…"
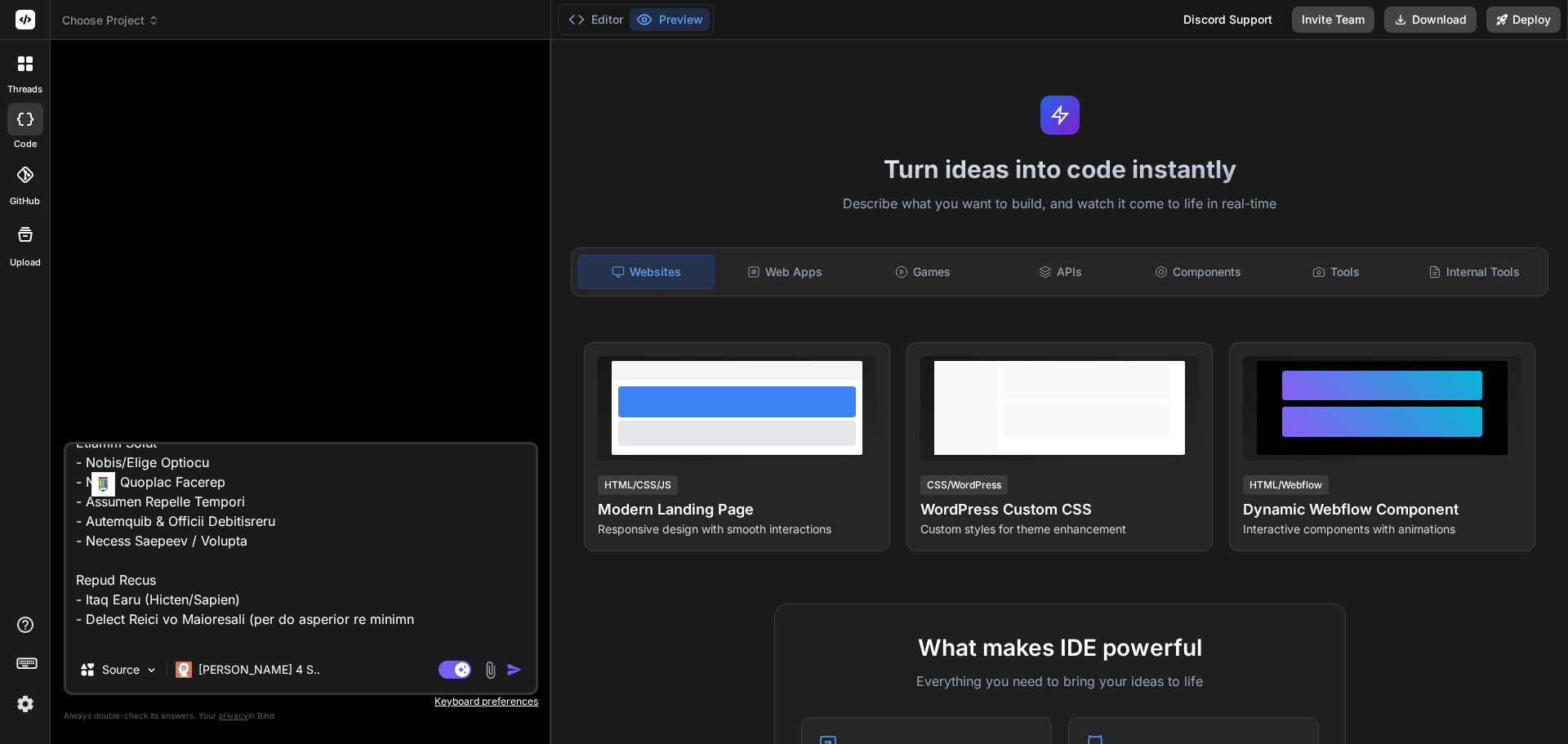
type textarea "x"
type textarea "Build "FamQuest". This app turns parenting into a fun, structured, and gamified…"
type textarea "x"
type textarea "Build "FamQuest". This app turns parenting into a fun, structured, and gamified…"
type textarea "x"
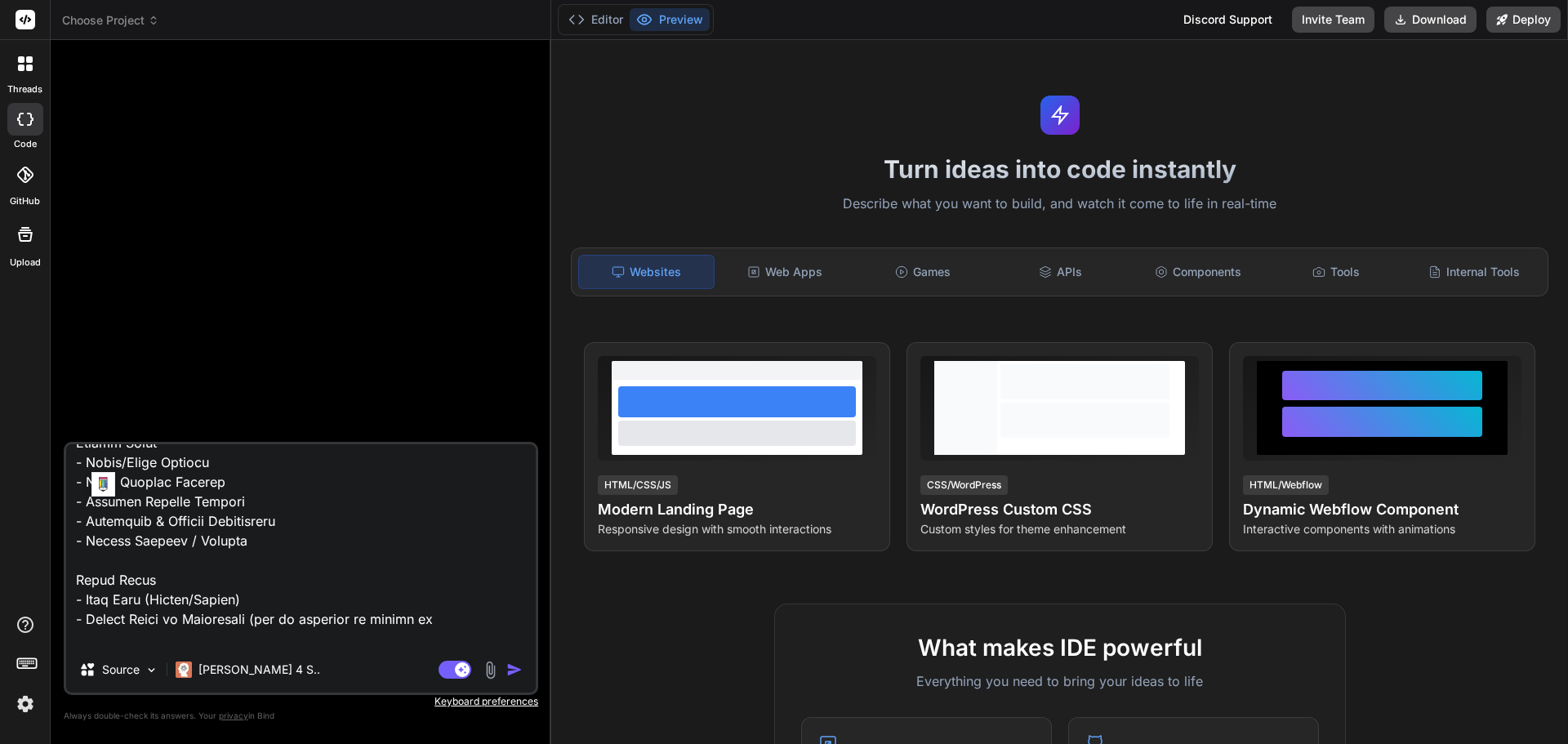
type textarea "Build "FamQuest". This app turns parenting into a fun, structured, and gamified…"
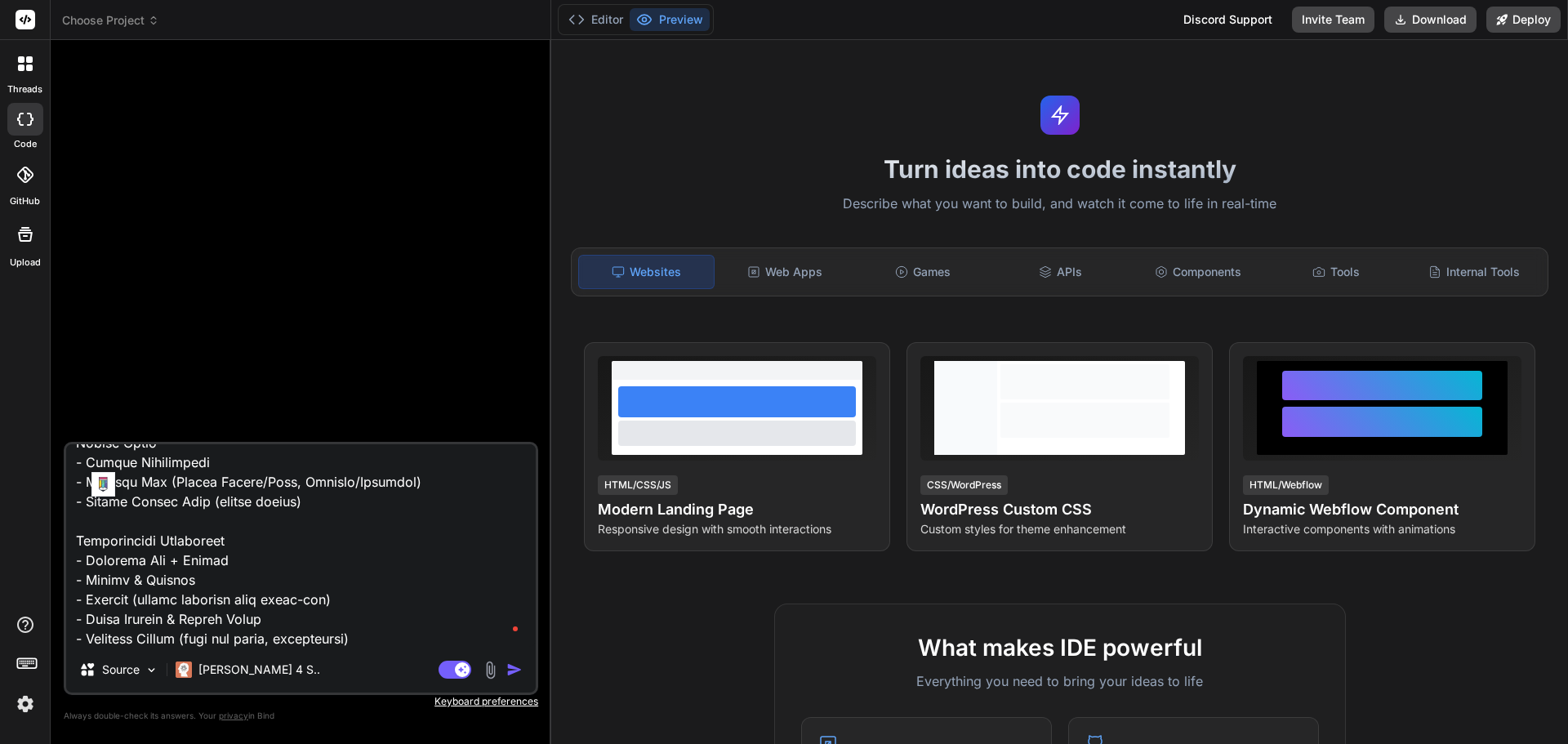
scroll to position [512, 0]
click at [513, 668] on img "button" at bounding box center [514, 670] width 17 height 17
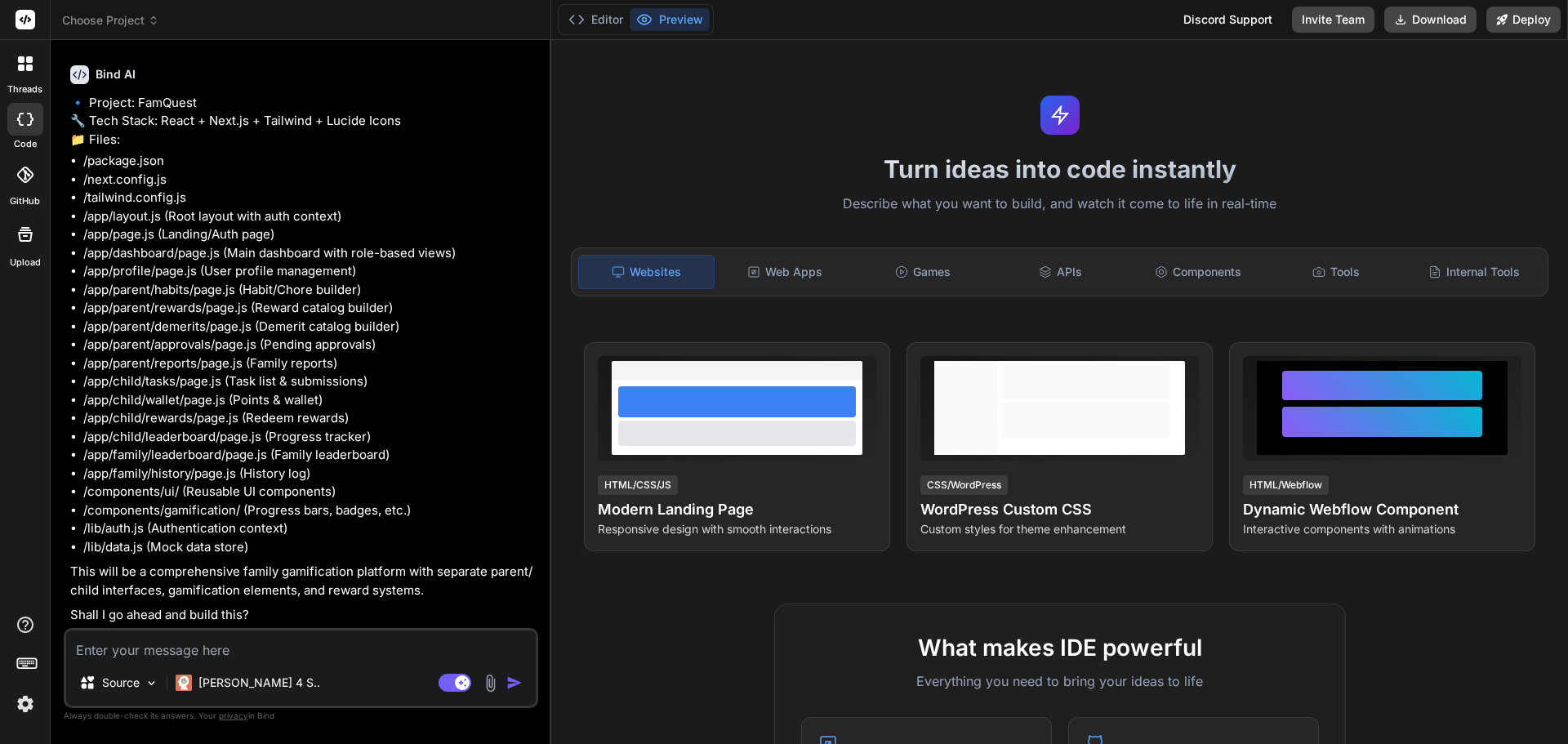
scroll to position [386, 0]
click at [256, 649] on textarea at bounding box center [300, 644] width 469 height 29
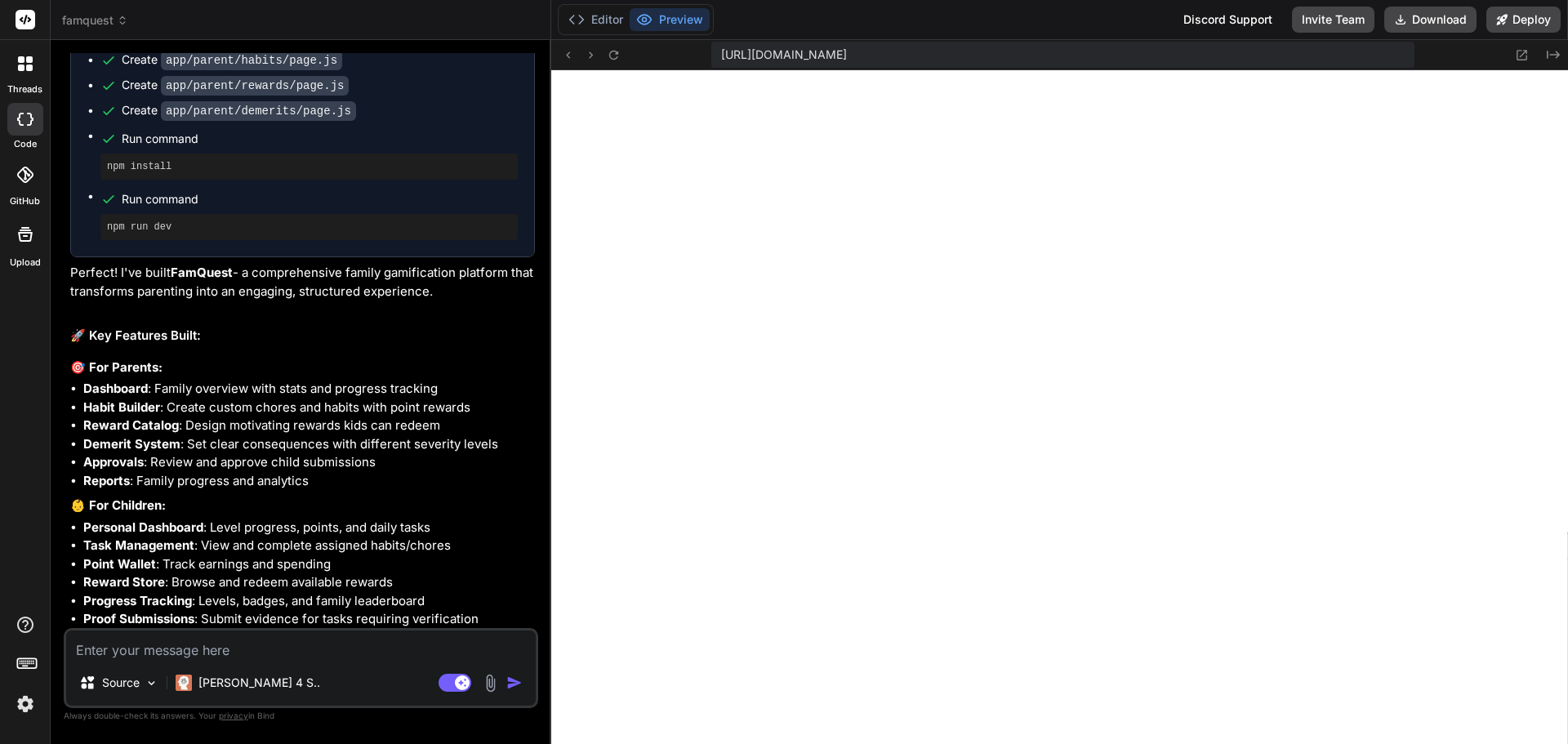
scroll to position [2007, 0]
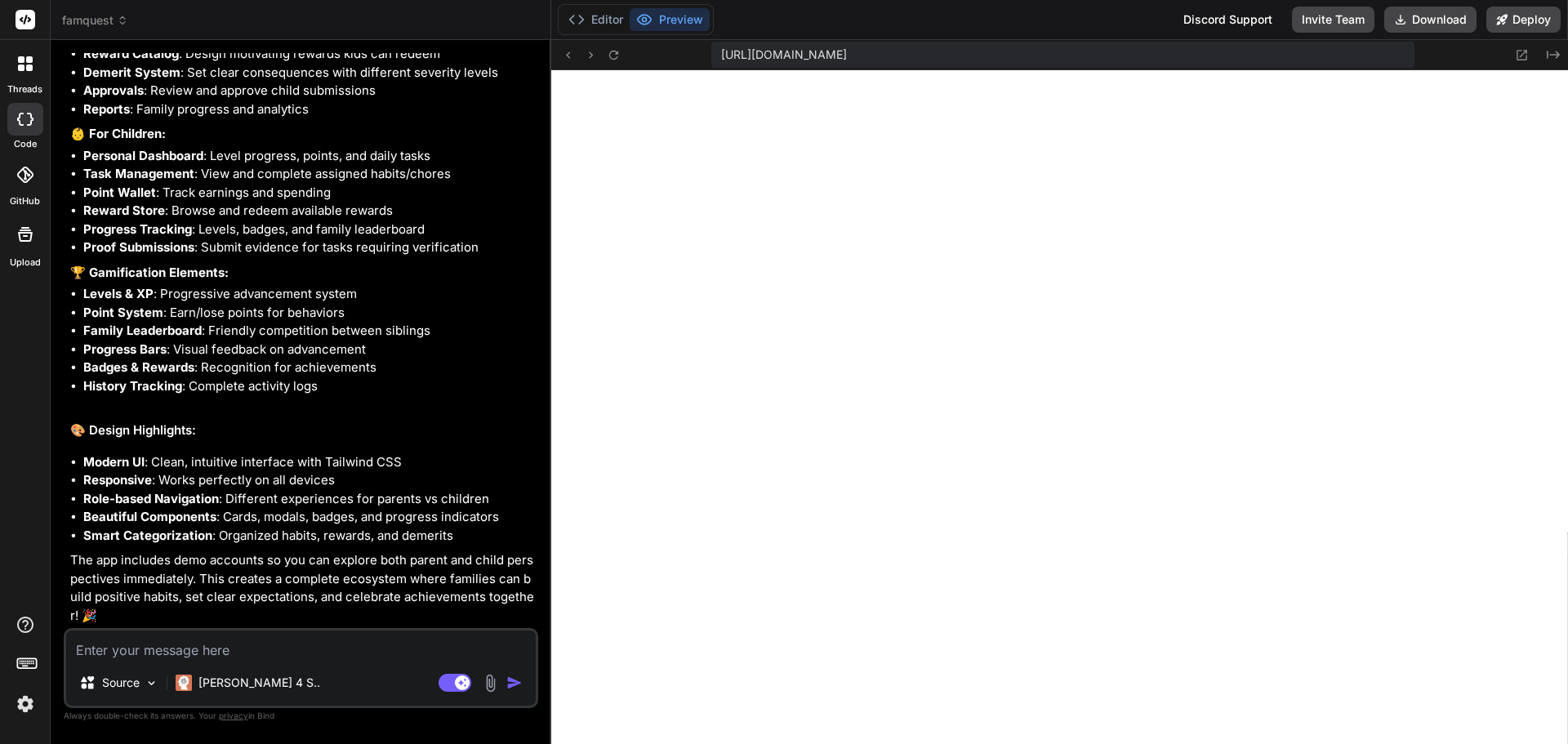
click at [276, 652] on textarea at bounding box center [300, 644] width 469 height 29
click at [203, 642] on textarea at bounding box center [300, 644] width 469 height 29
click at [203, 642] on textarea "it Failed to Complete. can you check and fix?" at bounding box center [300, 644] width 469 height 29
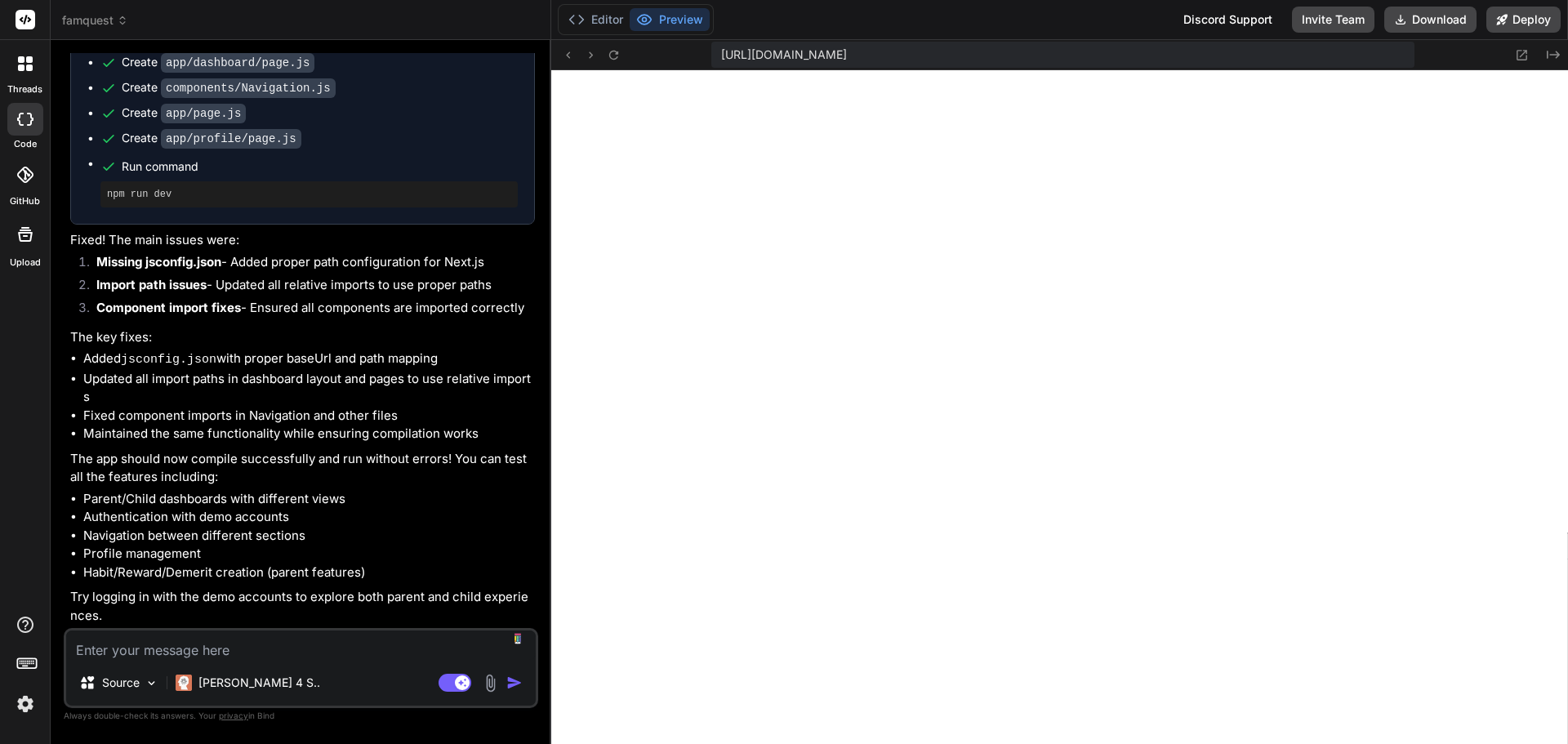
scroll to position [2856, 0]
click at [272, 645] on textarea at bounding box center [300, 644] width 469 height 29
click at [1518, 49] on icon at bounding box center [1521, 55] width 14 height 14
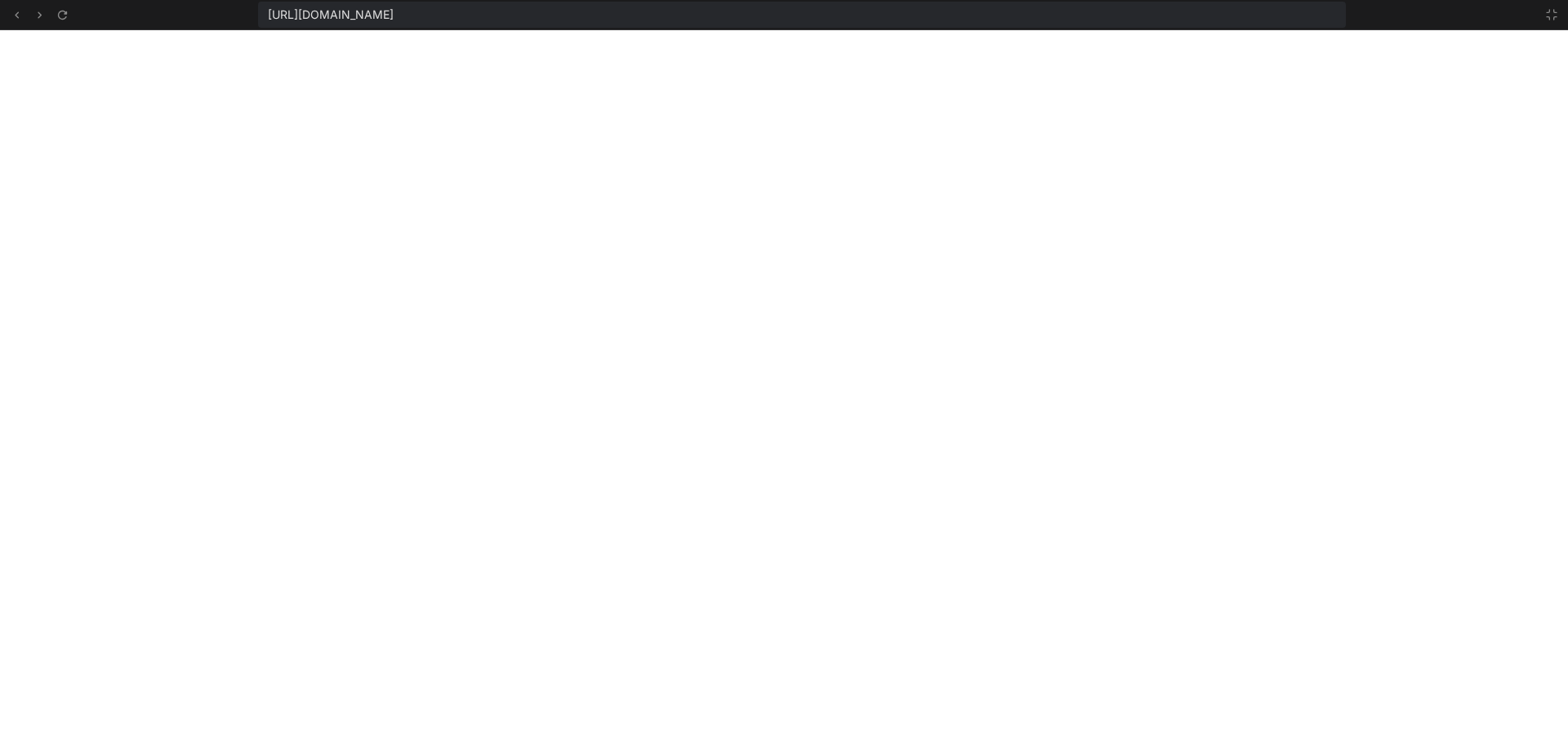
scroll to position [3366, 0]
click at [17, 12] on icon at bounding box center [17, 15] width 14 height 14
click at [1553, 14] on icon at bounding box center [1552, 15] width 13 height 13
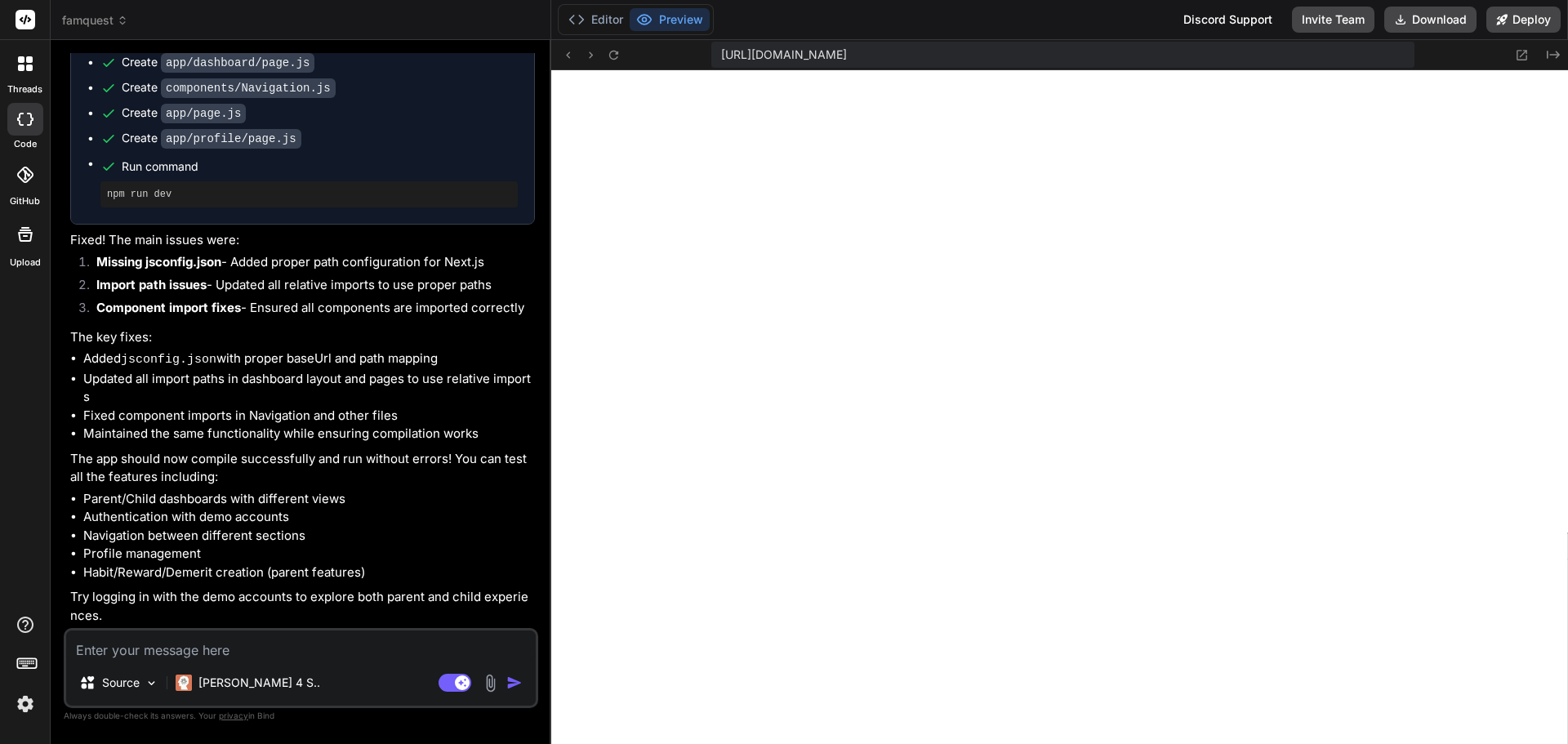
scroll to position [3381, 0]
click at [568, 57] on icon at bounding box center [568, 55] width 4 height 7
click at [610, 56] on icon at bounding box center [614, 55] width 14 height 14
click at [569, 48] on icon at bounding box center [568, 55] width 14 height 14
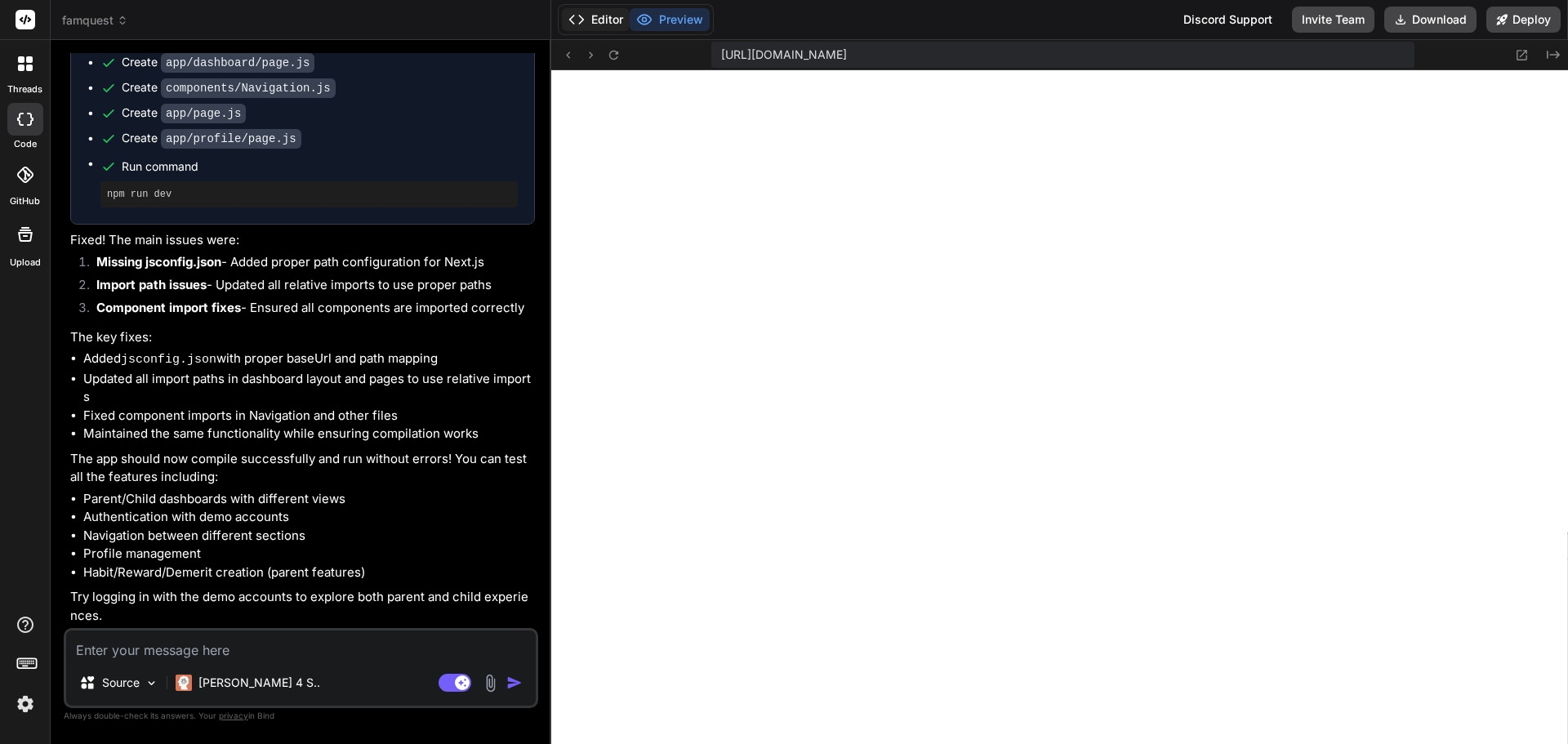
click at [573, 16] on icon at bounding box center [577, 20] width 17 height 17
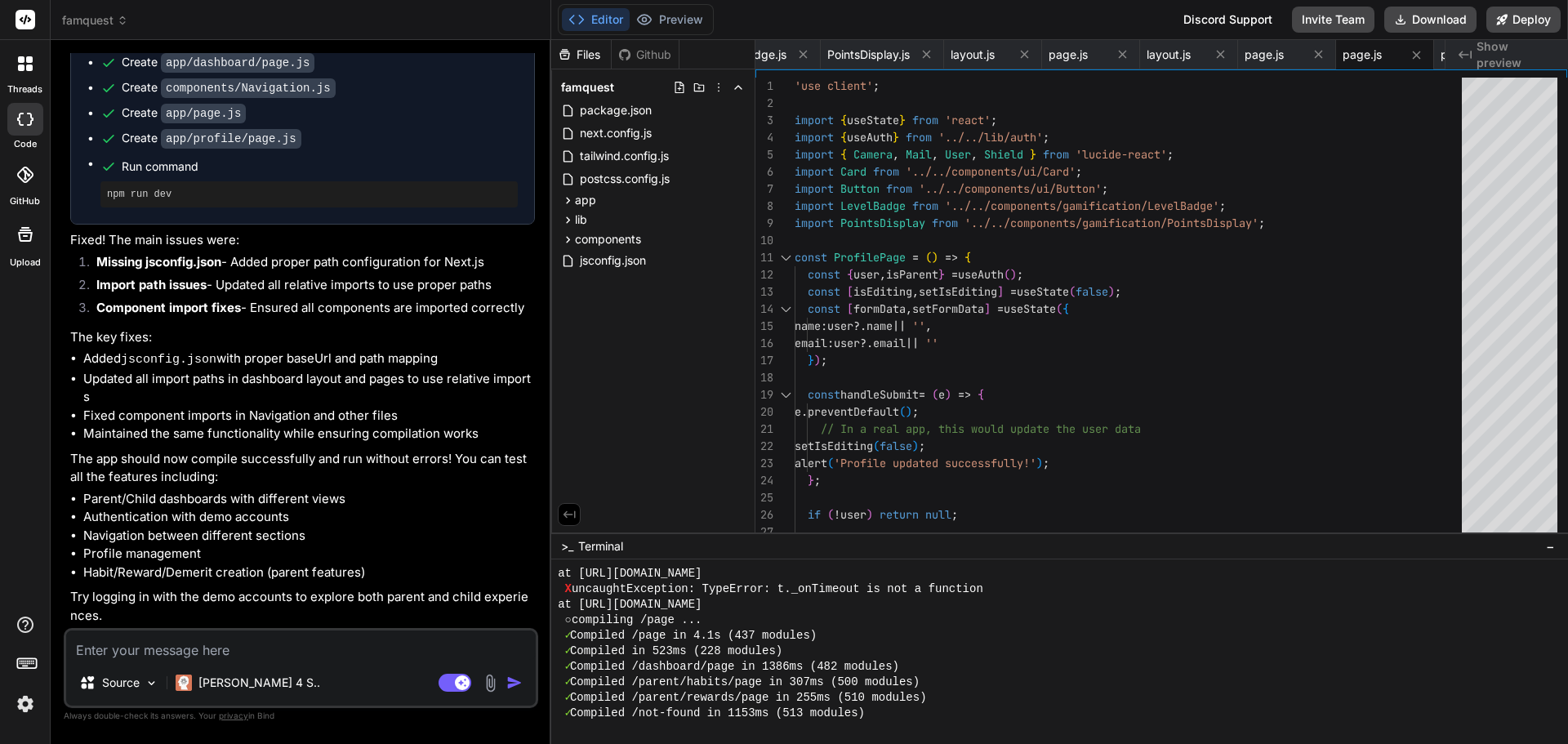
click at [583, 17] on icon at bounding box center [577, 20] width 17 height 17
click at [327, 642] on textarea at bounding box center [300, 644] width 469 height 29
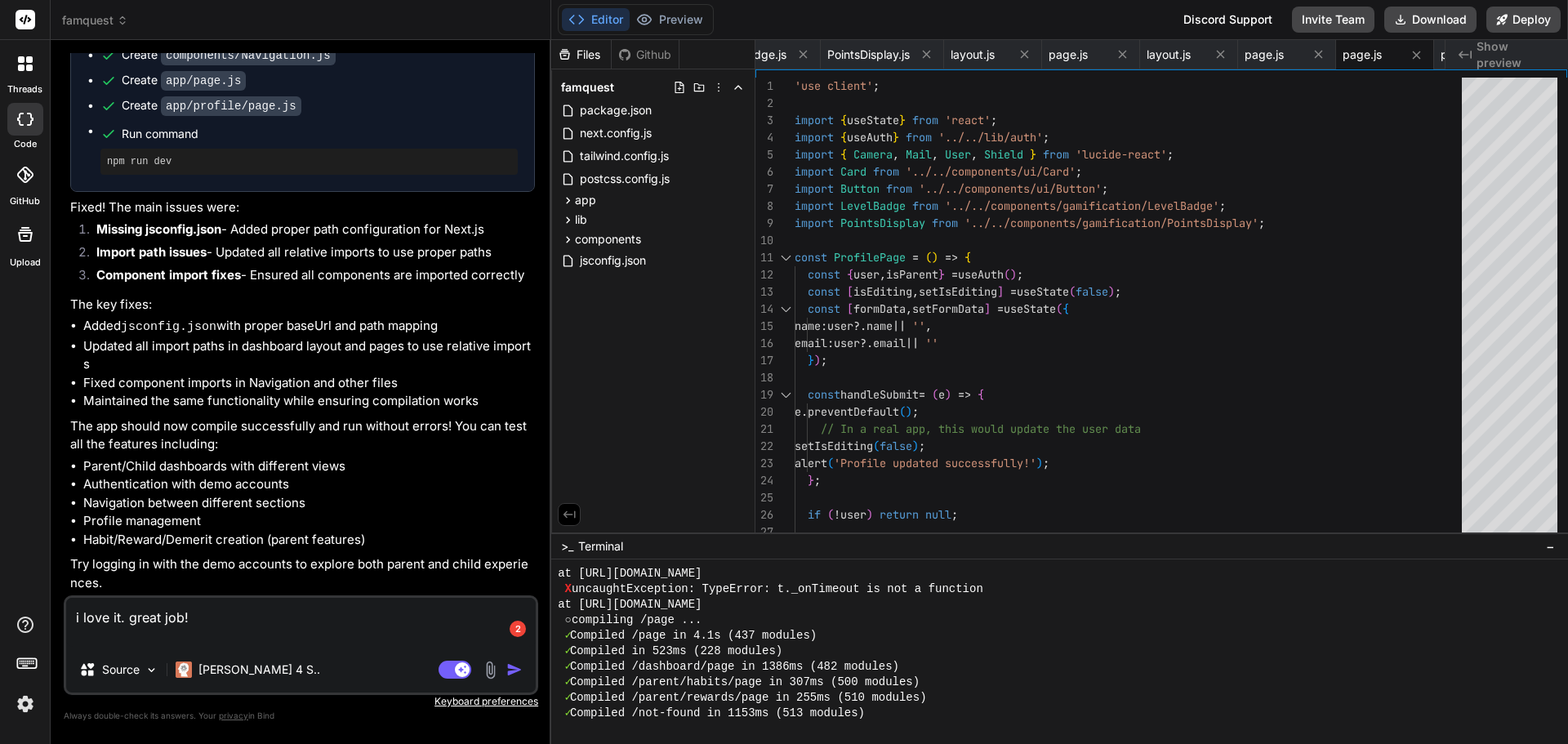
click at [157, 635] on textarea "i love it. great job!" at bounding box center [300, 622] width 469 height 49
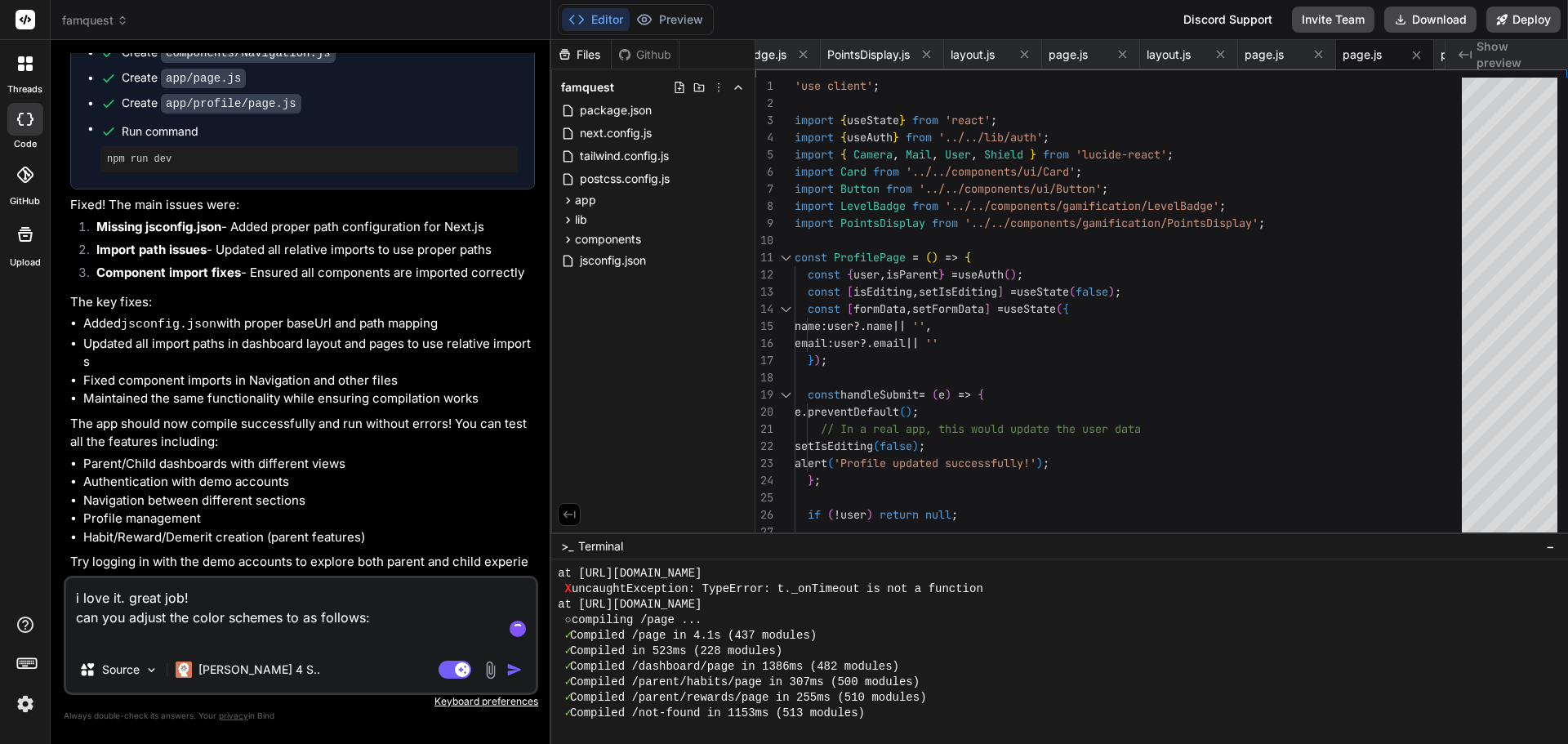
paste textarea "Design goals: playful but calm, high contrast, works in light/dark, easy for ki…"
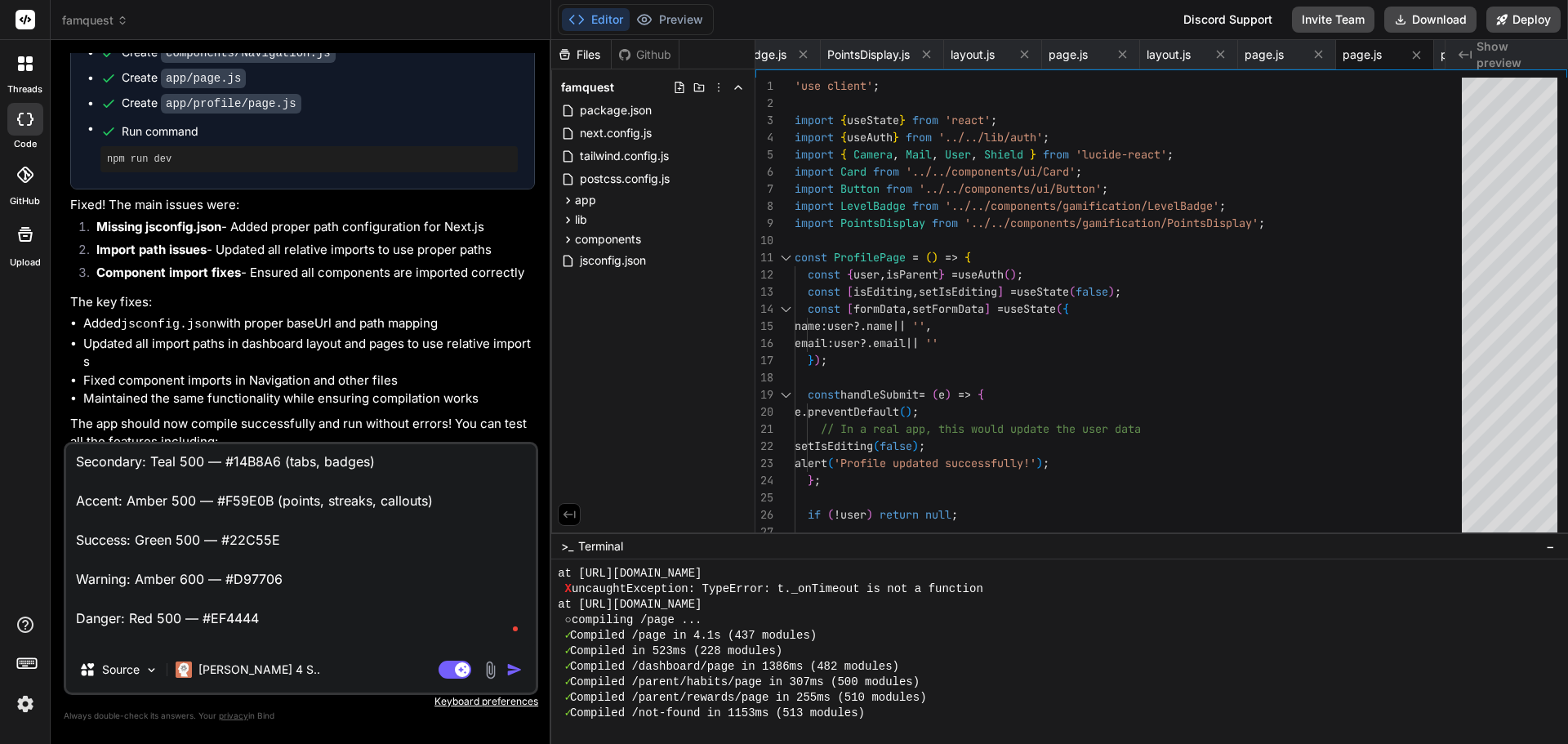
scroll to position [0, 0]
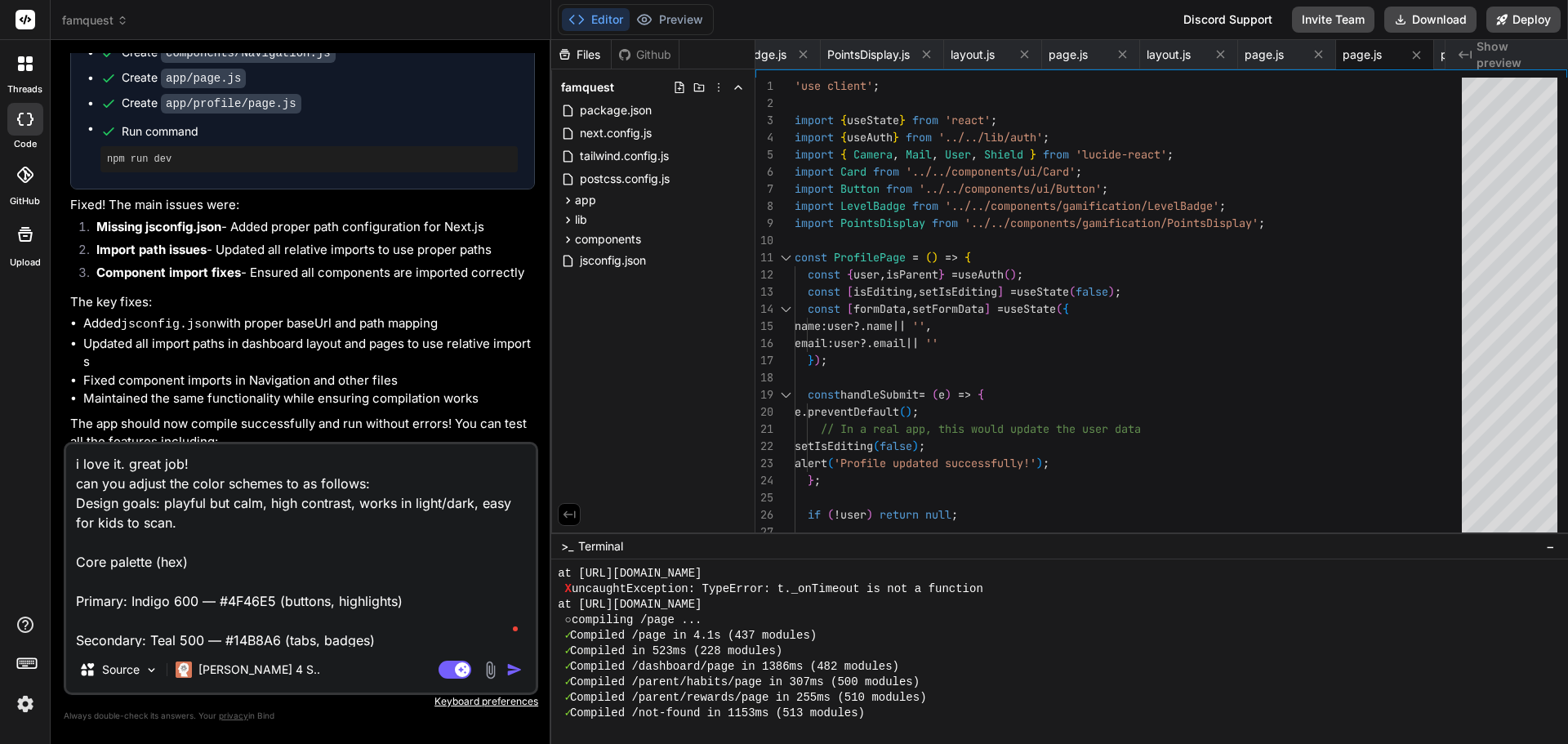
drag, startPoint x: 512, startPoint y: 667, endPoint x: 425, endPoint y: 445, distance: 238.4
click at [512, 669] on img "button" at bounding box center [514, 670] width 17 height 17
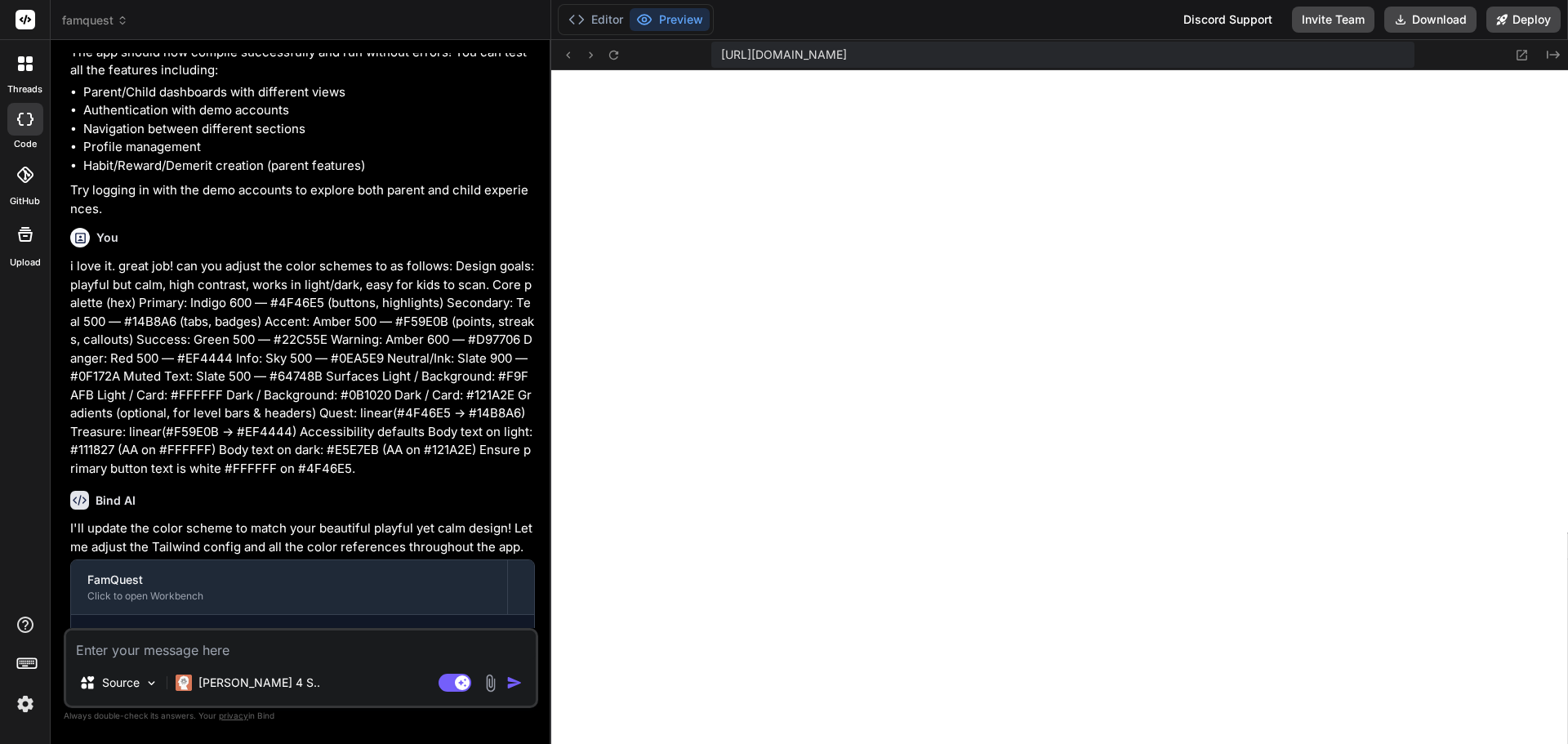
scroll to position [5056, 0]
